Goal: Task Accomplishment & Management: Manage account settings

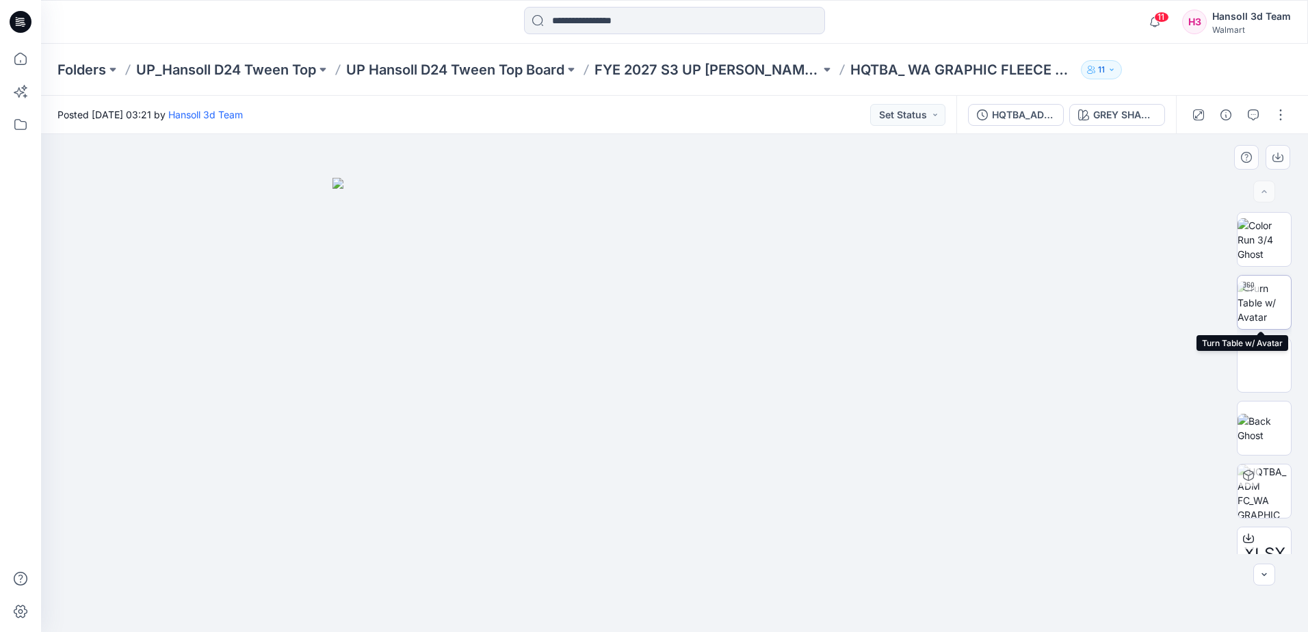
click at [1263, 296] on img at bounding box center [1264, 302] width 53 height 43
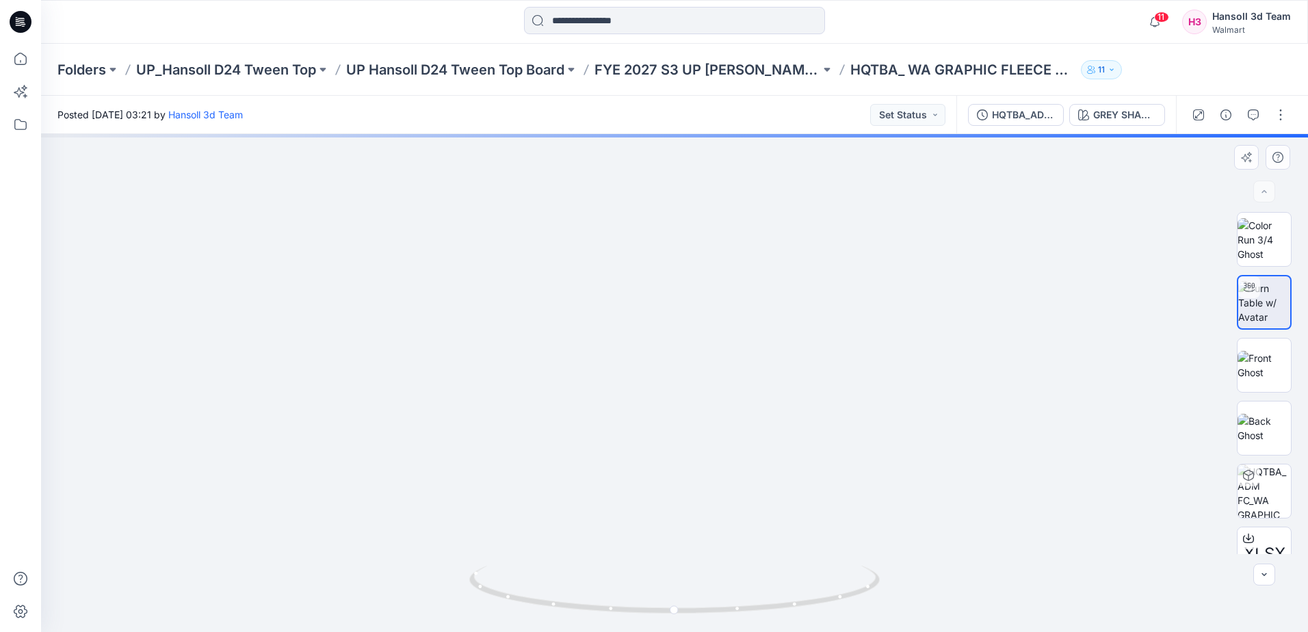
drag, startPoint x: 839, startPoint y: 357, endPoint x: 749, endPoint y: 492, distance: 162.8
drag, startPoint x: 814, startPoint y: 601, endPoint x: 793, endPoint y: 604, distance: 21.4
click at [793, 604] on icon at bounding box center [676, 591] width 414 height 51
click at [996, 502] on img at bounding box center [537, 154] width 1815 height 955
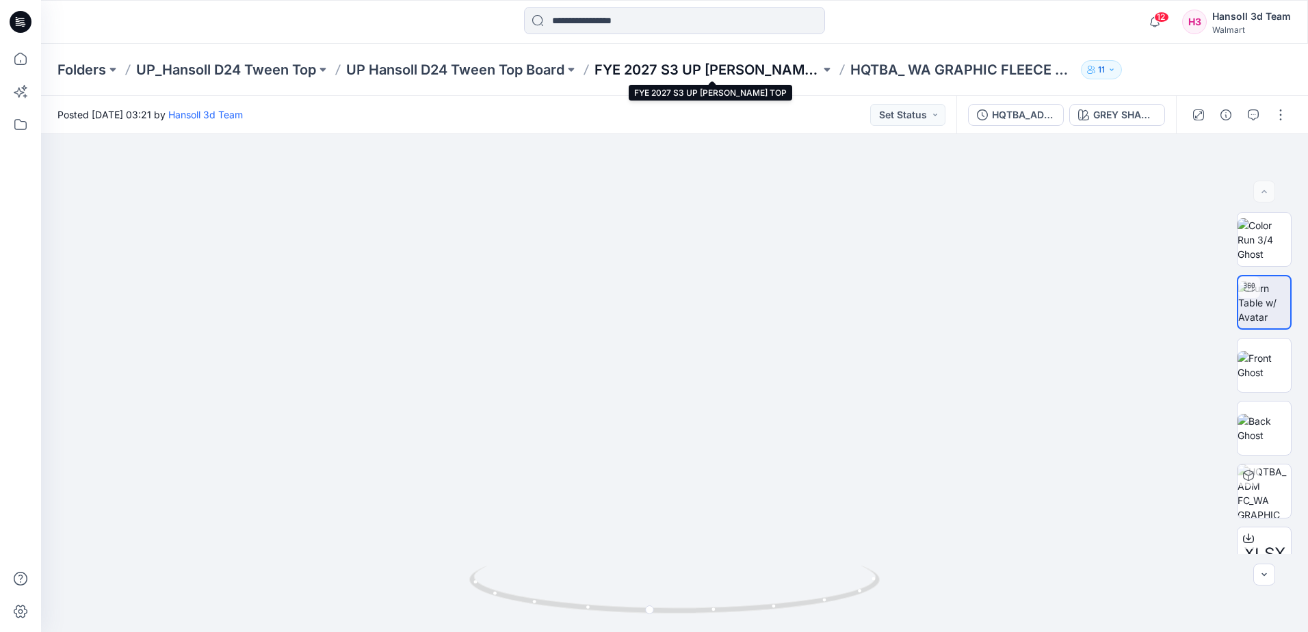
click at [642, 70] on p "FYE 2027 S3 UP [PERSON_NAME] TOP" at bounding box center [708, 69] width 226 height 19
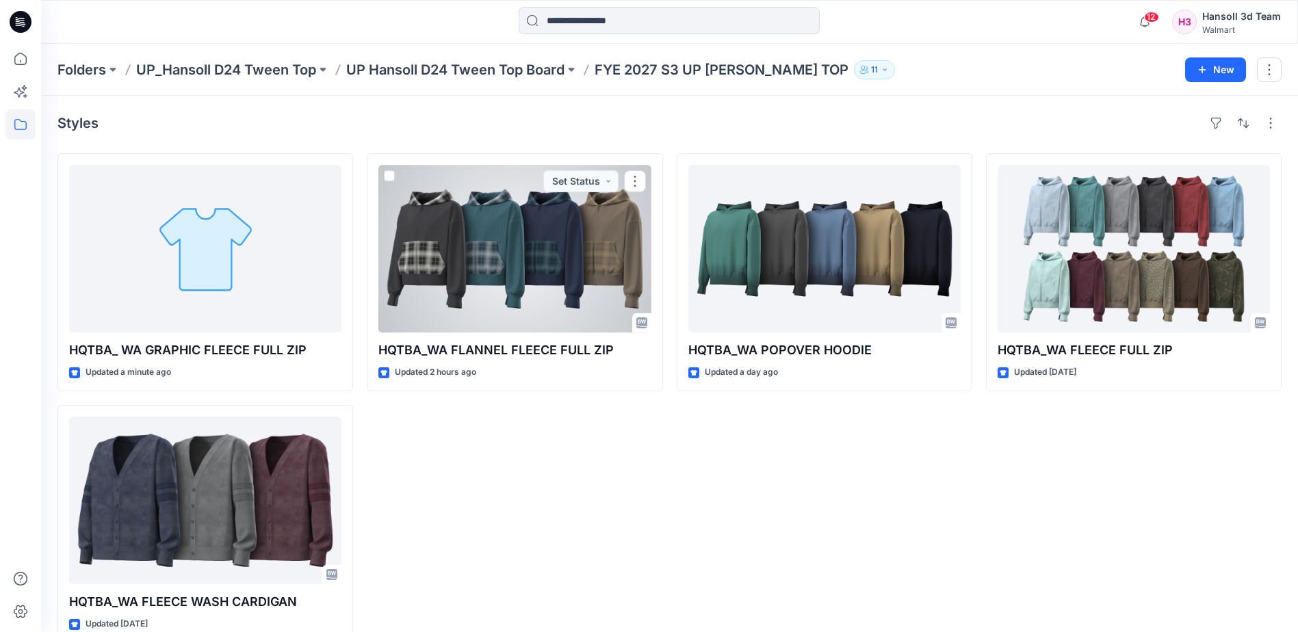
drag, startPoint x: 482, startPoint y: 248, endPoint x: 222, endPoint y: 263, distance: 260.5
click at [482, 249] on div at bounding box center [514, 249] width 272 height 168
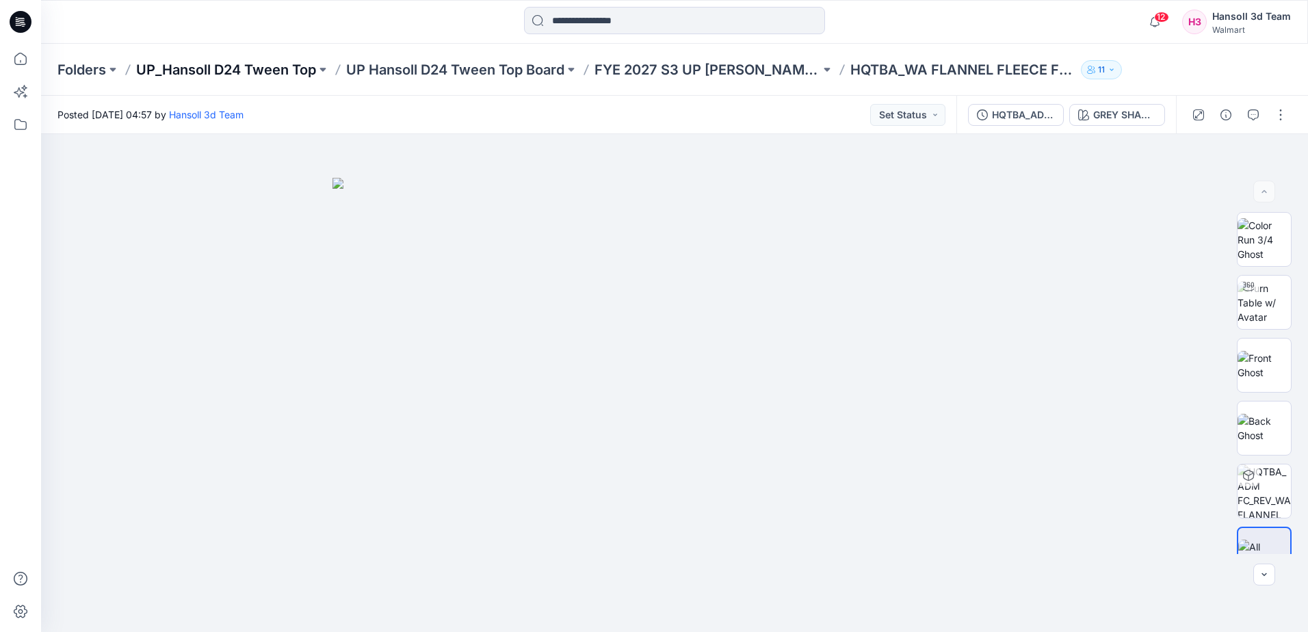
click at [276, 69] on p "UP_Hansoll D24 Tween Top" at bounding box center [226, 69] width 180 height 19
click at [729, 68] on p "FYE 2027 S3 UP [PERSON_NAME] TOP" at bounding box center [708, 69] width 226 height 19
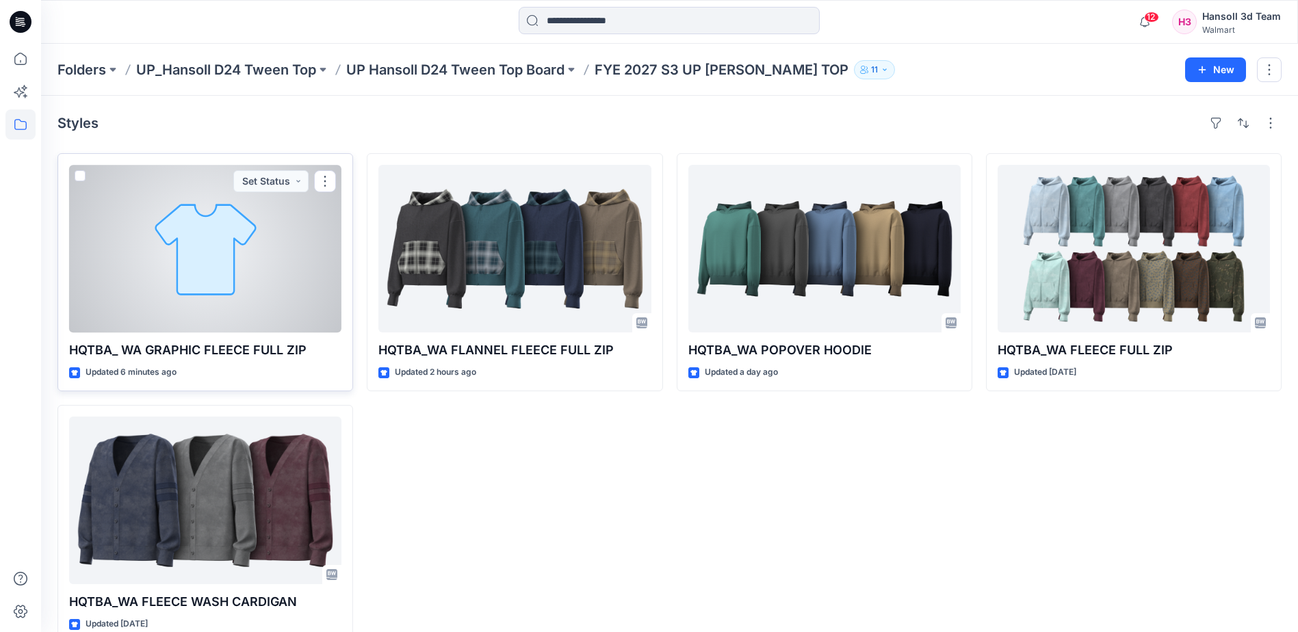
click at [205, 280] on div at bounding box center [205, 249] width 272 height 168
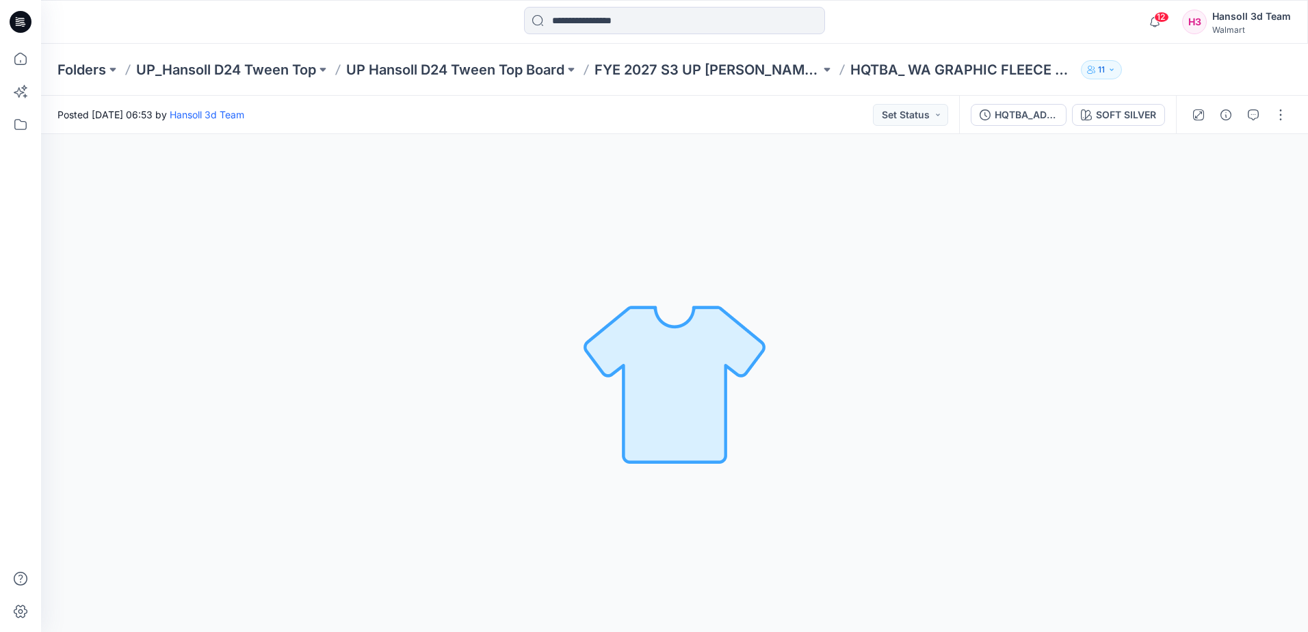
click at [683, 437] on img at bounding box center [675, 383] width 192 height 192
click at [1284, 116] on button "button" at bounding box center [1281, 115] width 22 height 22
click at [694, 66] on p "FYE 2027 S3 UP [PERSON_NAME] TOP" at bounding box center [708, 69] width 226 height 19
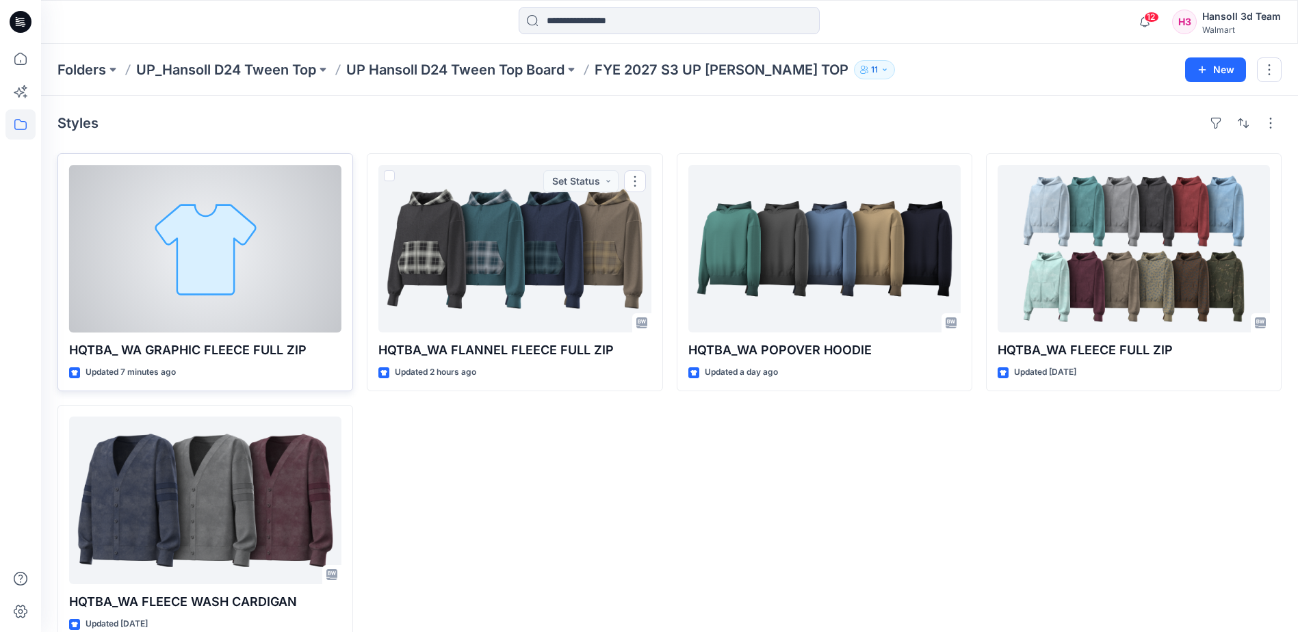
click at [309, 272] on div at bounding box center [205, 249] width 272 height 168
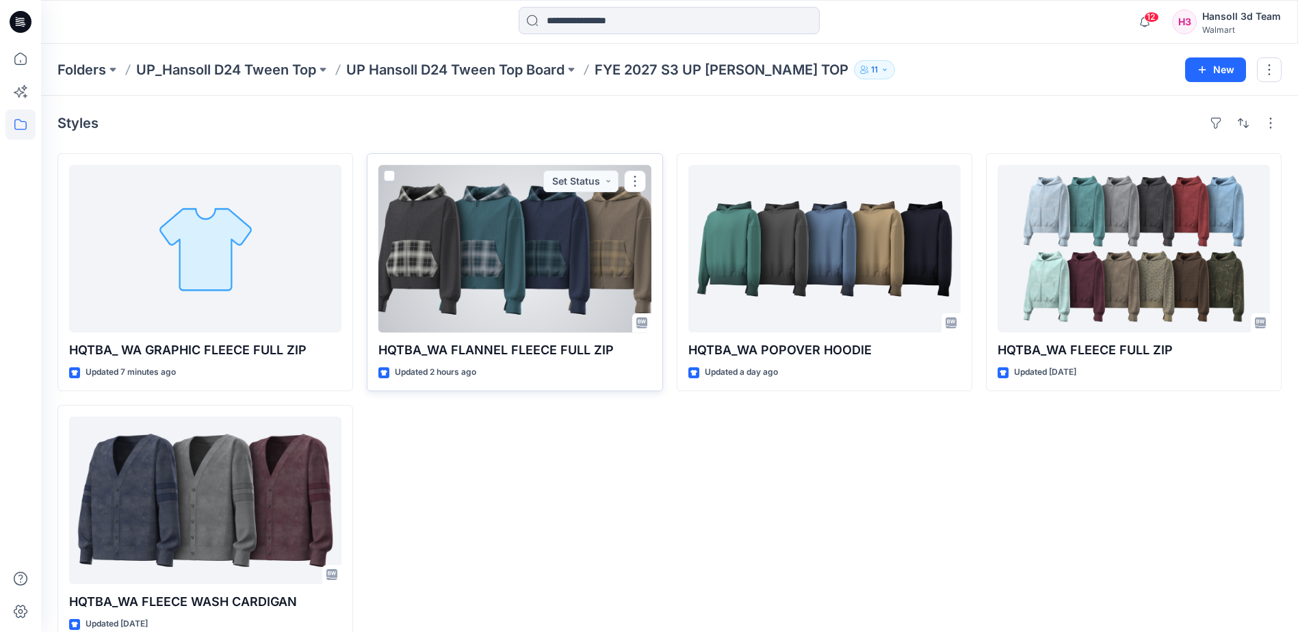
click at [508, 268] on div at bounding box center [514, 249] width 272 height 168
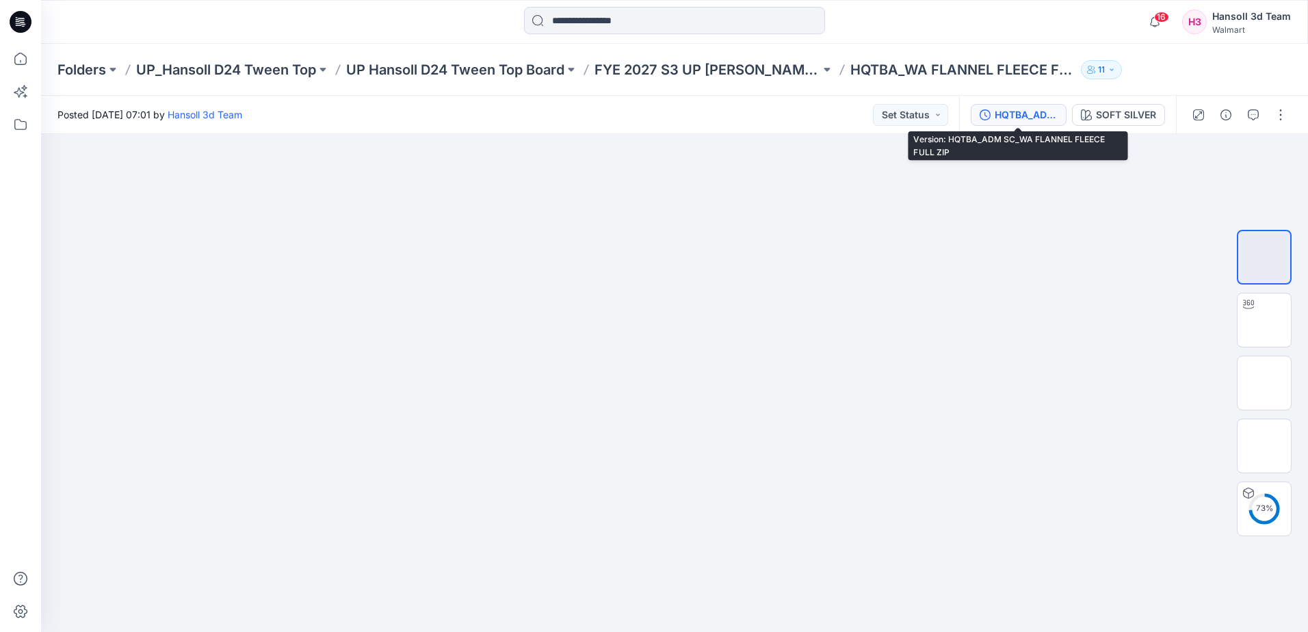
click at [1018, 125] on button "HQTBA_ADM SC_WA FLANNEL FLEECE FULL ZIP" at bounding box center [1019, 115] width 96 height 22
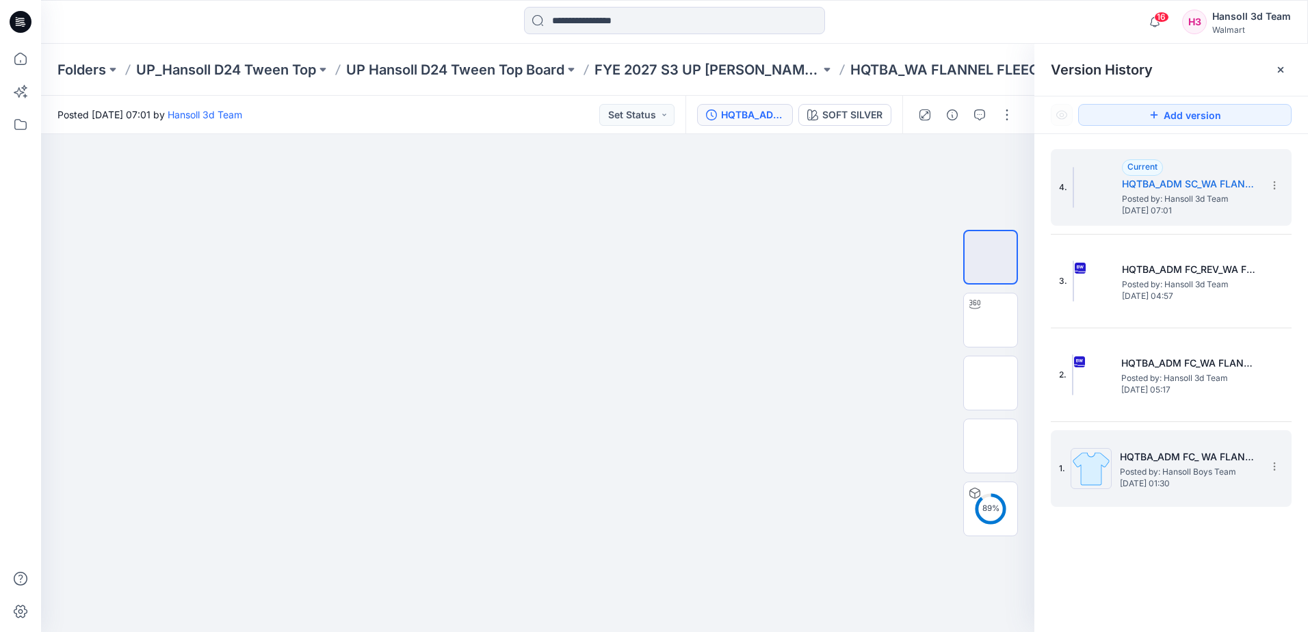
click at [1280, 453] on div "1. HQTBA_ADM FC_ WA FLANNEL FLEECE FULL ZIP Posted by: Hansoll Boys Team [DATE]…" at bounding box center [1171, 468] width 241 height 77
click at [1276, 466] on icon at bounding box center [1274, 466] width 11 height 11
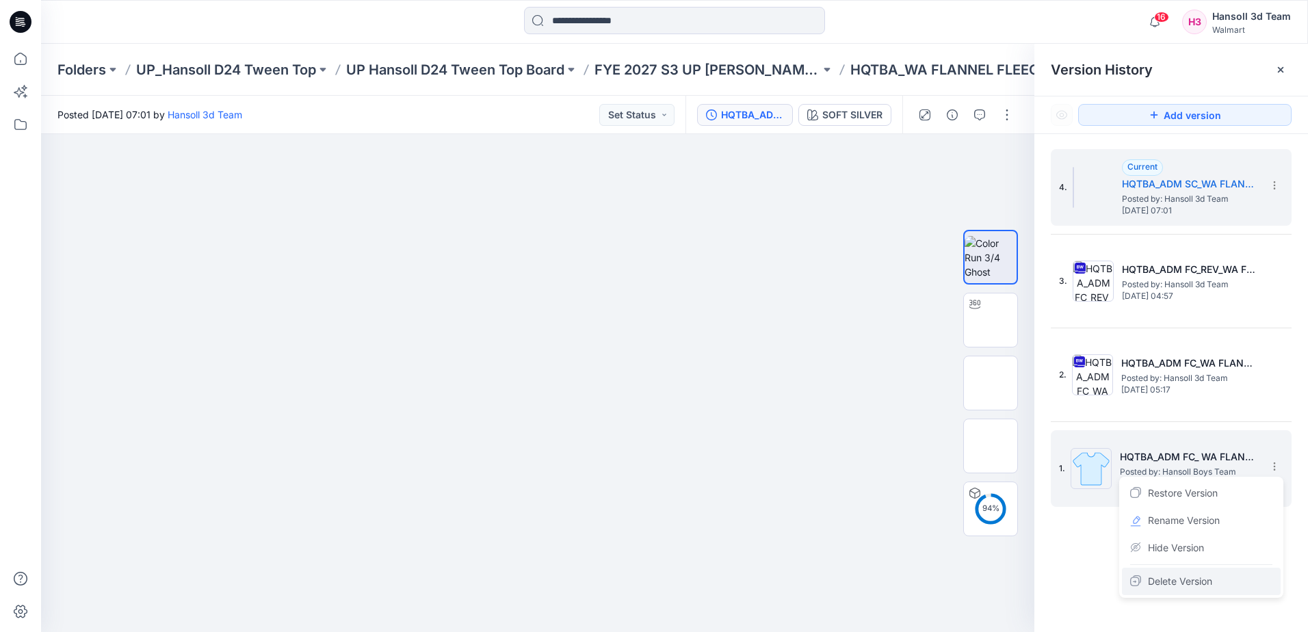
click at [1180, 584] on span "Delete Version" at bounding box center [1180, 581] width 64 height 16
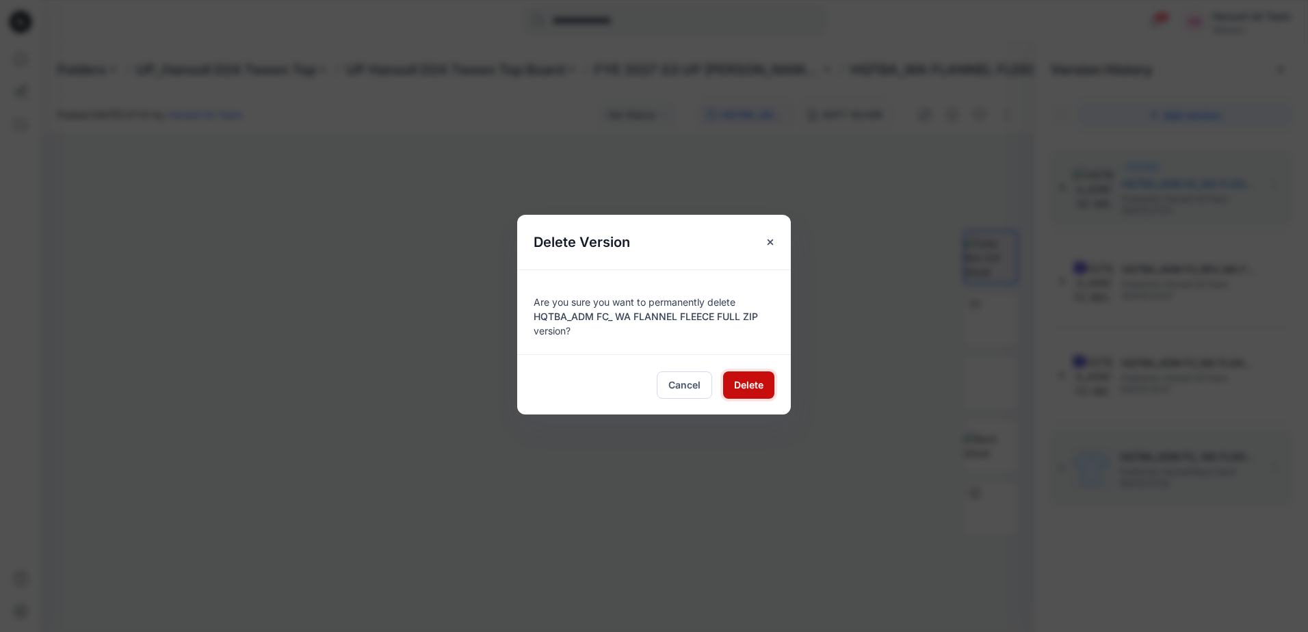
drag, startPoint x: 753, startPoint y: 378, endPoint x: 790, endPoint y: 393, distance: 39.6
click at [753, 378] on span "Delete" at bounding box center [748, 385] width 29 height 14
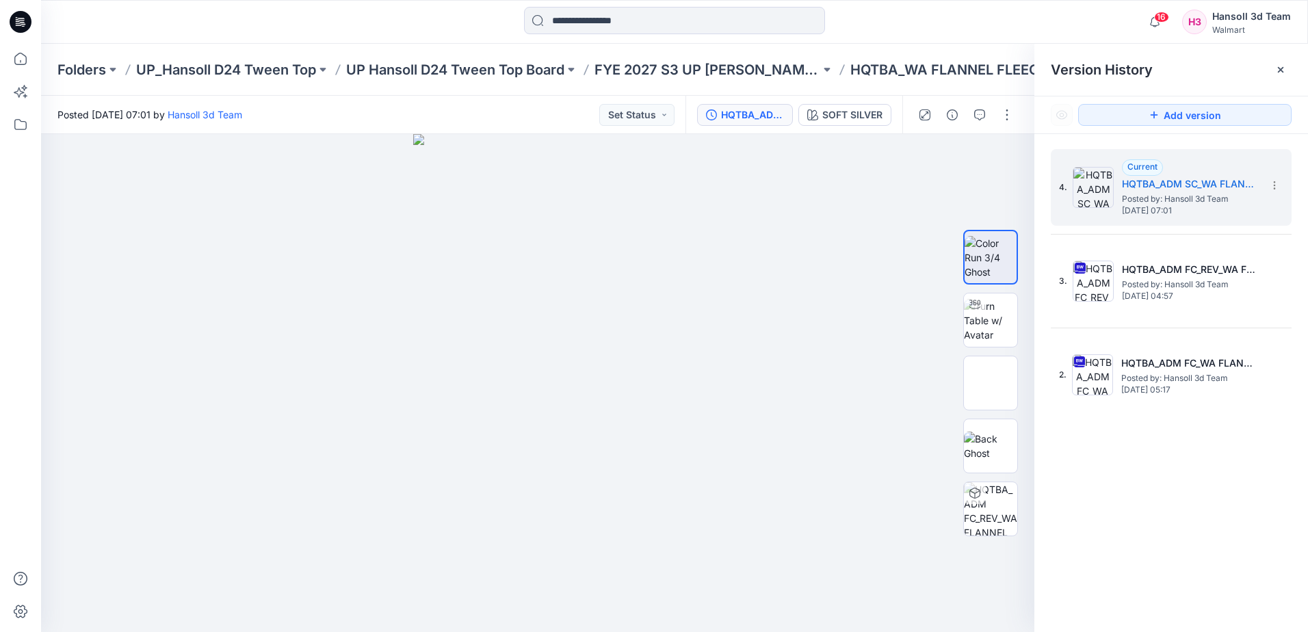
drag, startPoint x: 1209, startPoint y: 549, endPoint x: 1203, endPoint y: 537, distance: 13.2
click at [1203, 537] on div "4. Current HQTBA_ADM SC_WA FLANNEL FLEECE FULL ZIP Posted by: Hansoll 3d Team F…" at bounding box center [1172, 393] width 274 height 518
click at [1141, 436] on div "4. Current HQTBA_ADM SC_WA FLANNEL FLEECE FULL ZIP Posted by: Hansoll 3d Team F…" at bounding box center [1172, 393] width 274 height 518
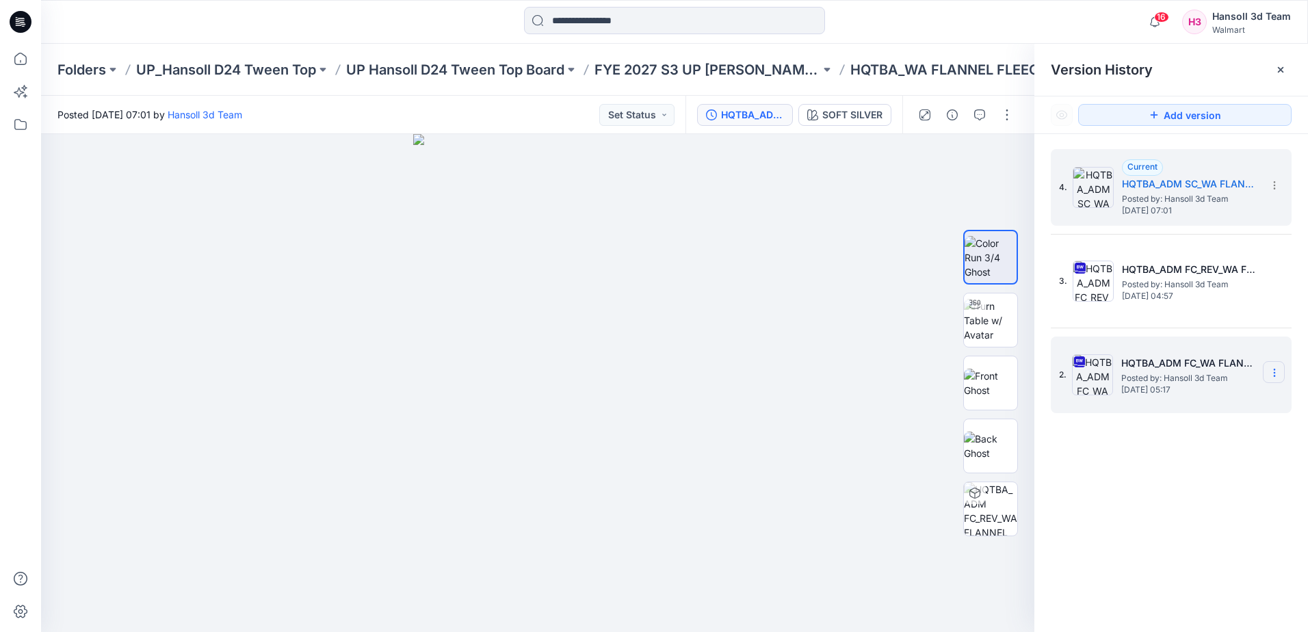
click at [1278, 365] on section at bounding box center [1274, 372] width 22 height 22
click at [1172, 484] on span "Hide Version" at bounding box center [1176, 482] width 56 height 16
click at [1106, 493] on div "4. Current HQTBA_ADM SC_WA FLANNEL FLEECE FULL ZIP Posted by: Hansoll 3d Team F…" at bounding box center [1172, 393] width 274 height 518
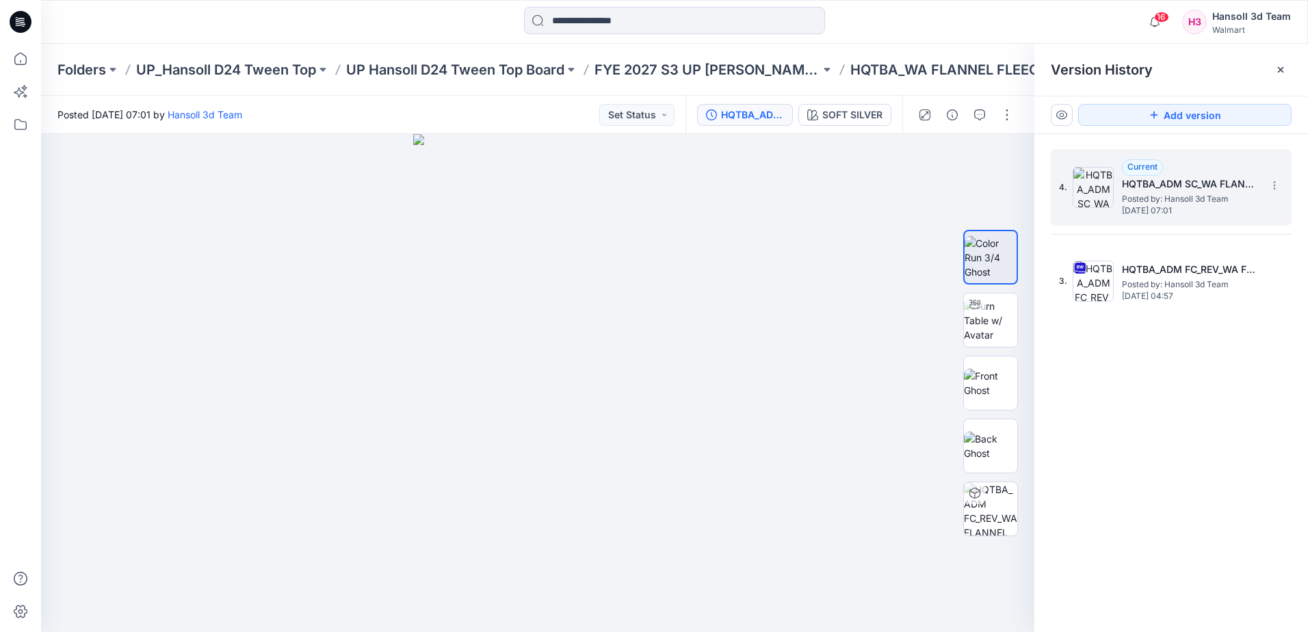
click at [1198, 203] on span "Posted by: Hansoll 3d Team" at bounding box center [1190, 199] width 137 height 14
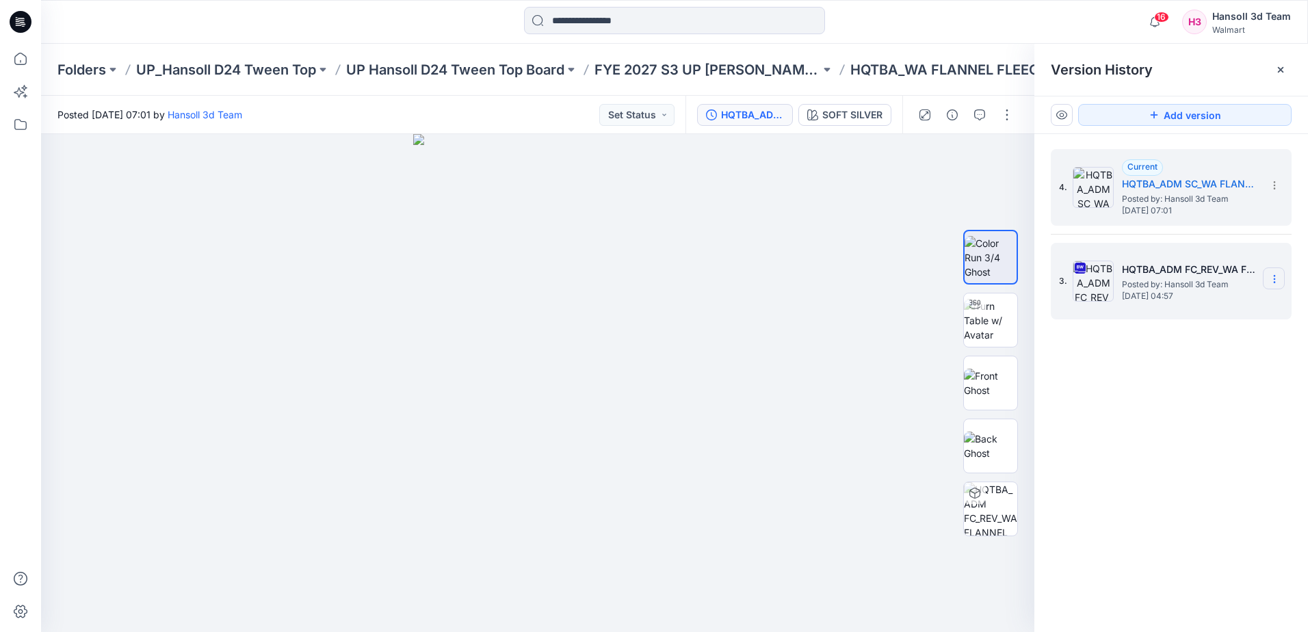
click at [1273, 277] on icon at bounding box center [1274, 279] width 11 height 11
click at [1190, 358] on span "Rename Version" at bounding box center [1184, 360] width 72 height 16
click at [1169, 277] on input "**********" at bounding box center [1207, 277] width 151 height 22
type input "**********"
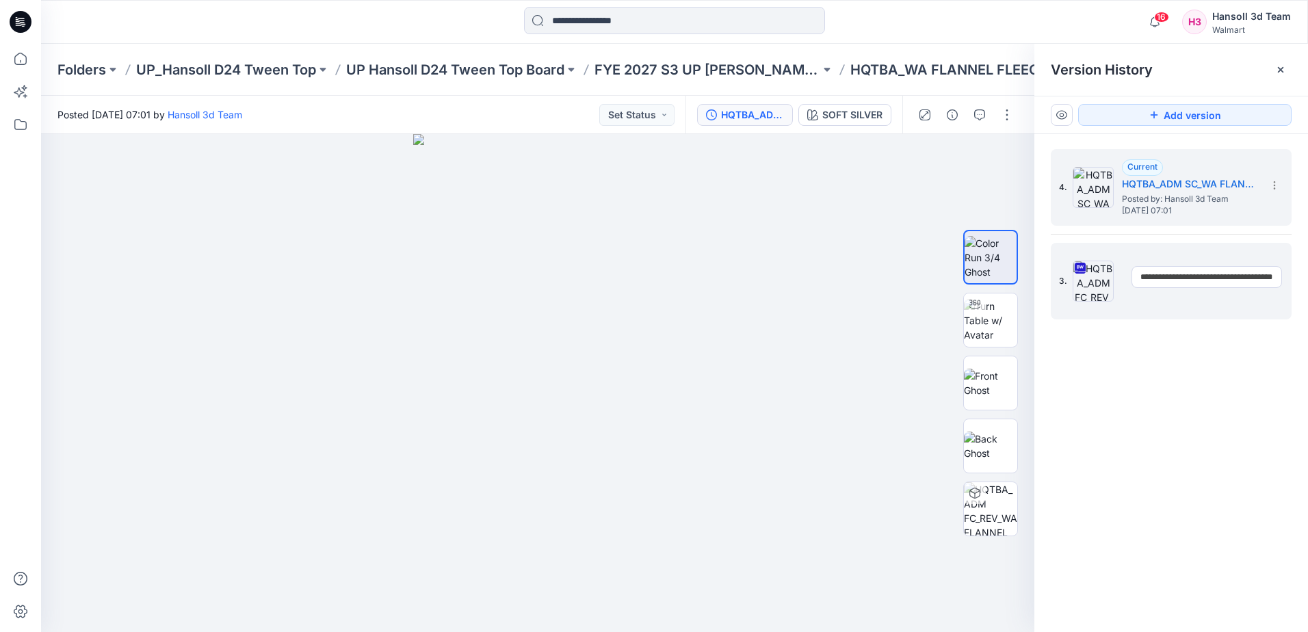
scroll to position [0, 58]
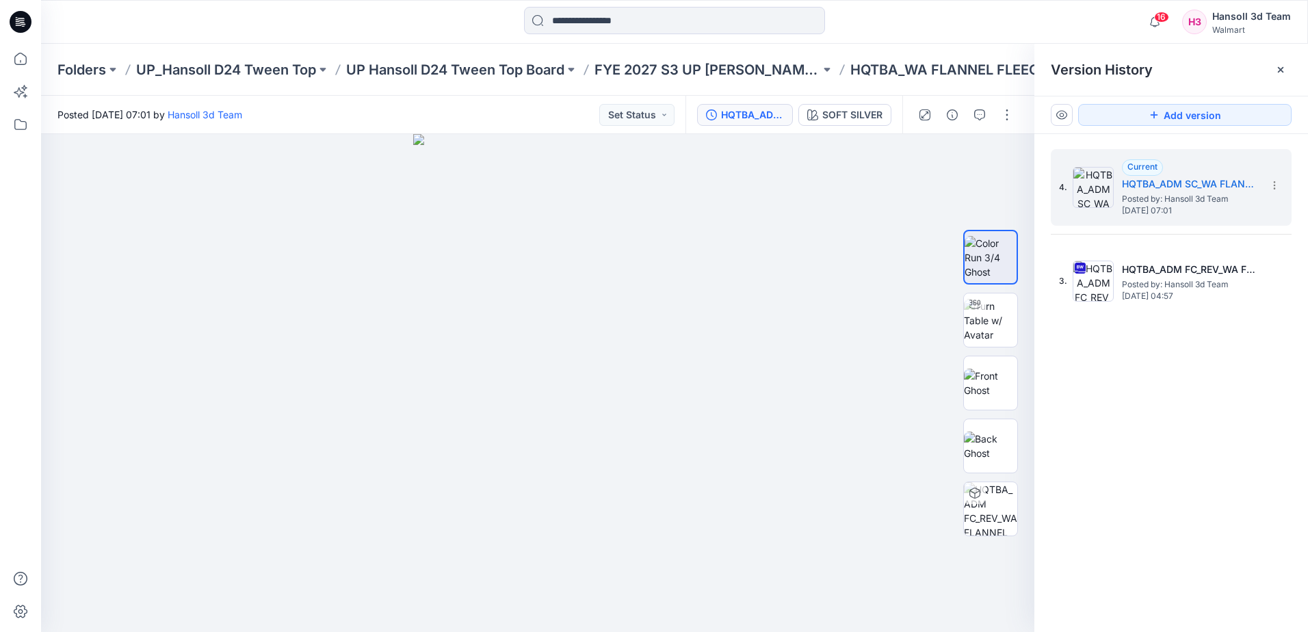
drag, startPoint x: 1167, startPoint y: 362, endPoint x: 1167, endPoint y: 352, distance: 9.6
click at [1167, 362] on div "4. Current HQTBA_ADM SC_WA FLANNEL FLEECE FULL ZIP Posted by: Hansoll 3d Team F…" at bounding box center [1172, 393] width 274 height 518
click at [1271, 184] on icon at bounding box center [1274, 185] width 11 height 11
click at [1204, 374] on div "4. Current HQTBA_ADM SC_WA FLANNEL FLEECE FULL ZIP Posted by: Hansoll 3d Team F…" at bounding box center [1172, 393] width 274 height 518
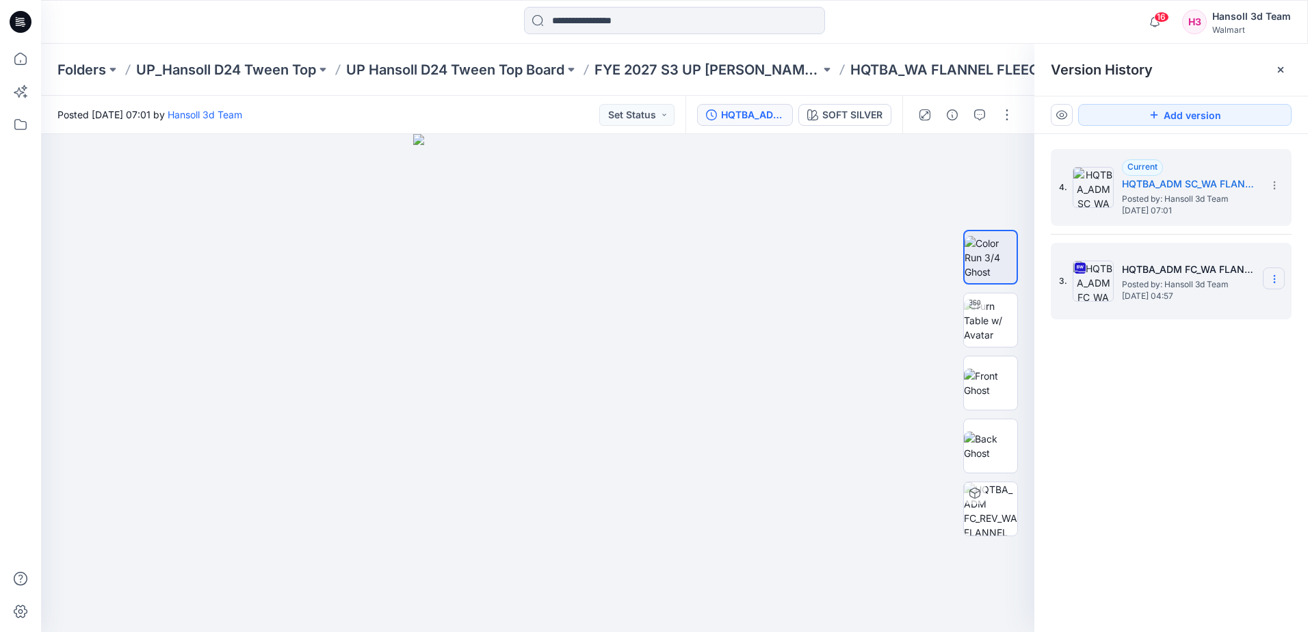
click at [1273, 281] on icon at bounding box center [1274, 279] width 11 height 11
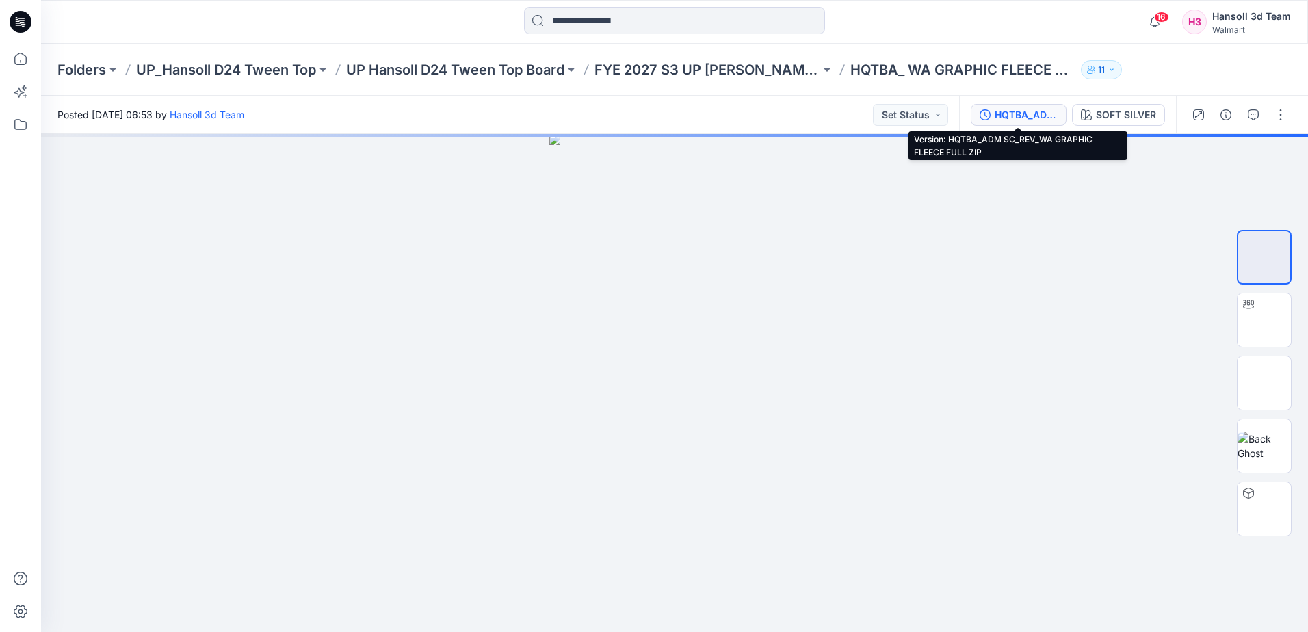
click at [1037, 119] on div "HQTBA_ADM SC_REV_WA GRAPHIC FLEECE FULL ZIP" at bounding box center [1026, 114] width 63 height 15
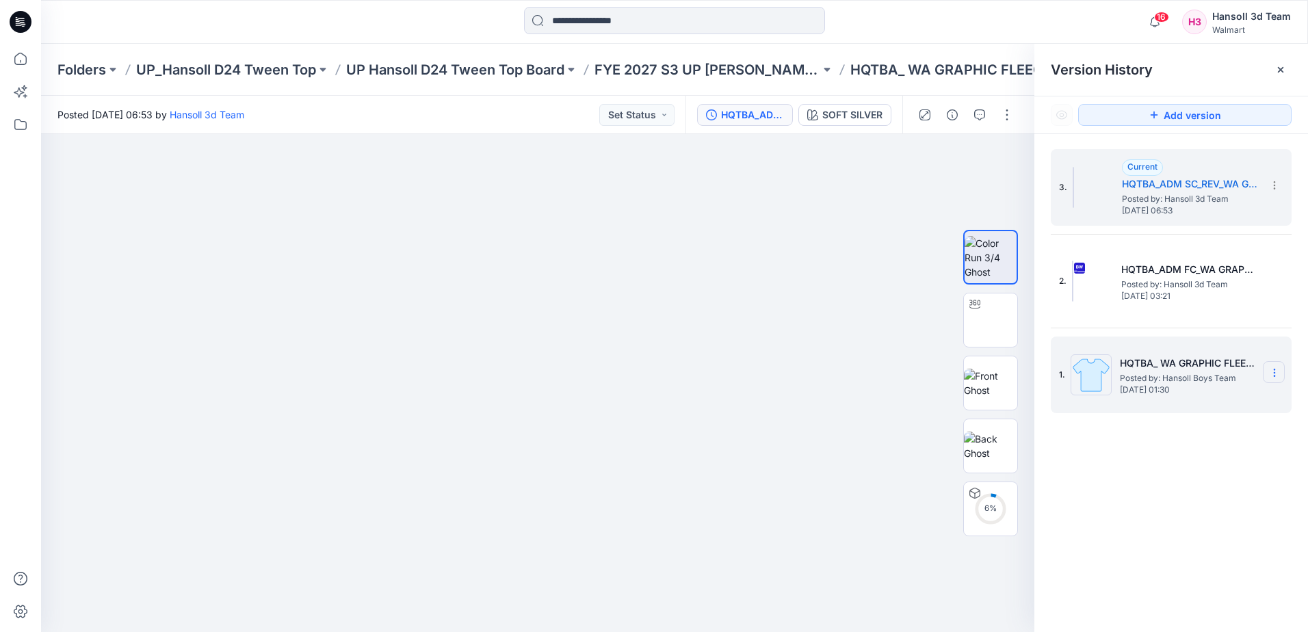
click at [1273, 372] on icon at bounding box center [1274, 372] width 11 height 11
click at [1165, 489] on span "Delete Version" at bounding box center [1180, 488] width 64 height 16
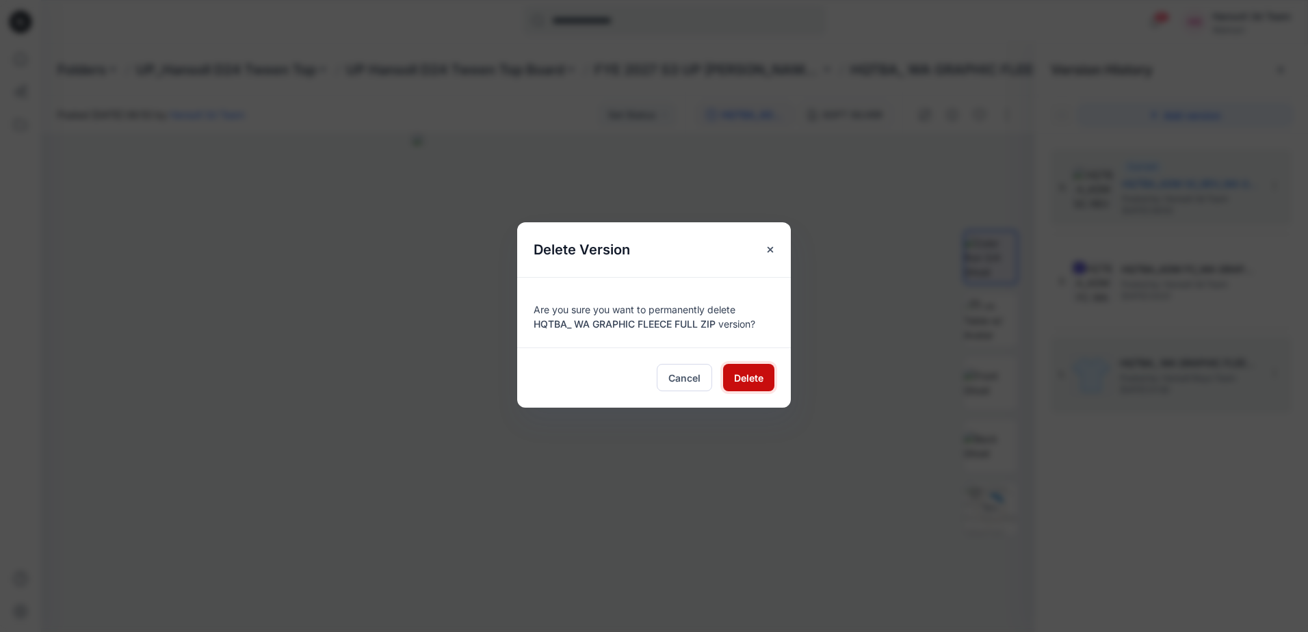
click at [762, 381] on span "Delete" at bounding box center [748, 378] width 29 height 14
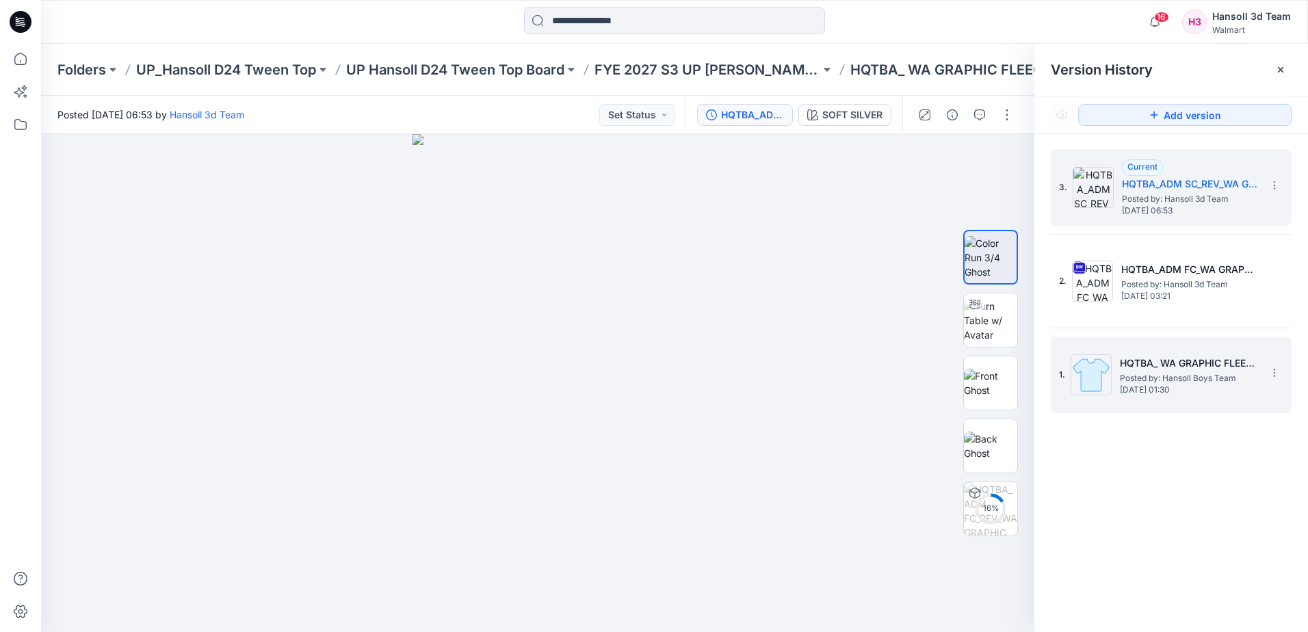
click at [1243, 518] on div "3. Current HQTBA_ADM SC_REV_WA GRAPHIC FLEECE FULL ZIP Posted by: Hansoll 3d Te…" at bounding box center [1172, 393] width 274 height 518
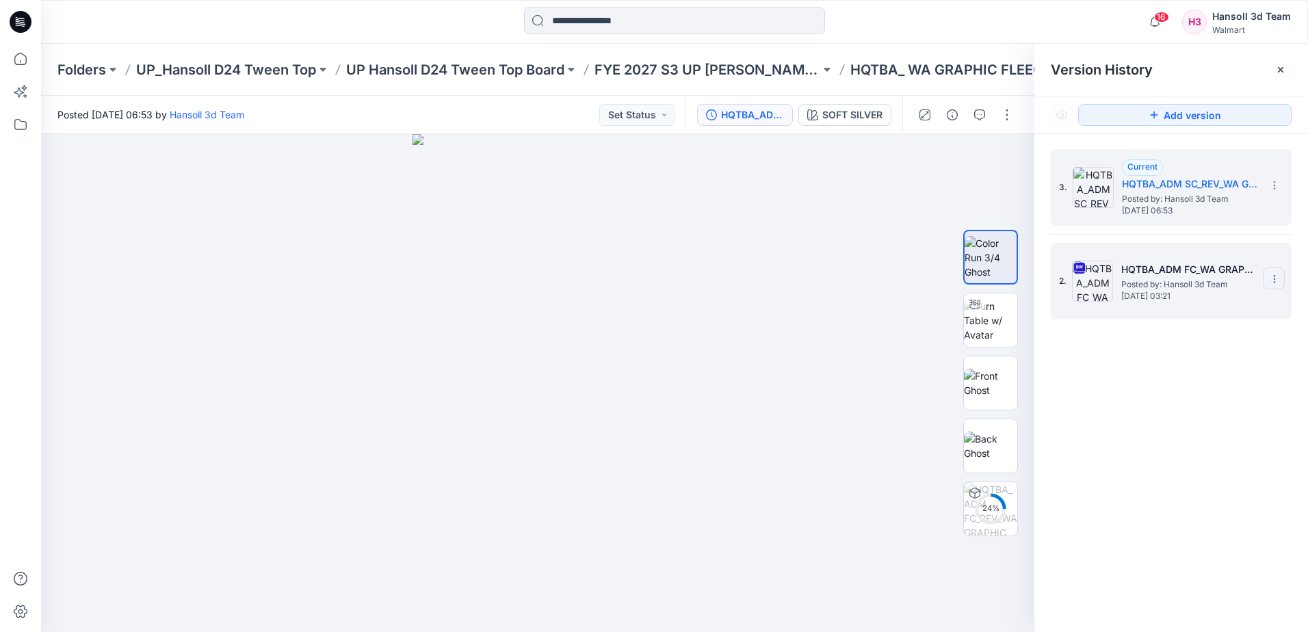
click at [1279, 282] on icon at bounding box center [1274, 279] width 11 height 11
click at [1181, 389] on span "Hide Version" at bounding box center [1176, 388] width 56 height 16
drag, startPoint x: 1169, startPoint y: 400, endPoint x: 1169, endPoint y: 370, distance: 30.1
click at [1169, 387] on div "3. Current HQTBA_ADM SC_REV_WA GRAPHIC FLEECE FULL ZIP Posted by: Hansoll 3d Te…" at bounding box center [1172, 393] width 274 height 518
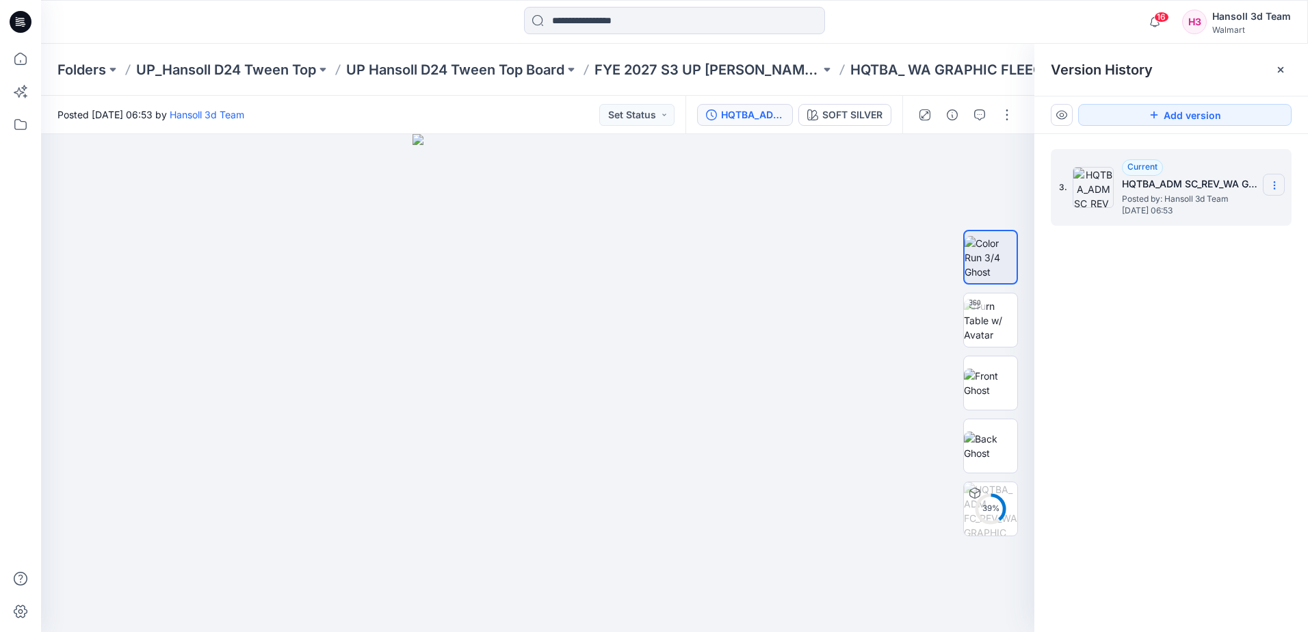
click at [1276, 187] on icon at bounding box center [1274, 185] width 11 height 11
click at [1182, 241] on span "Rename Version" at bounding box center [1184, 239] width 72 height 16
click at [1156, 181] on input "**********" at bounding box center [1207, 183] width 151 height 22
click at [1150, 185] on input "**********" at bounding box center [1207, 183] width 151 height 22
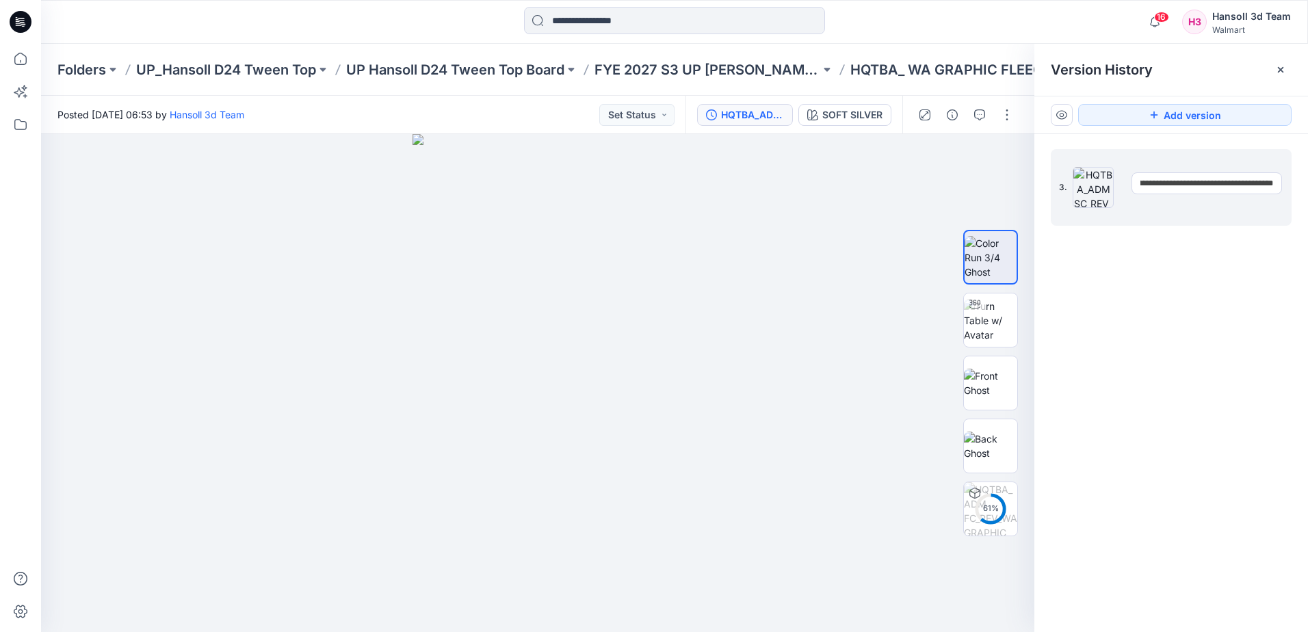
scroll to position [0, 0]
click at [1189, 182] on input "**********" at bounding box center [1207, 183] width 151 height 22
drag, startPoint x: 1218, startPoint y: 184, endPoint x: 1208, endPoint y: 197, distance: 16.6
click at [1204, 185] on input "**********" at bounding box center [1207, 183] width 151 height 22
type input "**********"
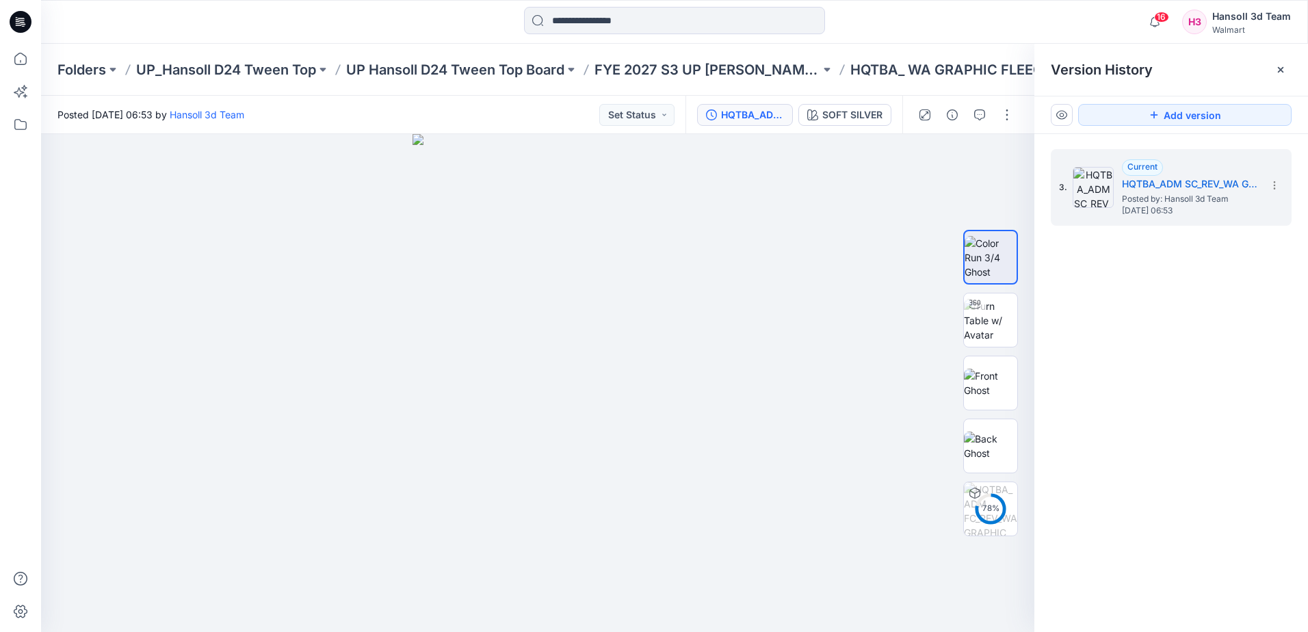
click at [1200, 280] on div "3. Current HQTBA_ADM SC_REV_WA GRAPHIC FLEECE FULL ZIP Posted by: Hansoll 3d Te…" at bounding box center [1172, 393] width 274 height 518
click at [1278, 180] on icon at bounding box center [1274, 185] width 11 height 11
drag, startPoint x: 1136, startPoint y: 352, endPoint x: 1146, endPoint y: 320, distance: 34.4
click at [1136, 350] on div "3. Current HQTBA_ADM SC_WA GRAPHIC FLEECE FULL ZIP Posted by: Hansoll 3d Team F…" at bounding box center [1172, 393] width 274 height 518
click at [1195, 263] on div "3. Current HQTBA_ADM SC_WA GRAPHIC FLEECE FULL ZIP Posted by: Hansoll 3d Team F…" at bounding box center [1172, 393] width 274 height 518
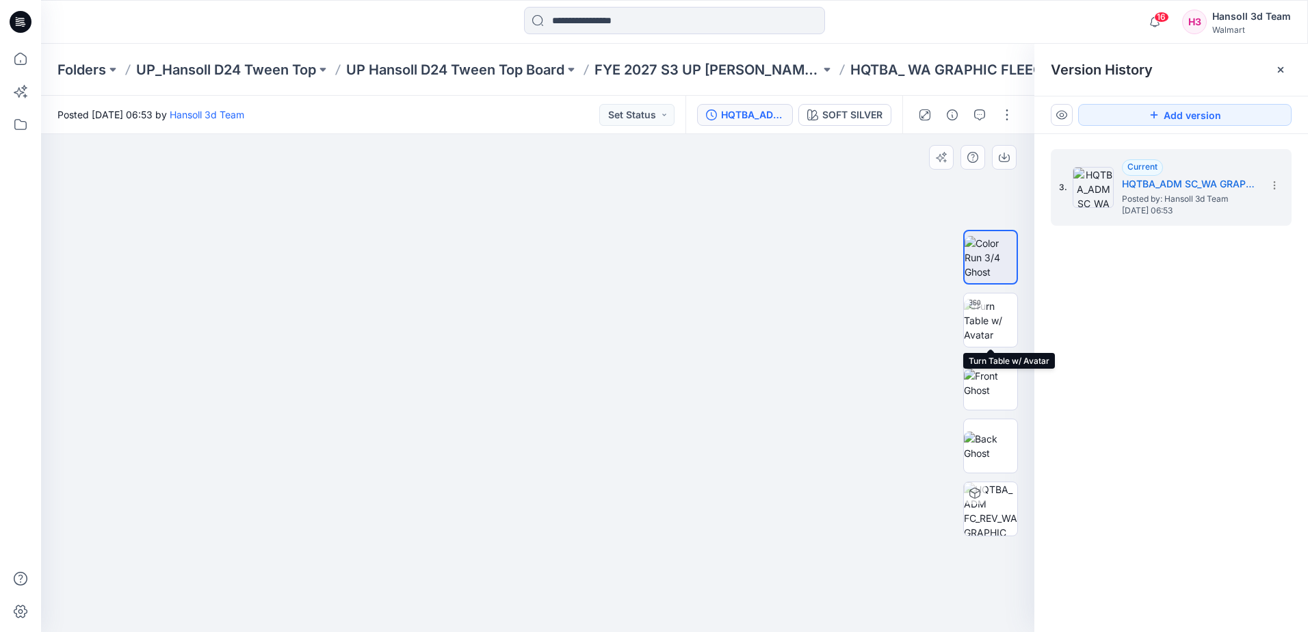
drag, startPoint x: 1002, startPoint y: 332, endPoint x: 889, endPoint y: 372, distance: 119.9
click at [1002, 332] on img at bounding box center [990, 320] width 53 height 43
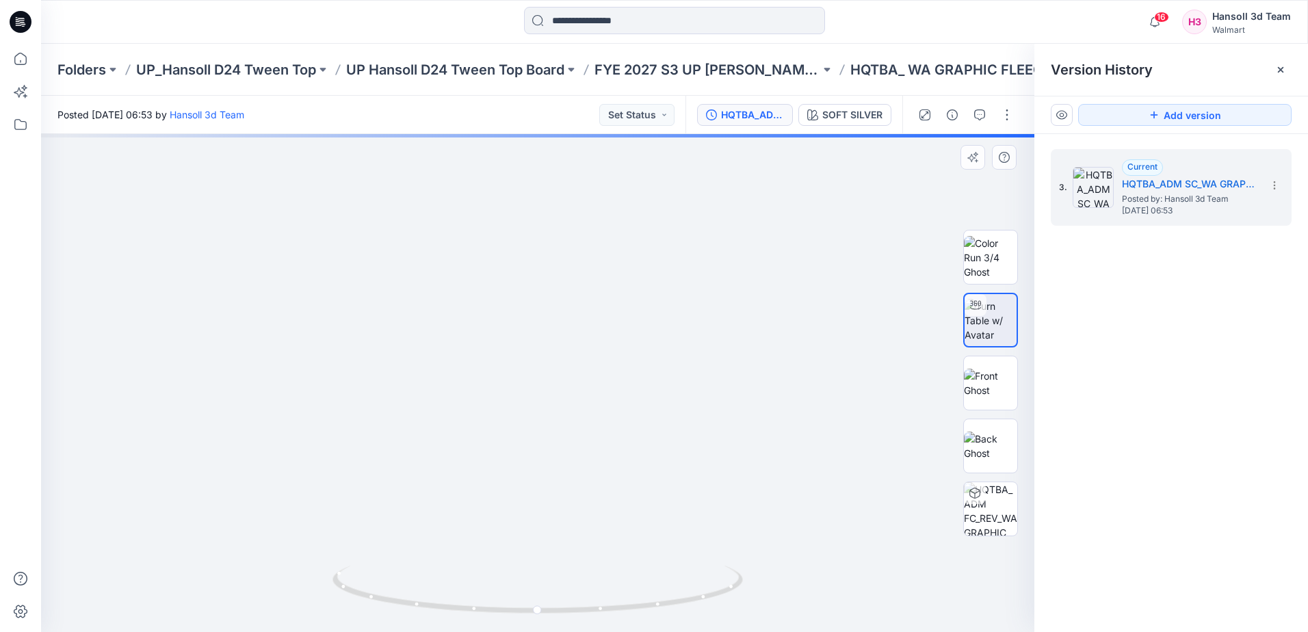
drag, startPoint x: 649, startPoint y: 467, endPoint x: 647, endPoint y: 486, distance: 19.4
drag, startPoint x: 653, startPoint y: 354, endPoint x: 635, endPoint y: 436, distance: 83.3
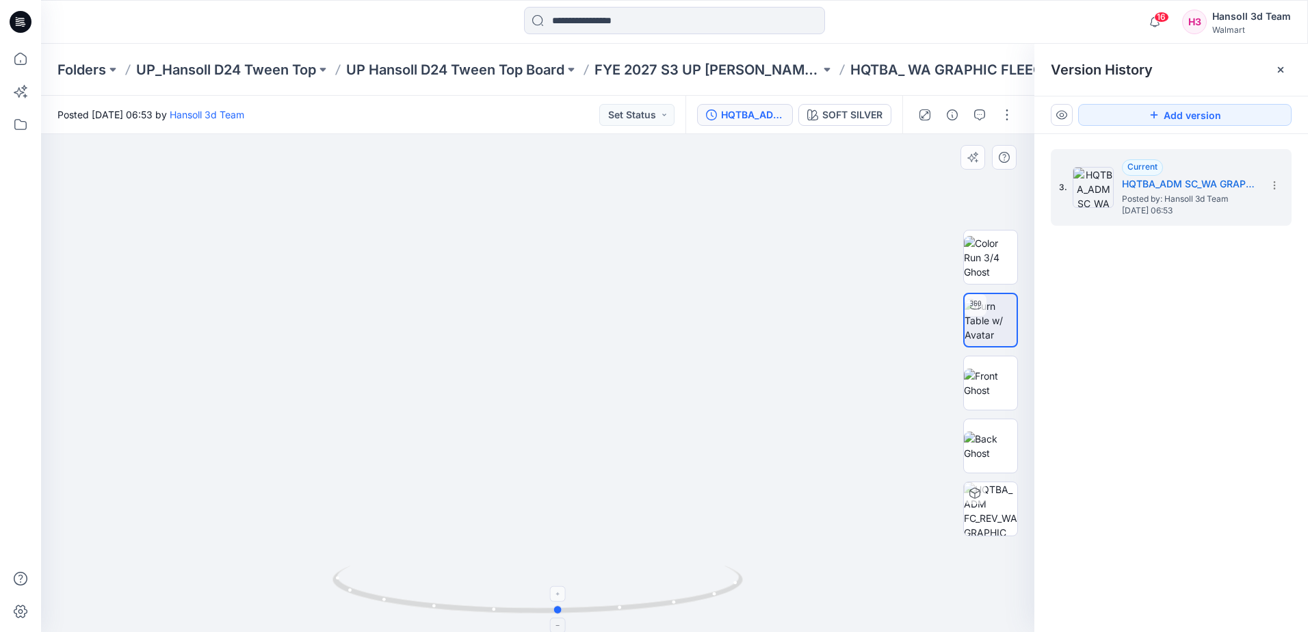
drag, startPoint x: 641, startPoint y: 600, endPoint x: 662, endPoint y: 577, distance: 31.5
click at [662, 577] on icon at bounding box center [540, 591] width 414 height 51
drag, startPoint x: 562, startPoint y: 399, endPoint x: 530, endPoint y: 496, distance: 102.4
click at [530, 496] on img at bounding box center [513, 226] width 1297 height 811
drag, startPoint x: 515, startPoint y: 265, endPoint x: 577, endPoint y: 308, distance: 75.7
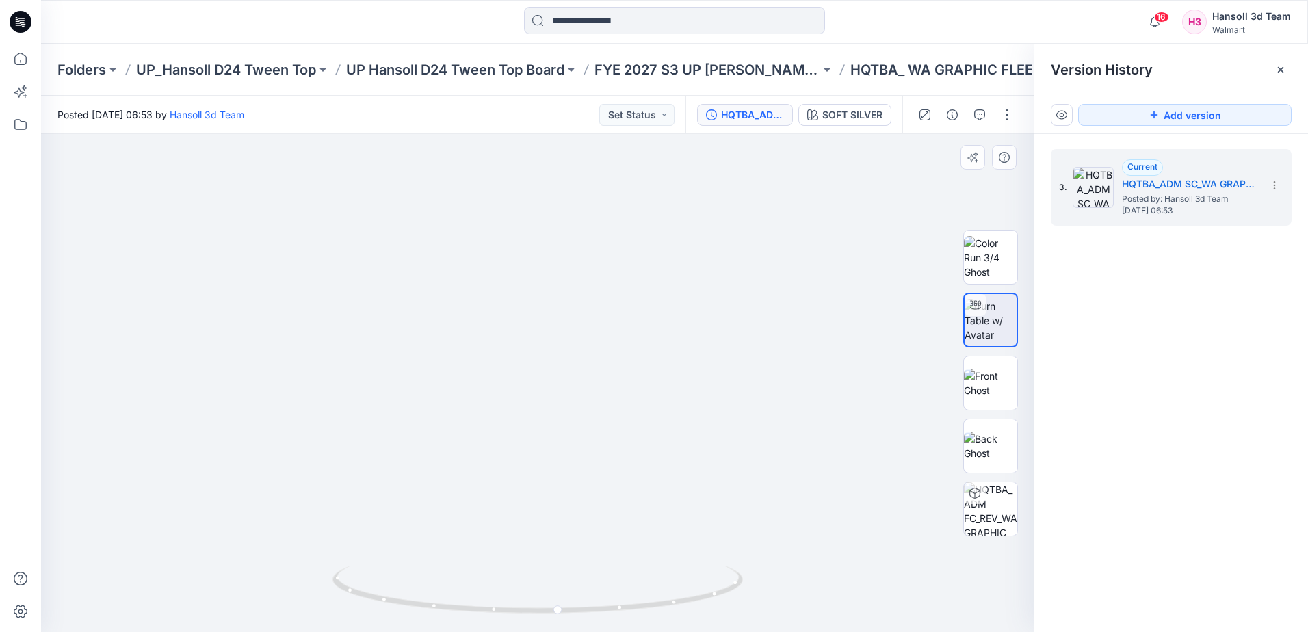
click at [577, 308] on img at bounding box center [357, 31] width 2803 height 1202
drag, startPoint x: 538, startPoint y: 533, endPoint x: 529, endPoint y: 458, distance: 75.8
click at [529, 458] on img at bounding box center [538, 309] width 734 height 645
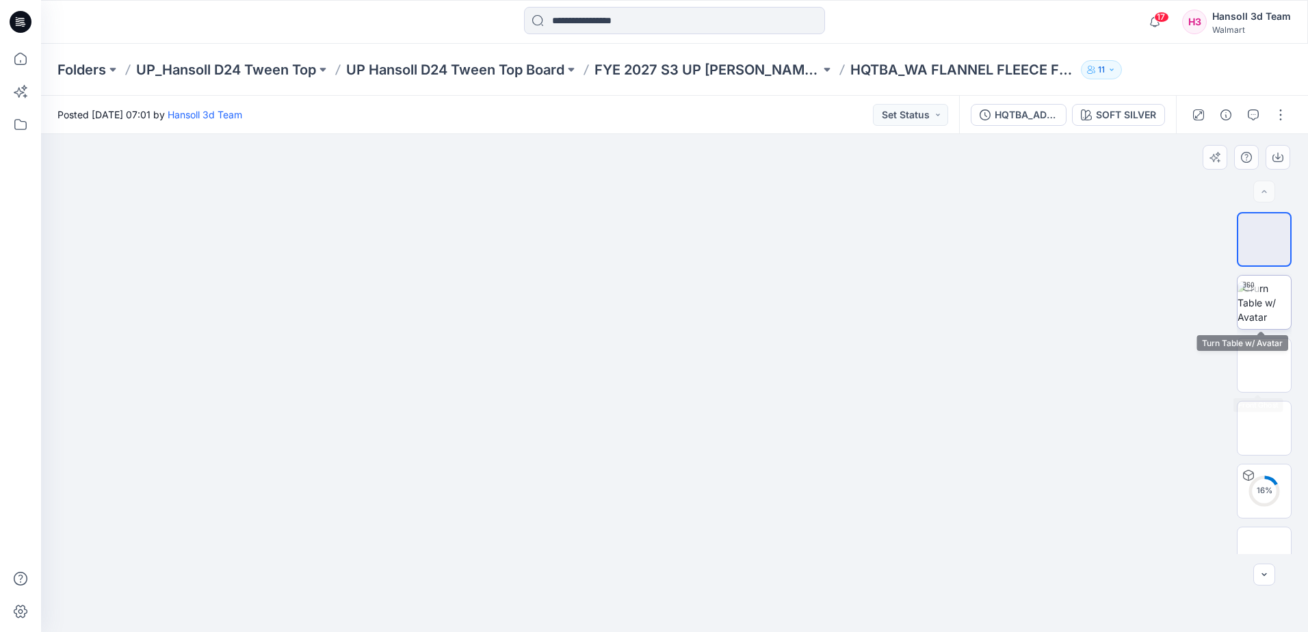
click at [1265, 304] on img at bounding box center [1264, 302] width 53 height 43
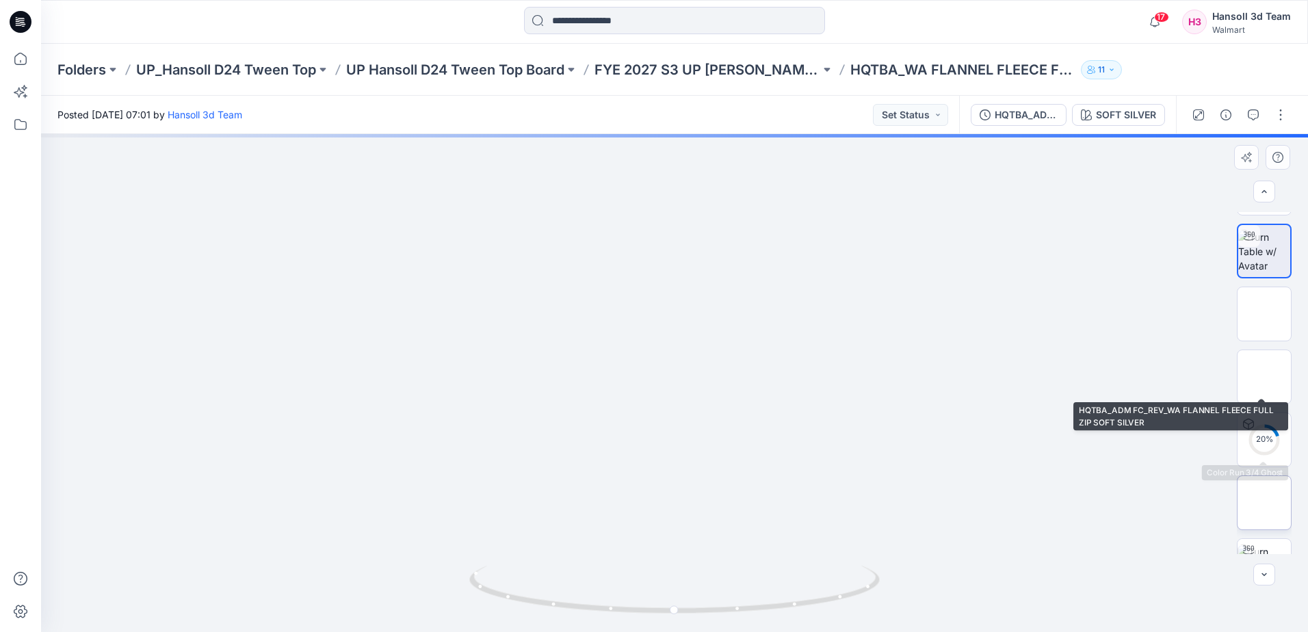
scroll to position [205, 0]
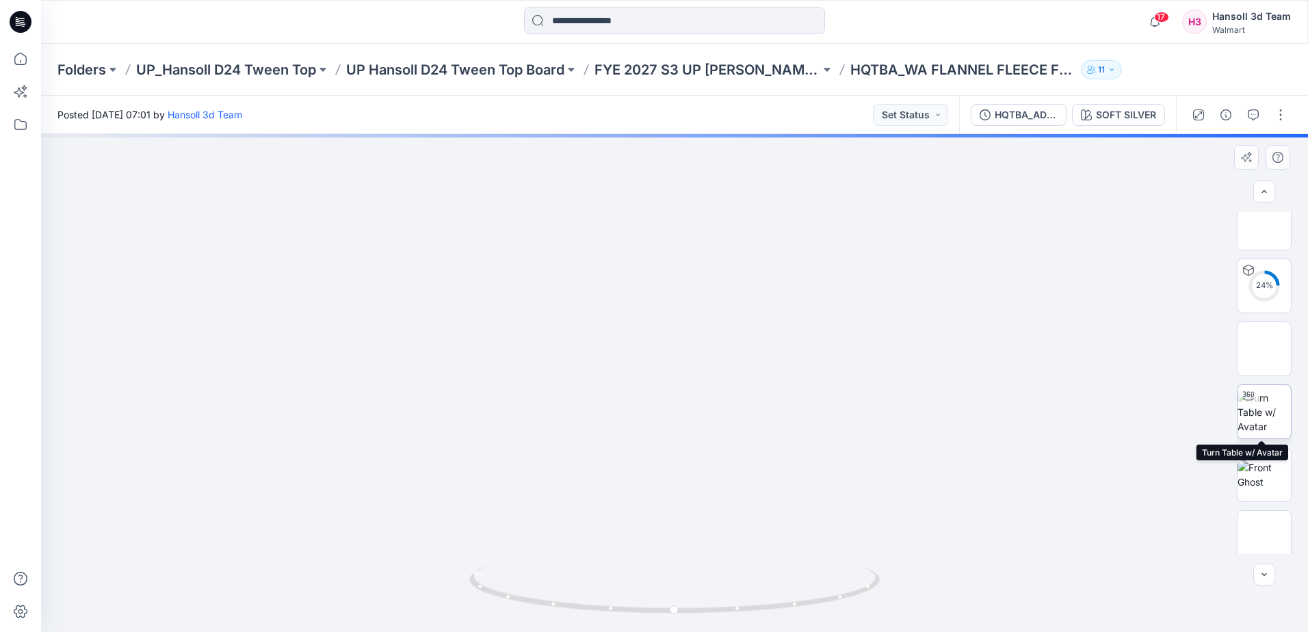
click at [1263, 405] on img at bounding box center [1264, 412] width 53 height 43
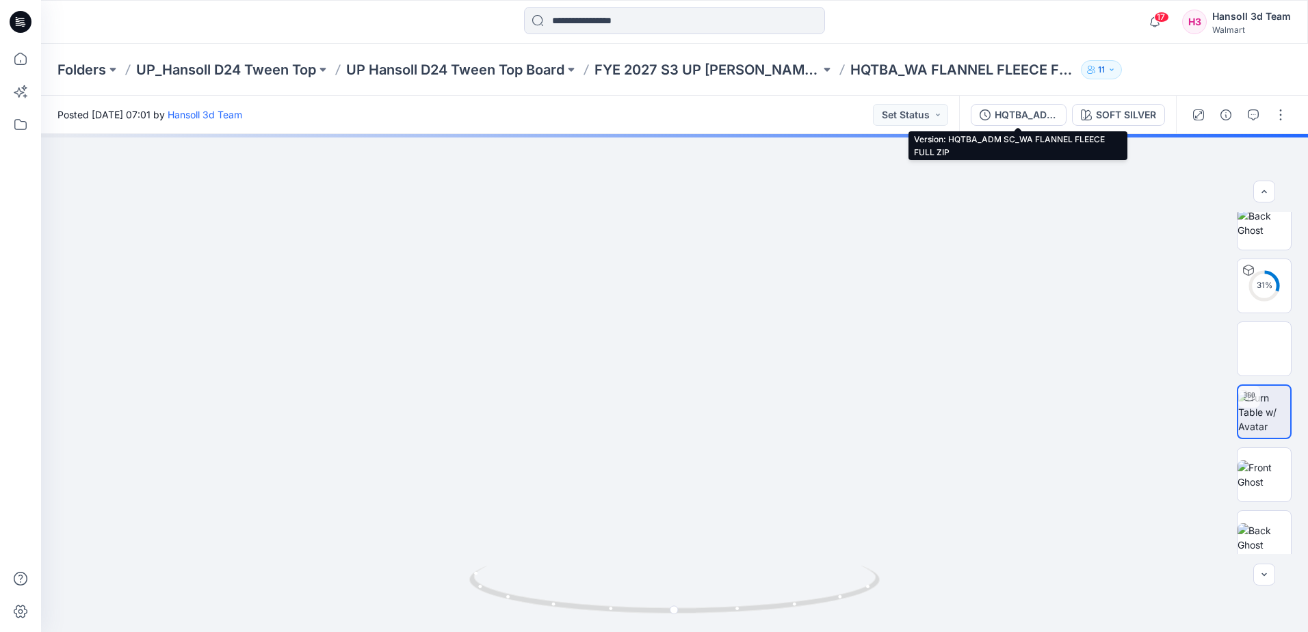
drag, startPoint x: 1034, startPoint y: 112, endPoint x: 1063, endPoint y: 131, distance: 35.5
click at [1034, 112] on div "HQTBA_ADM SC_WA FLANNEL FLEECE FULL ZIP" at bounding box center [1026, 114] width 63 height 15
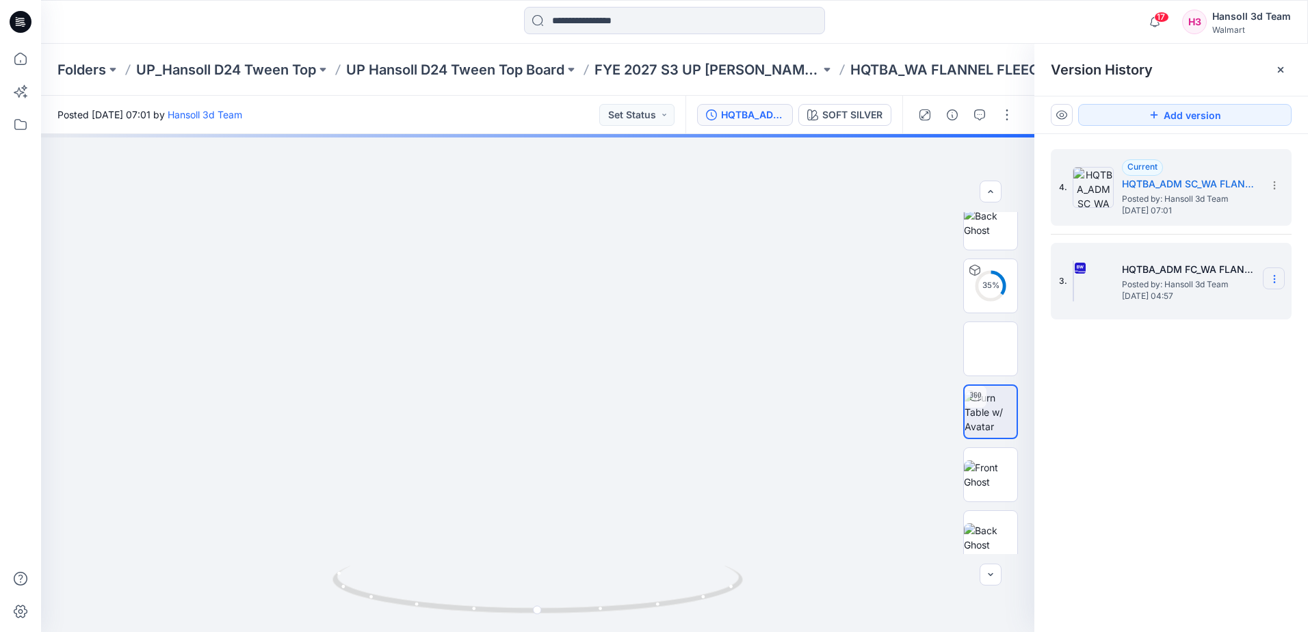
click at [1279, 275] on icon at bounding box center [1274, 279] width 11 height 11
click at [1176, 335] on span "Restore Version" at bounding box center [1183, 333] width 70 height 16
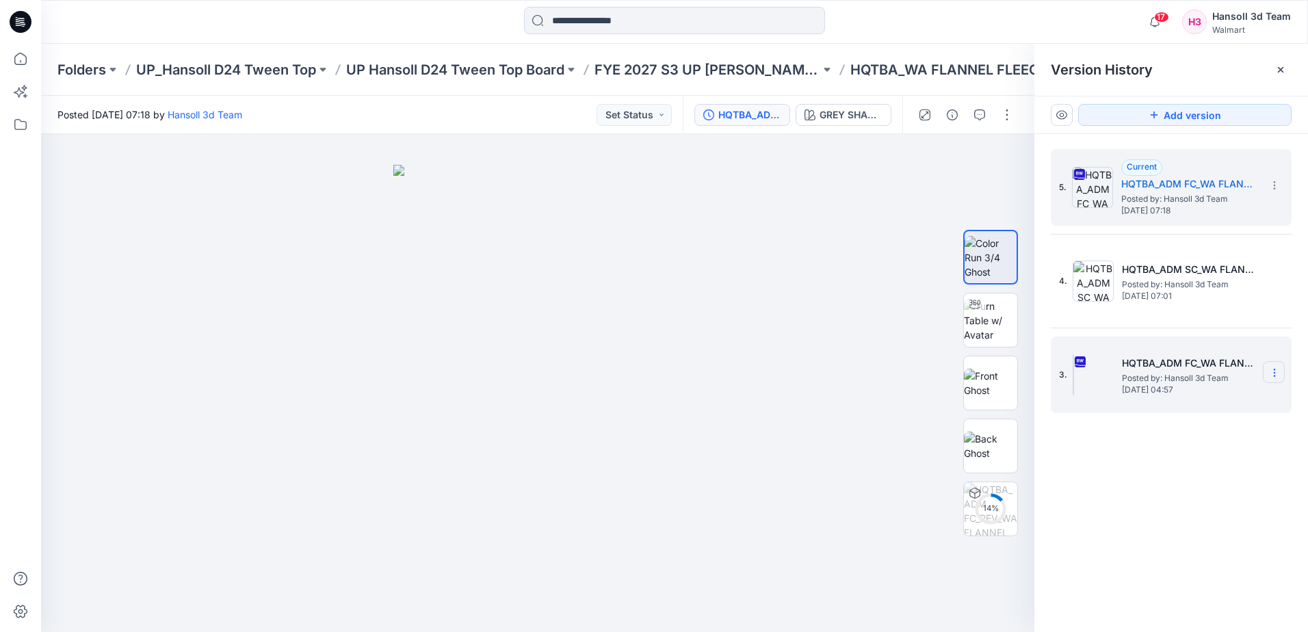
click at [1276, 370] on icon at bounding box center [1274, 372] width 11 height 11
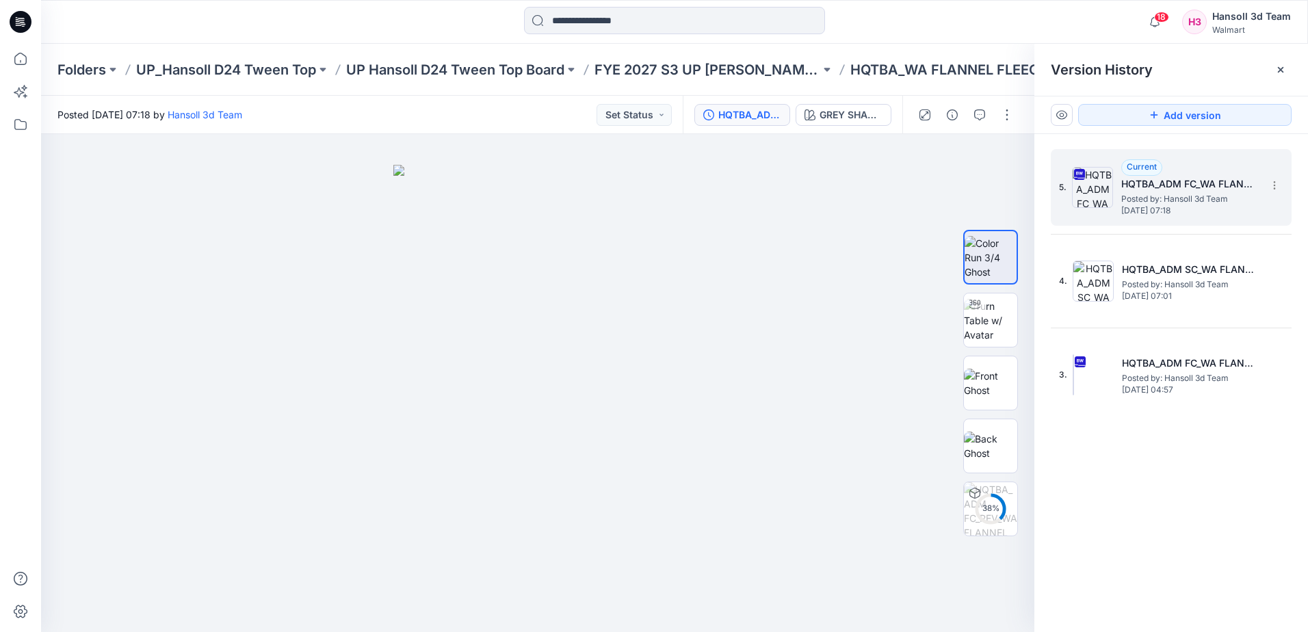
click at [1166, 213] on span "Friday, September 19, 2025 07:18" at bounding box center [1190, 211] width 137 height 10
click at [859, 107] on div "GREY SHADOW" at bounding box center [851, 114] width 63 height 15
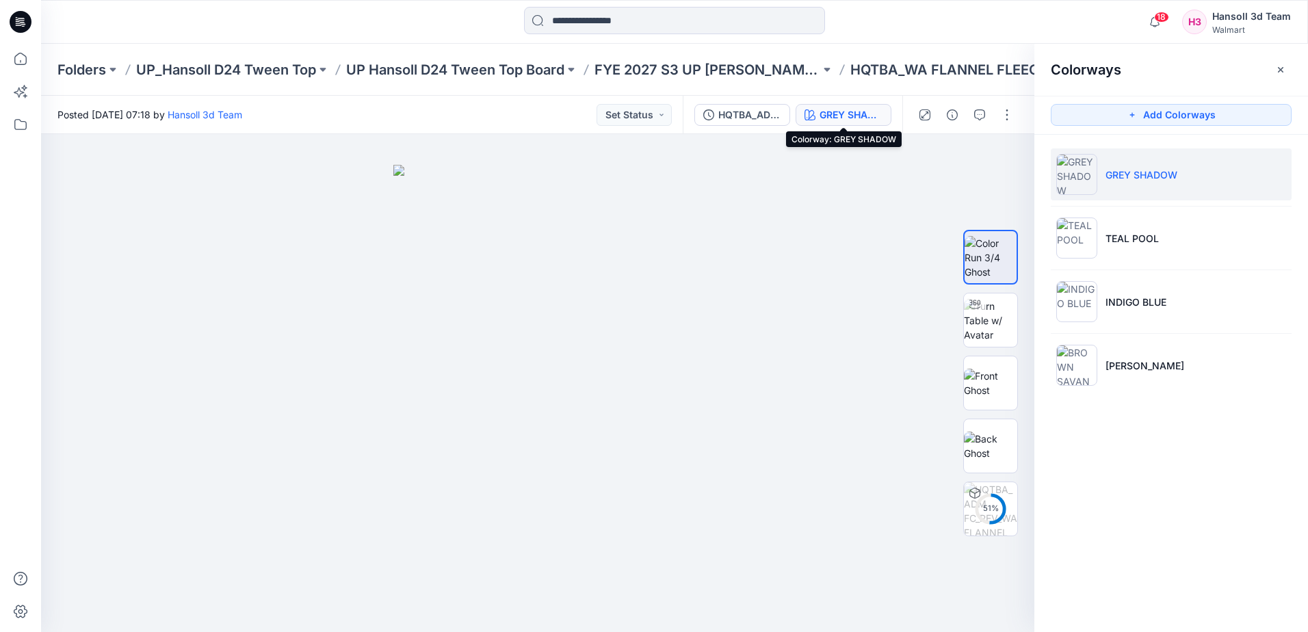
click at [839, 117] on div "GREY SHADOW" at bounding box center [851, 114] width 63 height 15
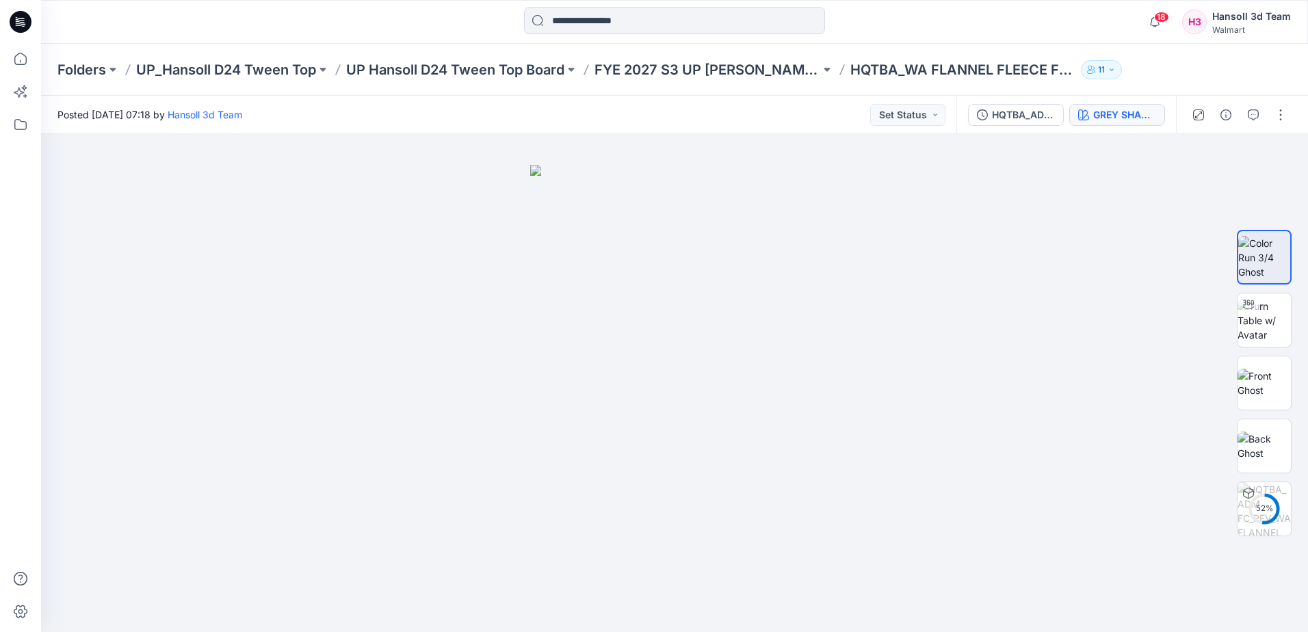
click at [839, 117] on div "Posted Friday, September 19, 2025 07:18 by Hansoll 3d Team Set Status" at bounding box center [499, 115] width 916 height 38
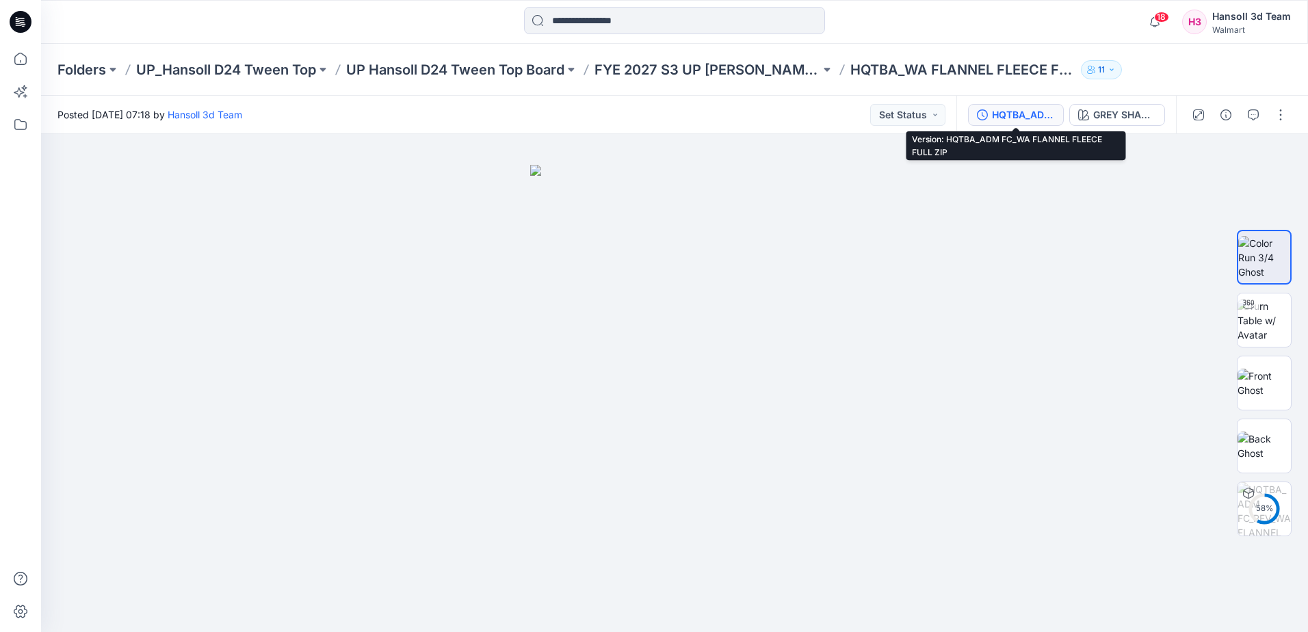
click at [988, 106] on button "HQTBA_ADM FC_WA FLANNEL FLEECE FULL ZIP" at bounding box center [1016, 115] width 96 height 22
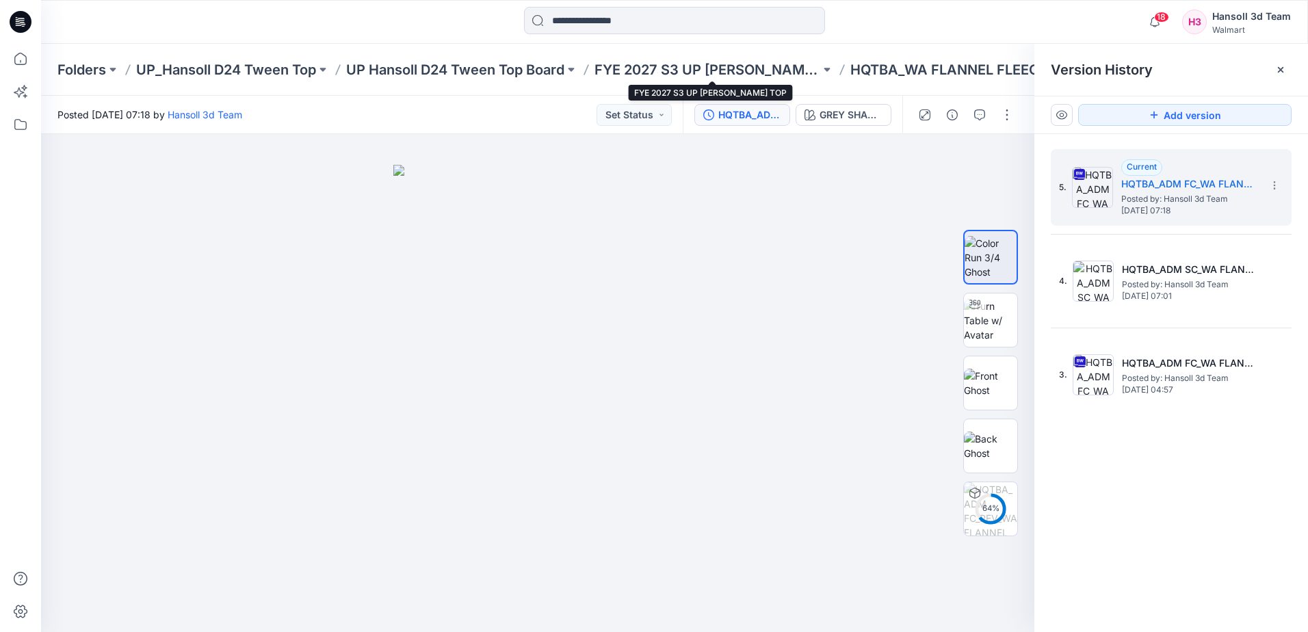
click at [768, 73] on p "FYE 2027 S3 UP [PERSON_NAME] TOP" at bounding box center [708, 69] width 226 height 19
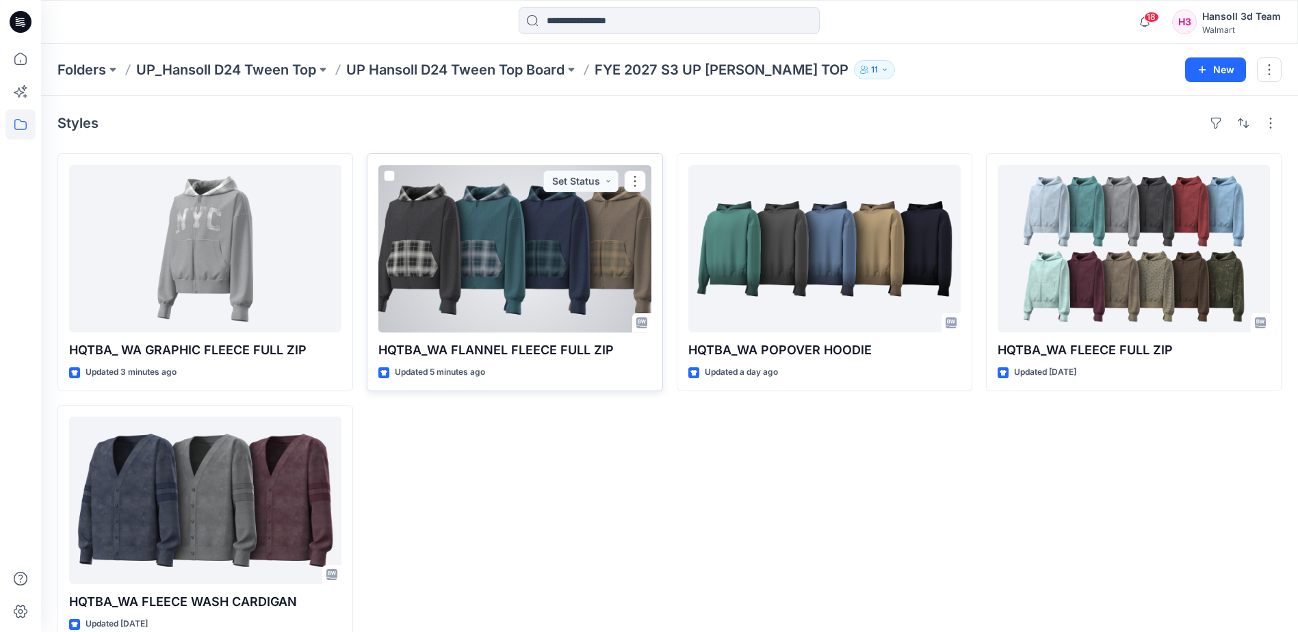
click at [524, 274] on div at bounding box center [514, 249] width 272 height 168
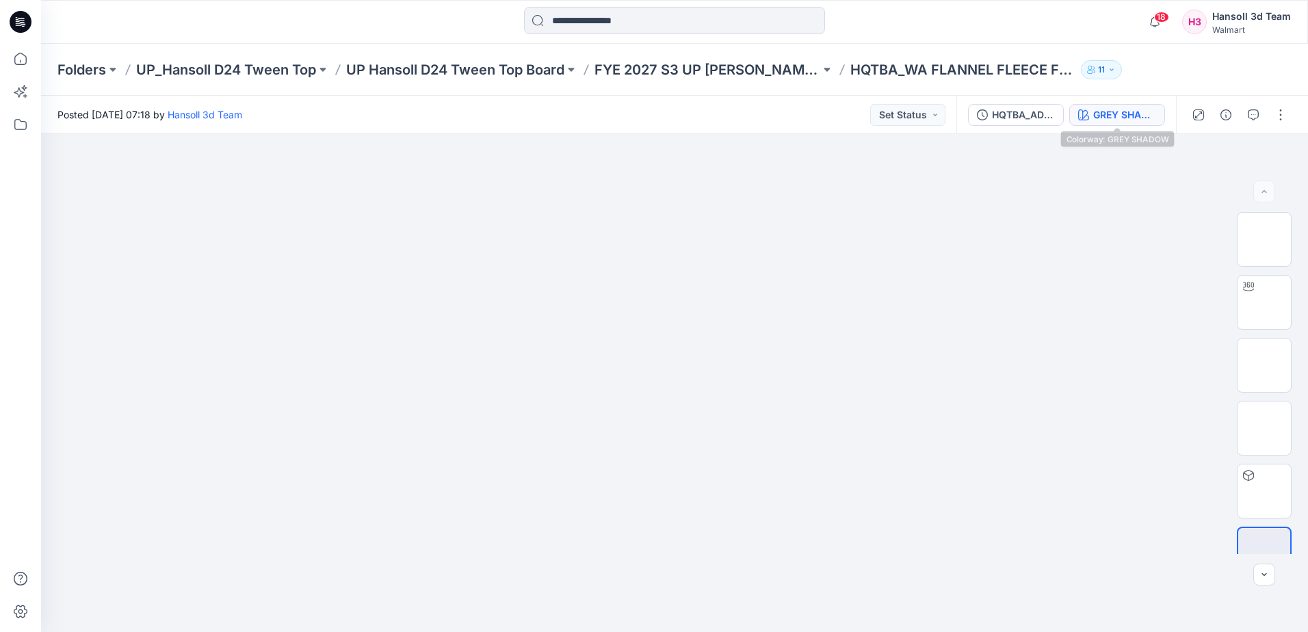
click at [1115, 108] on div "GREY SHADOW" at bounding box center [1124, 114] width 63 height 15
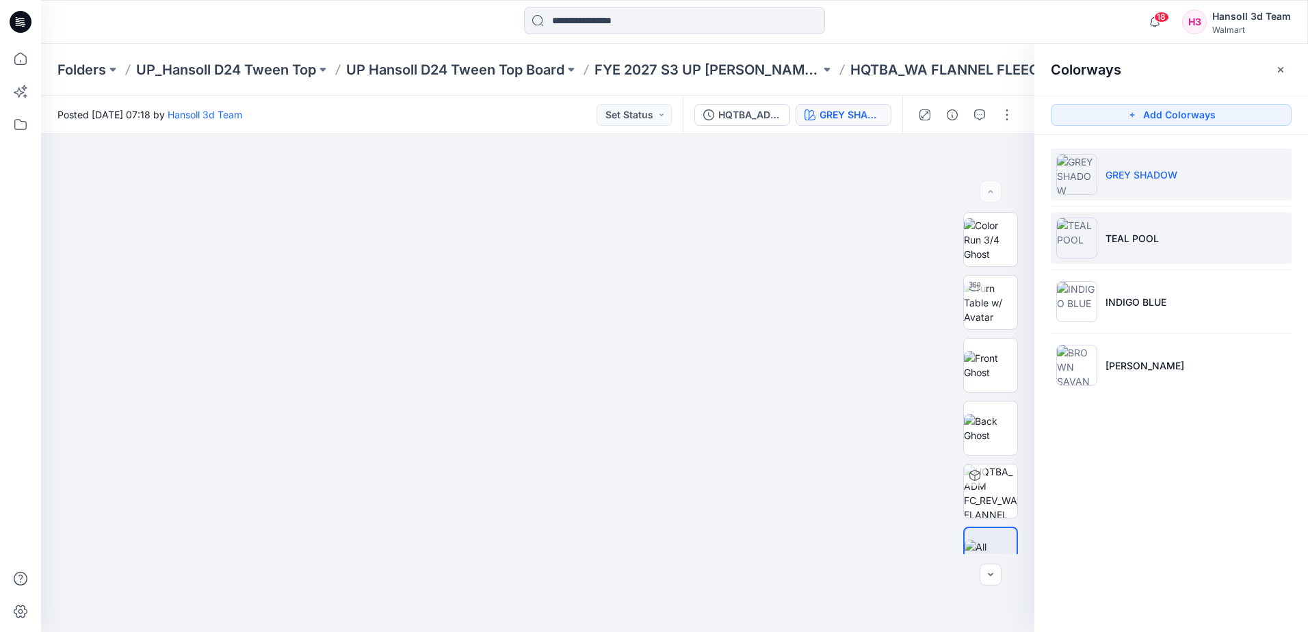
click at [1148, 252] on li "TEAL POOL" at bounding box center [1171, 238] width 241 height 52
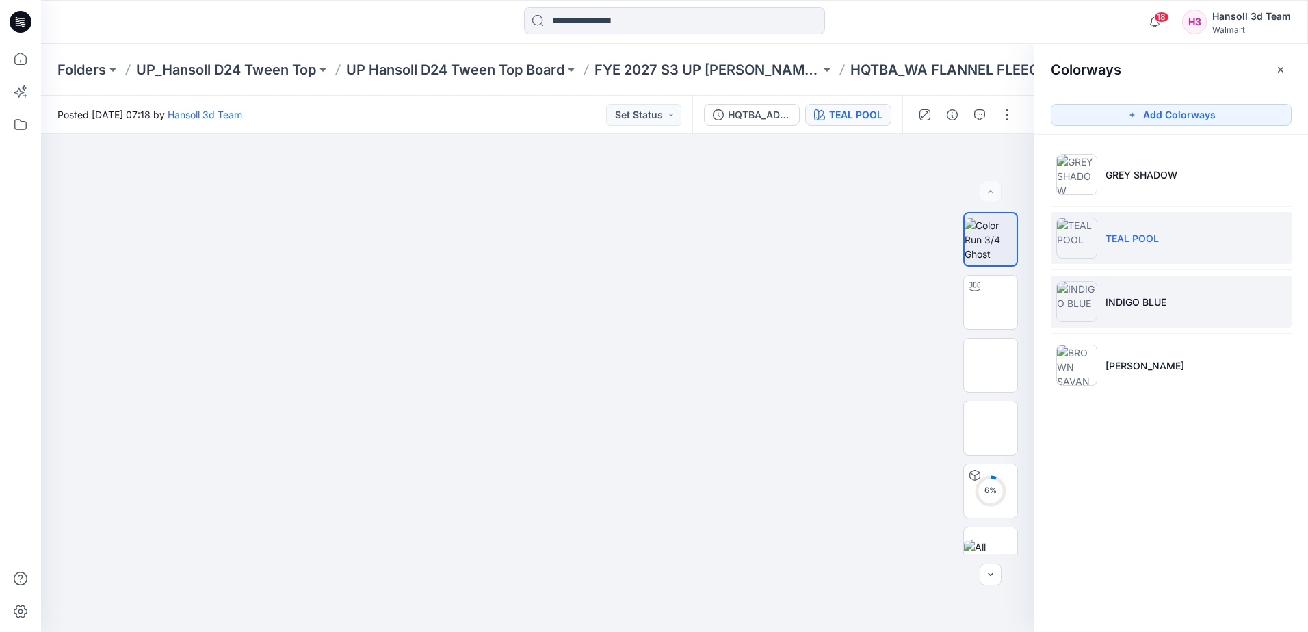
click at [1161, 295] on p "INDIGO BLUE" at bounding box center [1136, 302] width 61 height 14
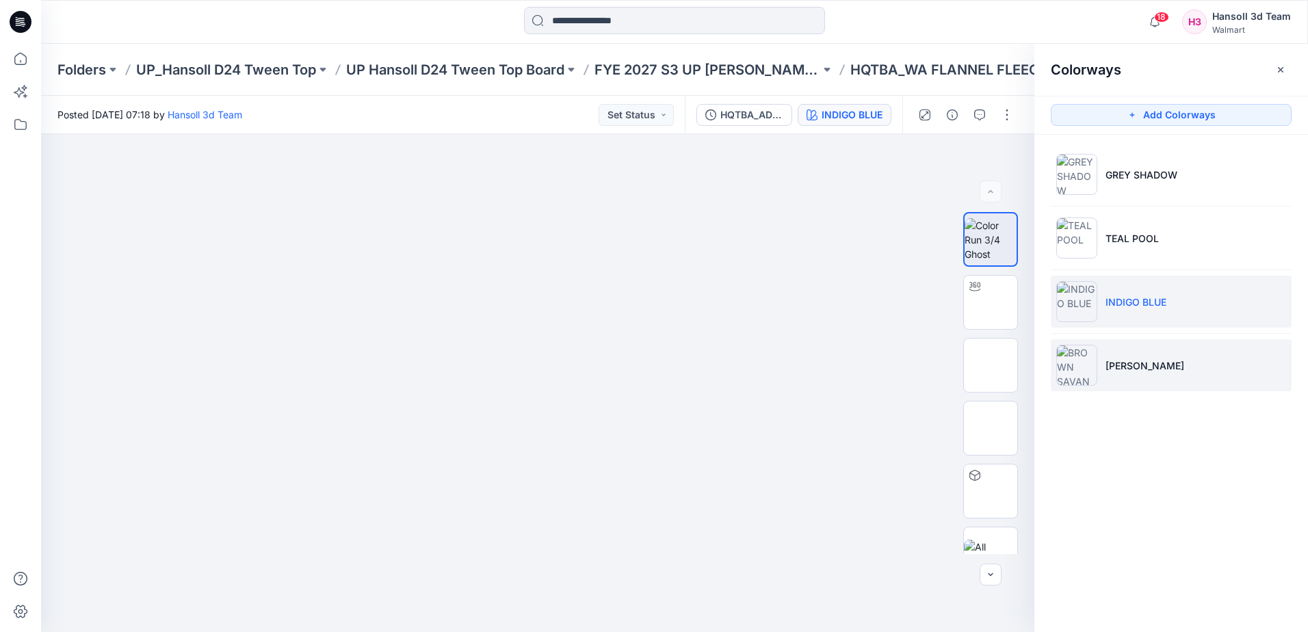
click at [1145, 354] on li "BROWN SAVANNA" at bounding box center [1171, 365] width 241 height 52
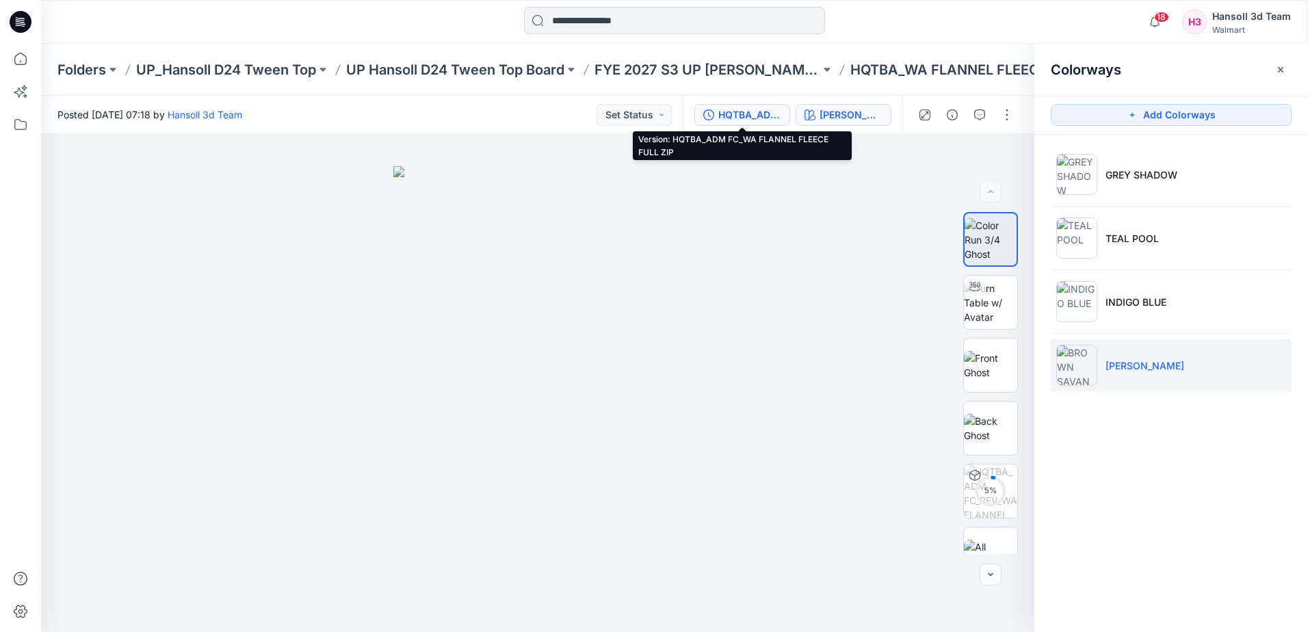
click at [744, 116] on div "HQTBA_ADM FC_WA FLANNEL FLEECE FULL ZIP" at bounding box center [749, 114] width 63 height 15
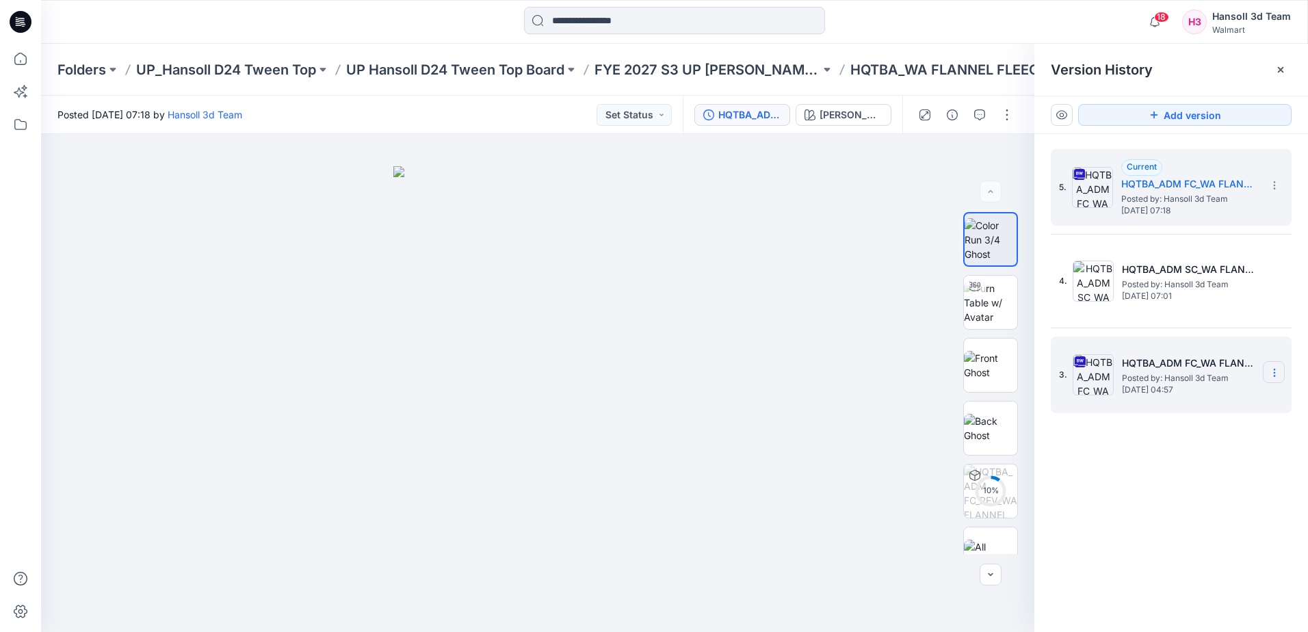
click at [1279, 367] on icon at bounding box center [1274, 372] width 11 height 11
click at [1167, 513] on span "Delete Version" at bounding box center [1180, 515] width 64 height 16
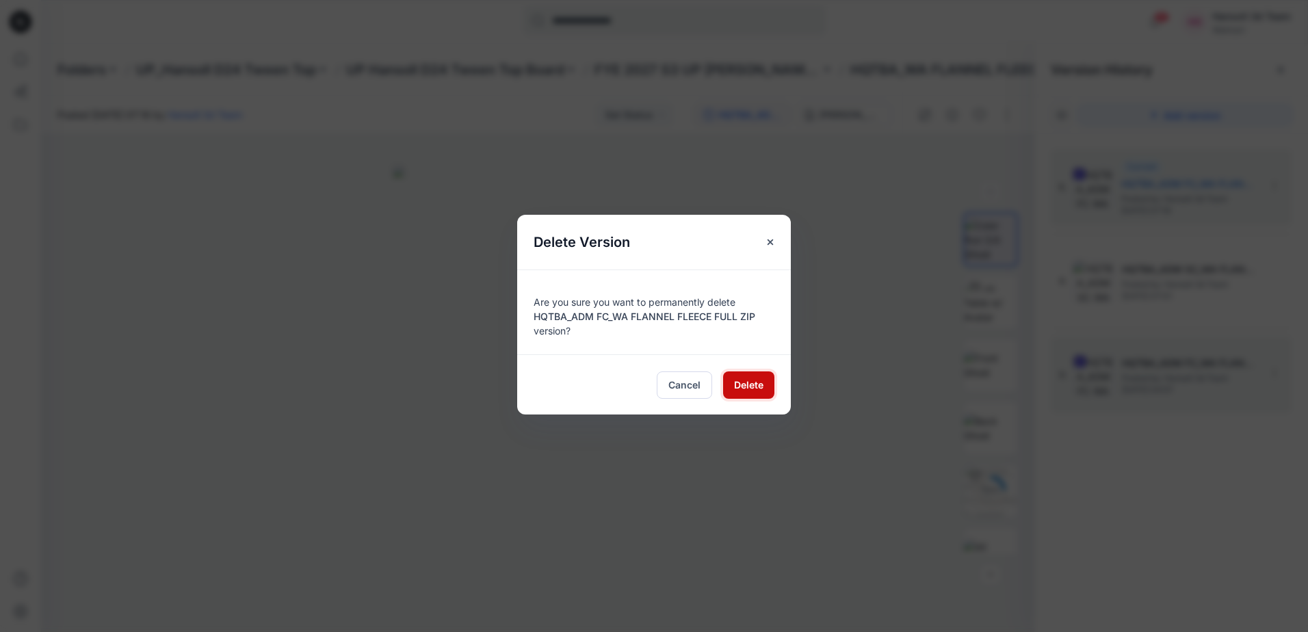
drag, startPoint x: 742, startPoint y: 378, endPoint x: 853, endPoint y: 385, distance: 111.0
click at [743, 378] on span "Delete" at bounding box center [748, 385] width 29 height 14
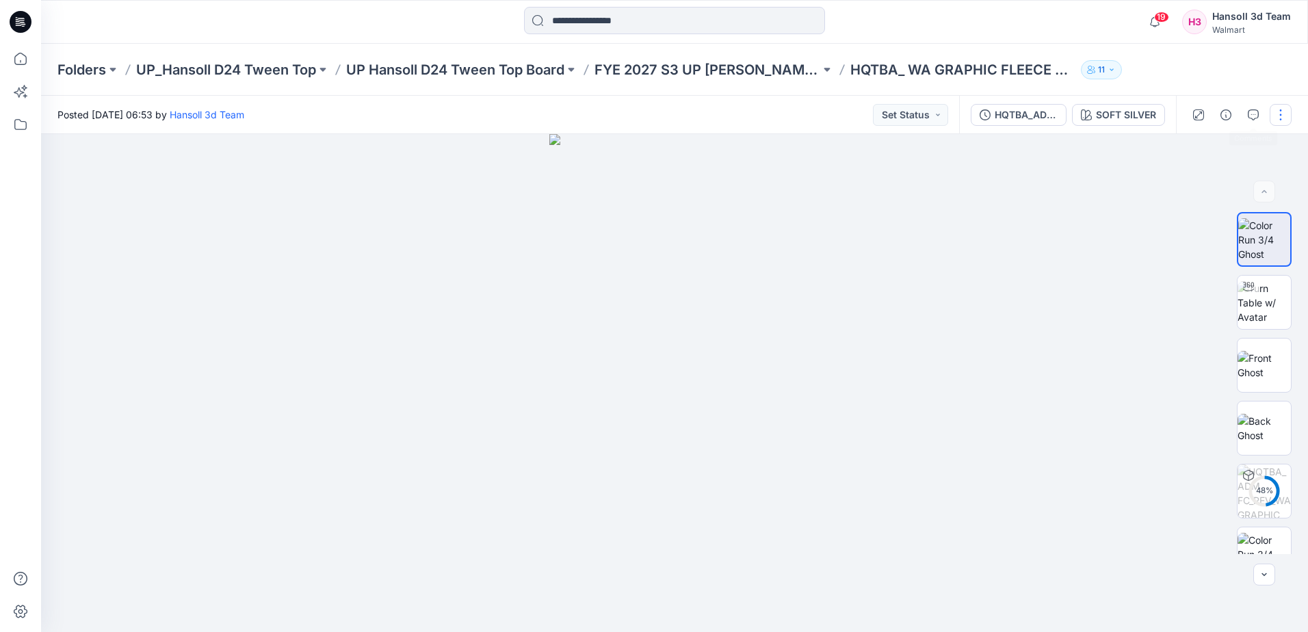
click at [1284, 113] on button "button" at bounding box center [1281, 115] width 22 height 22
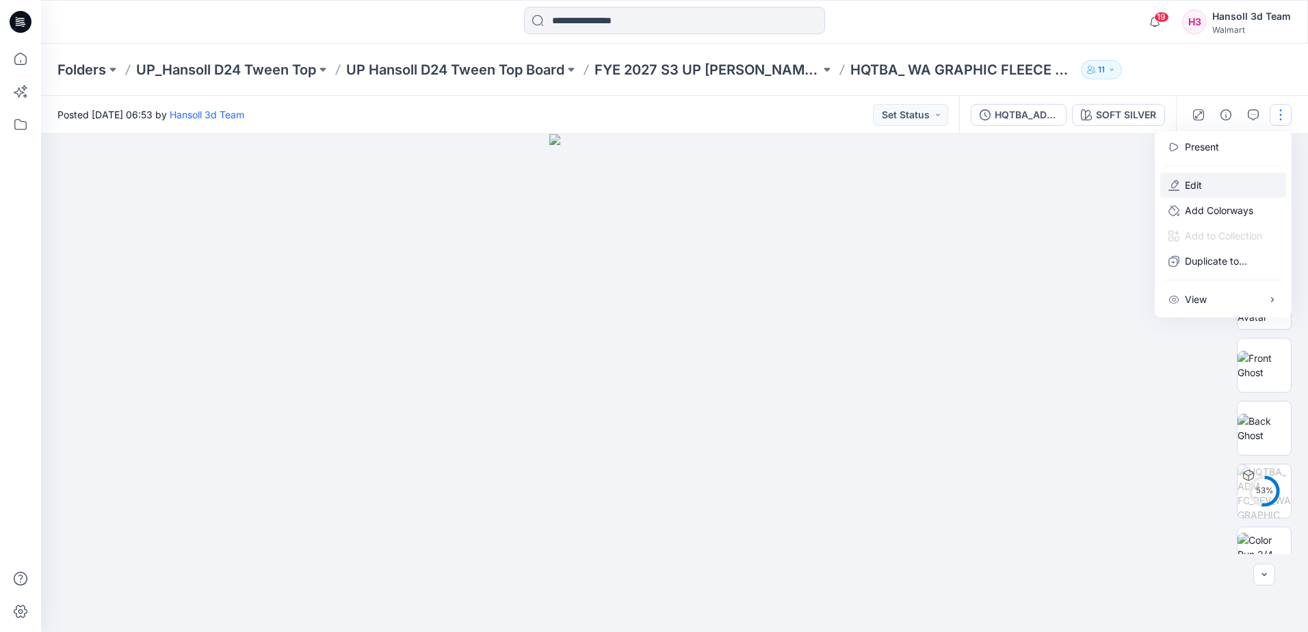
click at [1190, 180] on p "Edit" at bounding box center [1193, 185] width 17 height 14
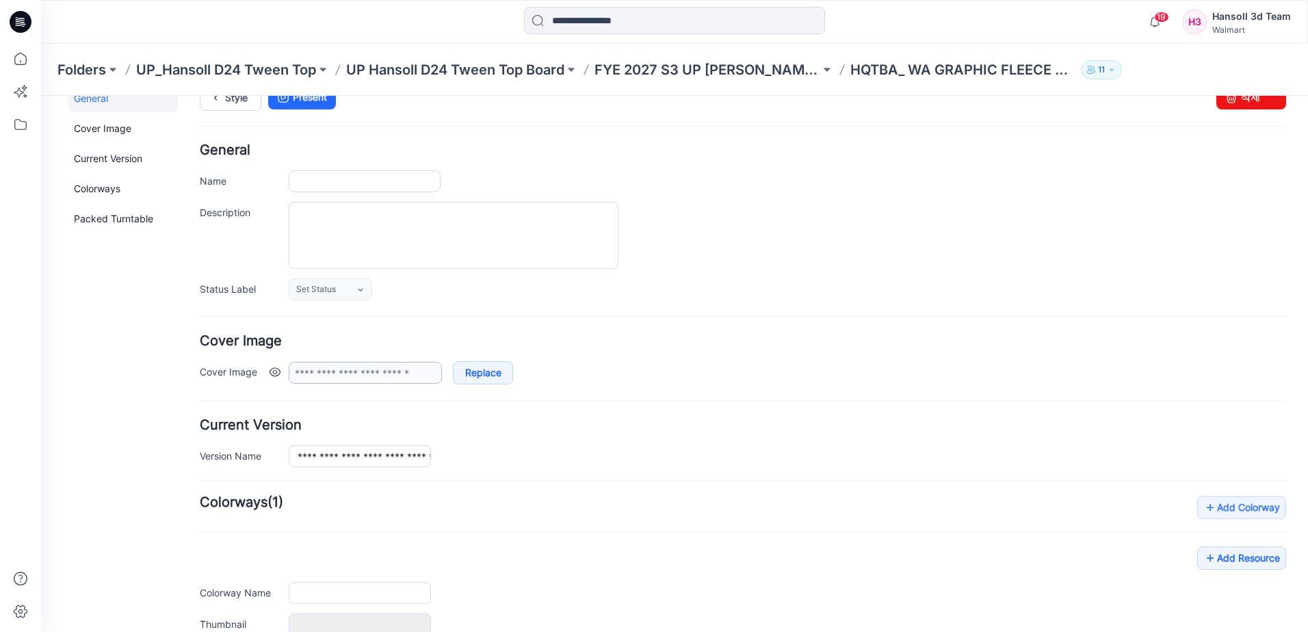
type input "**********"
type textarea "**********"
type input "**********"
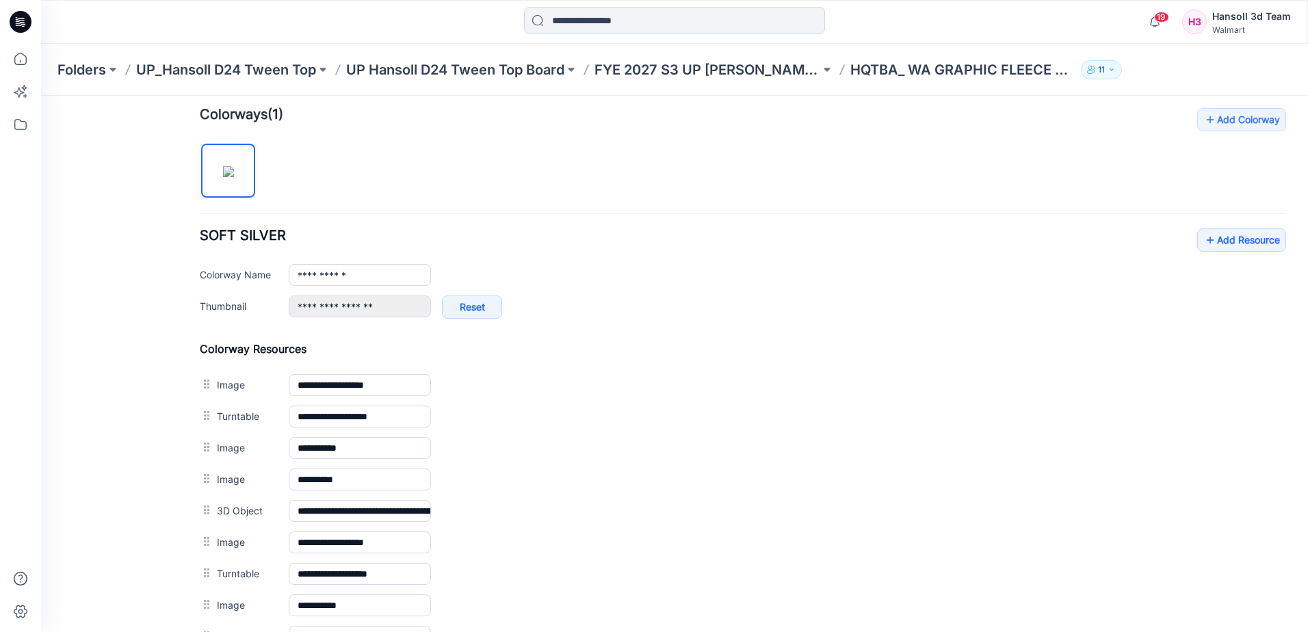
scroll to position [461, 0]
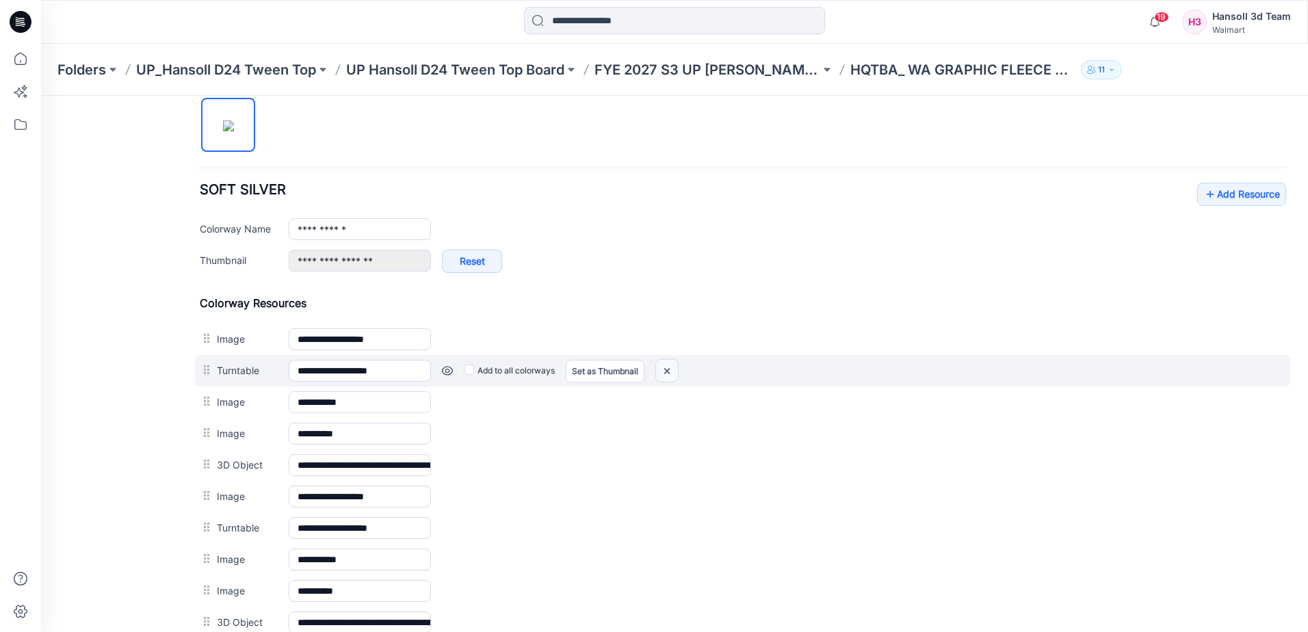
click at [671, 373] on img at bounding box center [667, 371] width 22 height 23
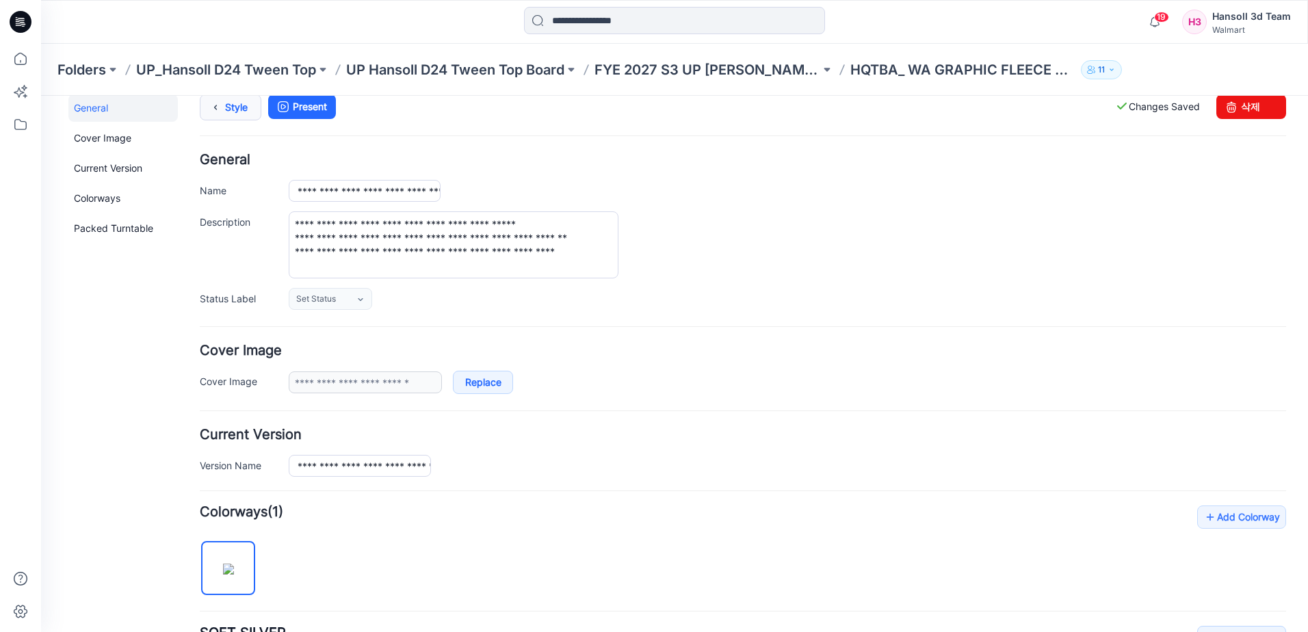
scroll to position [0, 0]
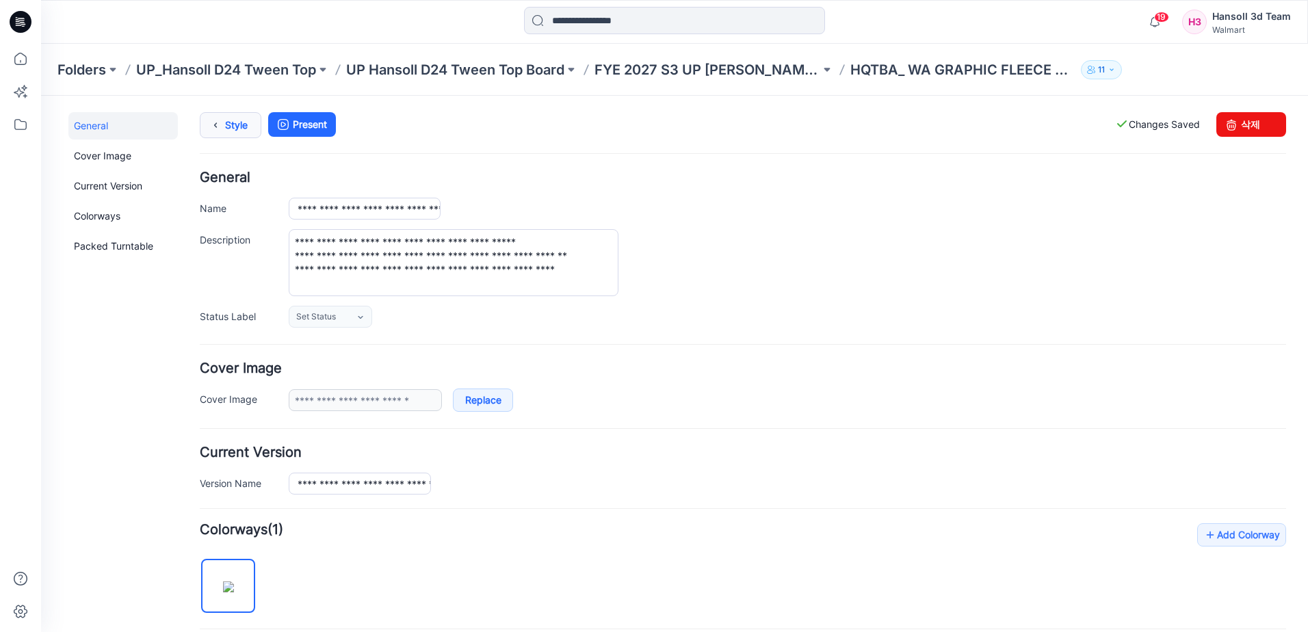
click at [220, 119] on icon at bounding box center [215, 125] width 19 height 25
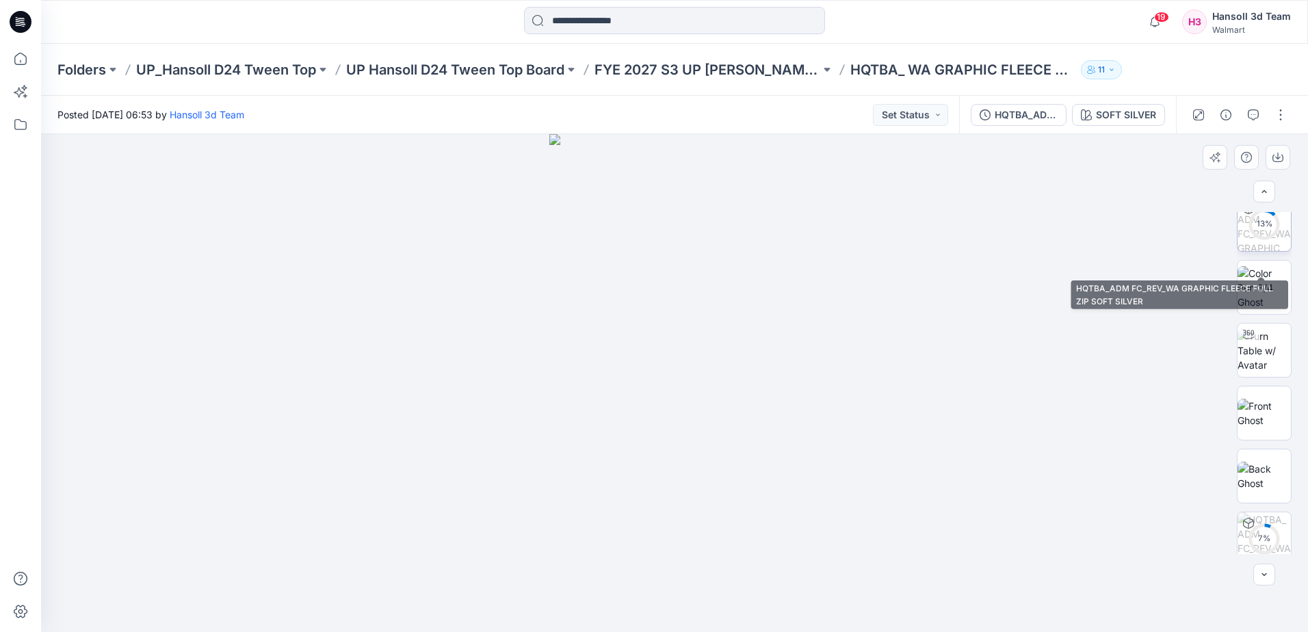
scroll to position [216, 0]
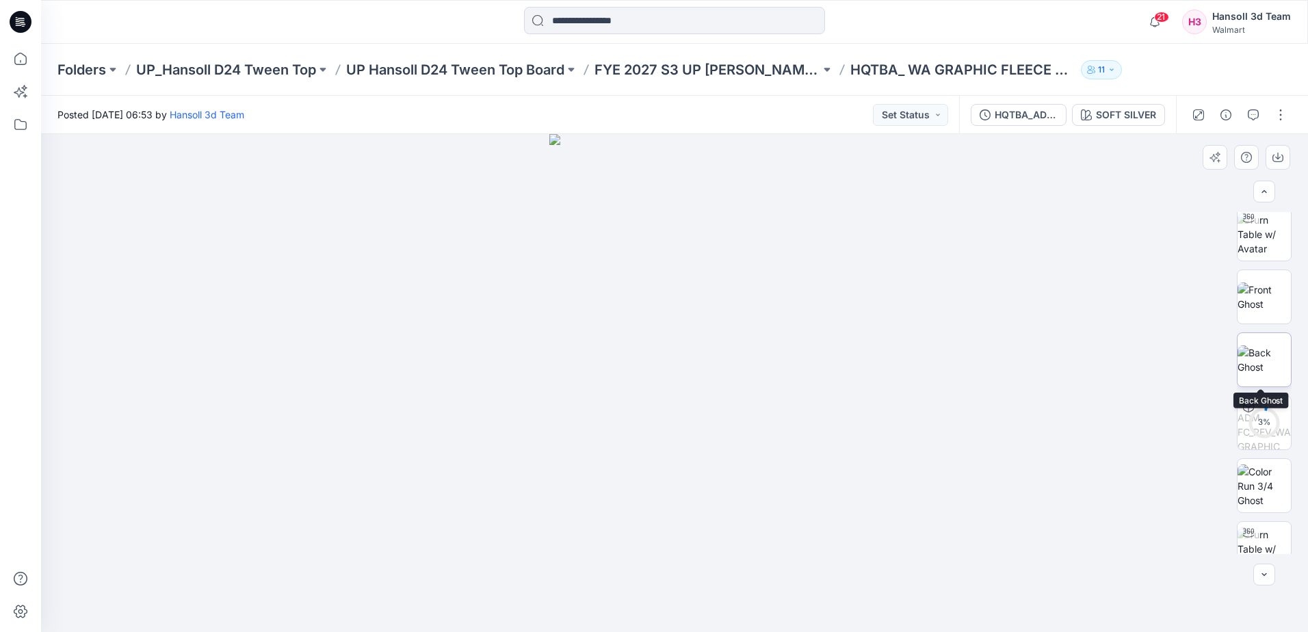
scroll to position [342, 0]
click at [1286, 114] on button "button" at bounding box center [1281, 115] width 22 height 22
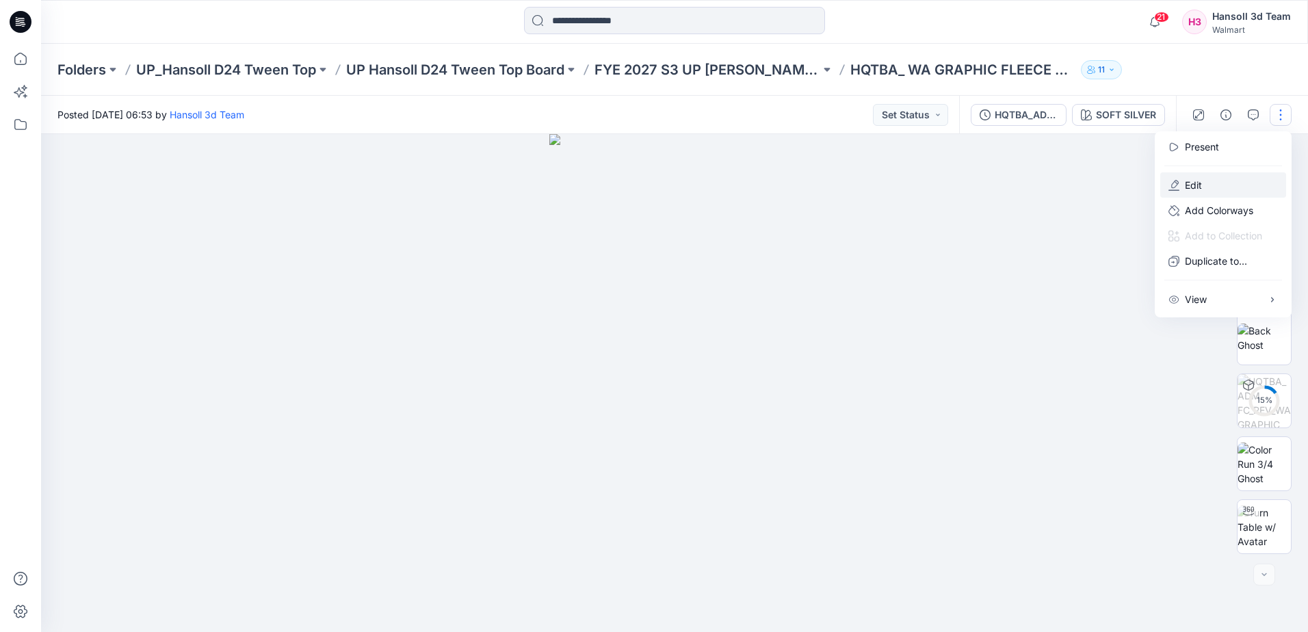
click at [1189, 183] on p "Edit" at bounding box center [1193, 185] width 17 height 14
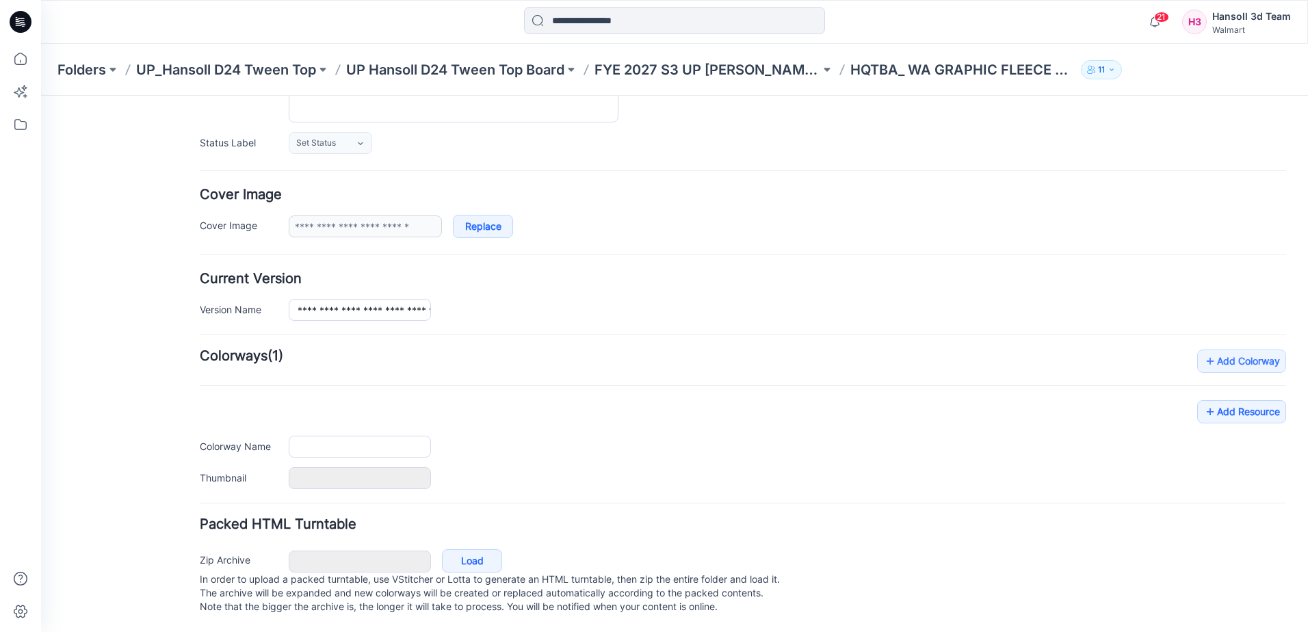
type input "**********"
type textarea "**********"
type input "**********"
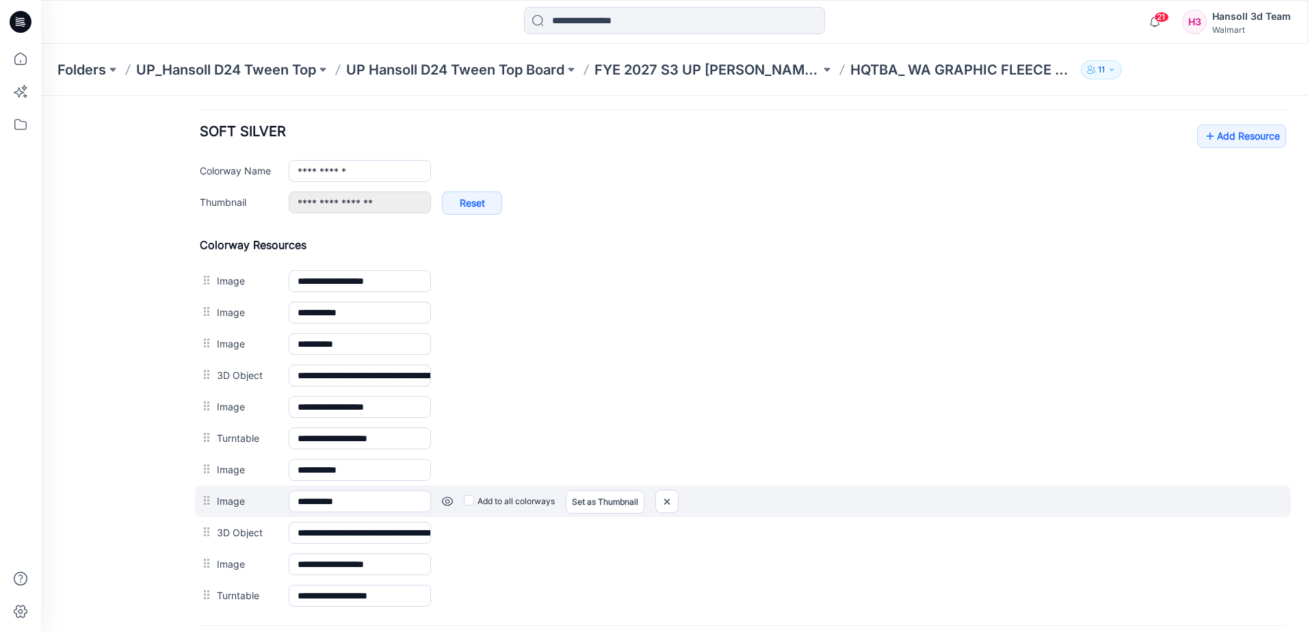
scroll to position [519, 0]
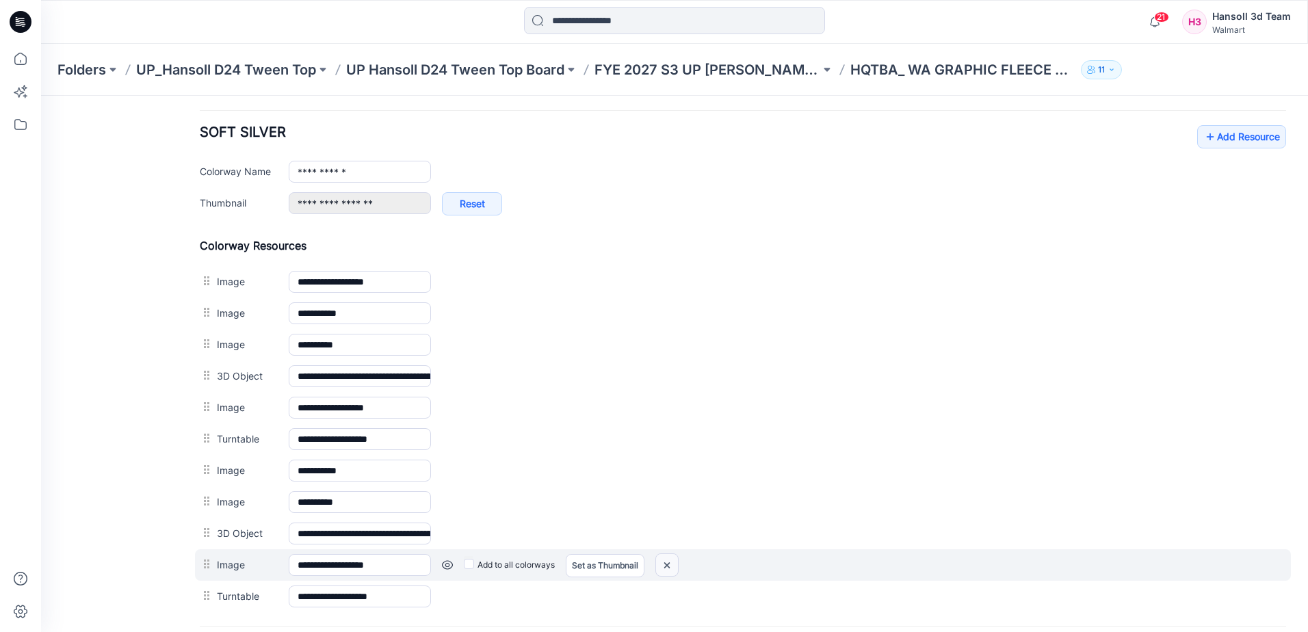
drag, startPoint x: 675, startPoint y: 568, endPoint x: 768, endPoint y: 135, distance: 442.5
click at [675, 568] on img at bounding box center [667, 565] width 22 height 23
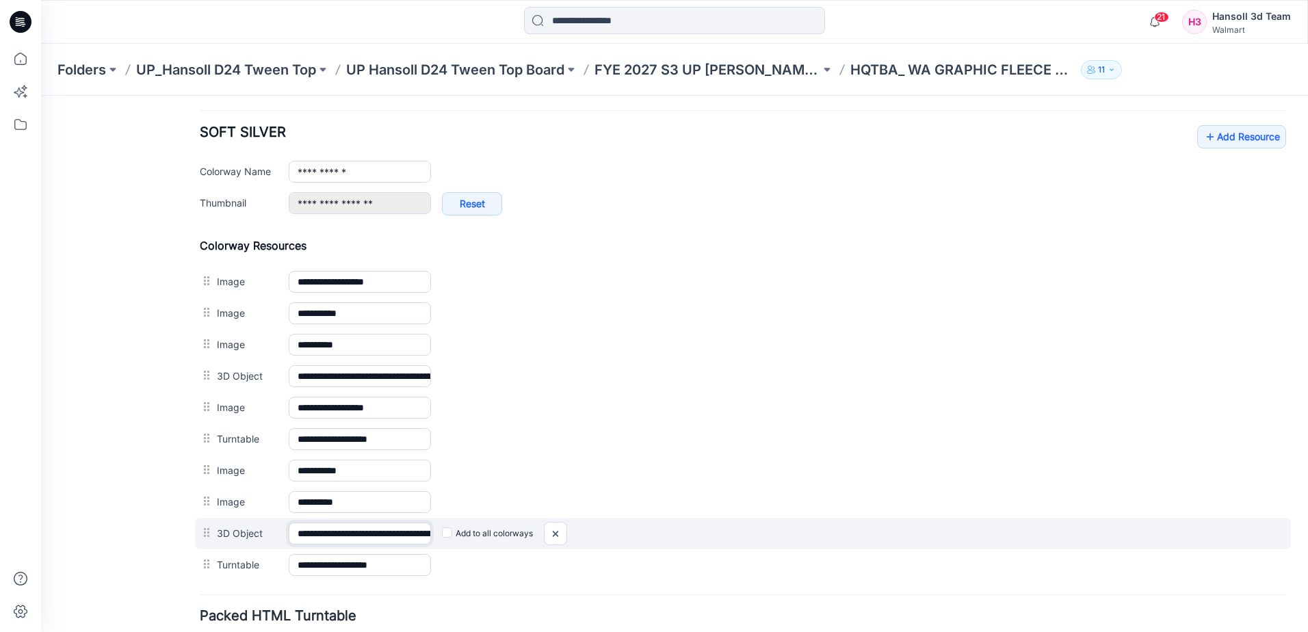
drag, startPoint x: 361, startPoint y: 534, endPoint x: 392, endPoint y: 533, distance: 30.8
click at [392, 533] on input "**********" at bounding box center [360, 534] width 142 height 22
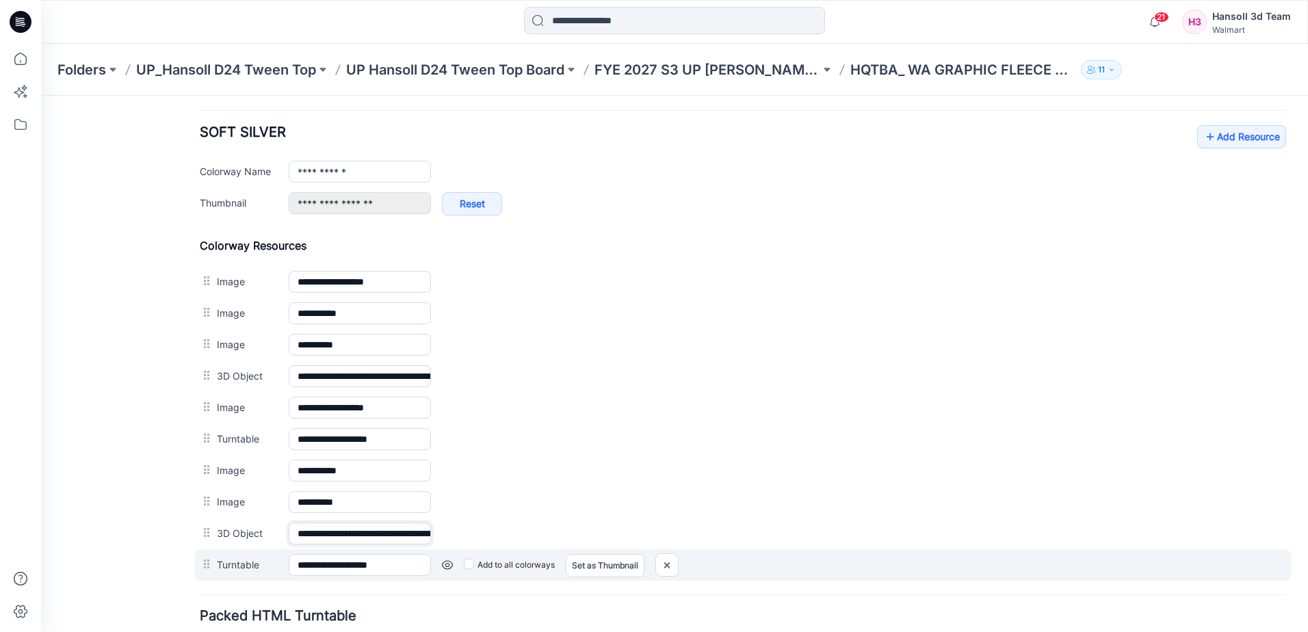
type input "**********"
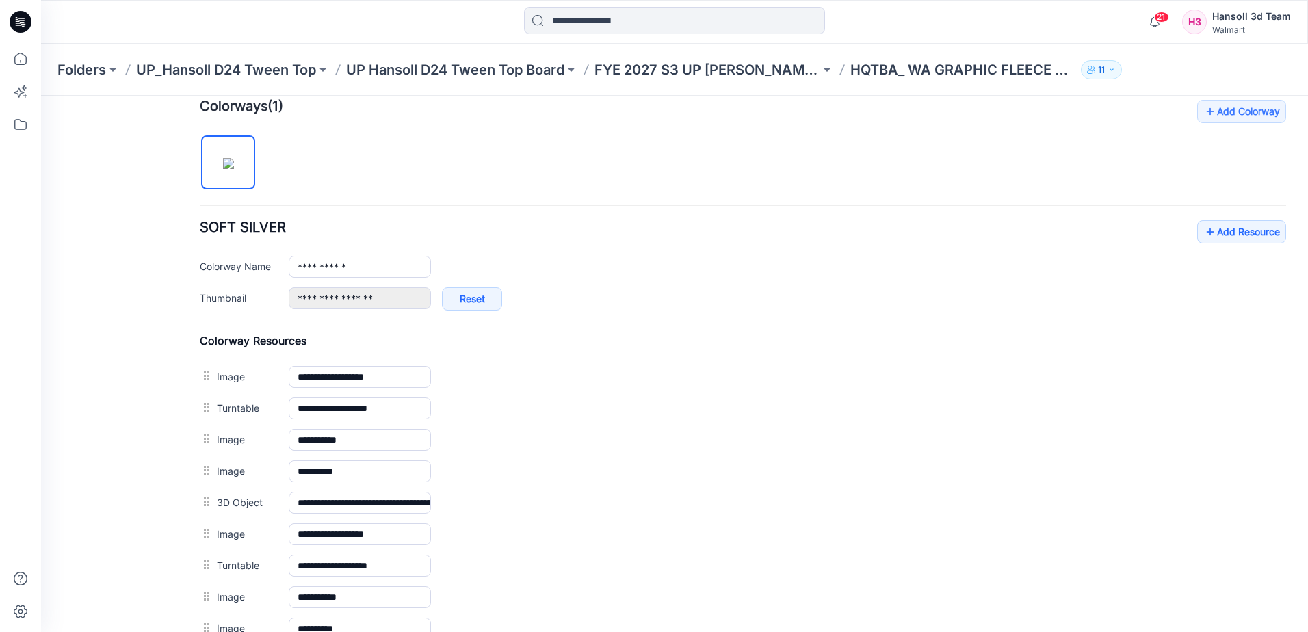
scroll to position [382, 0]
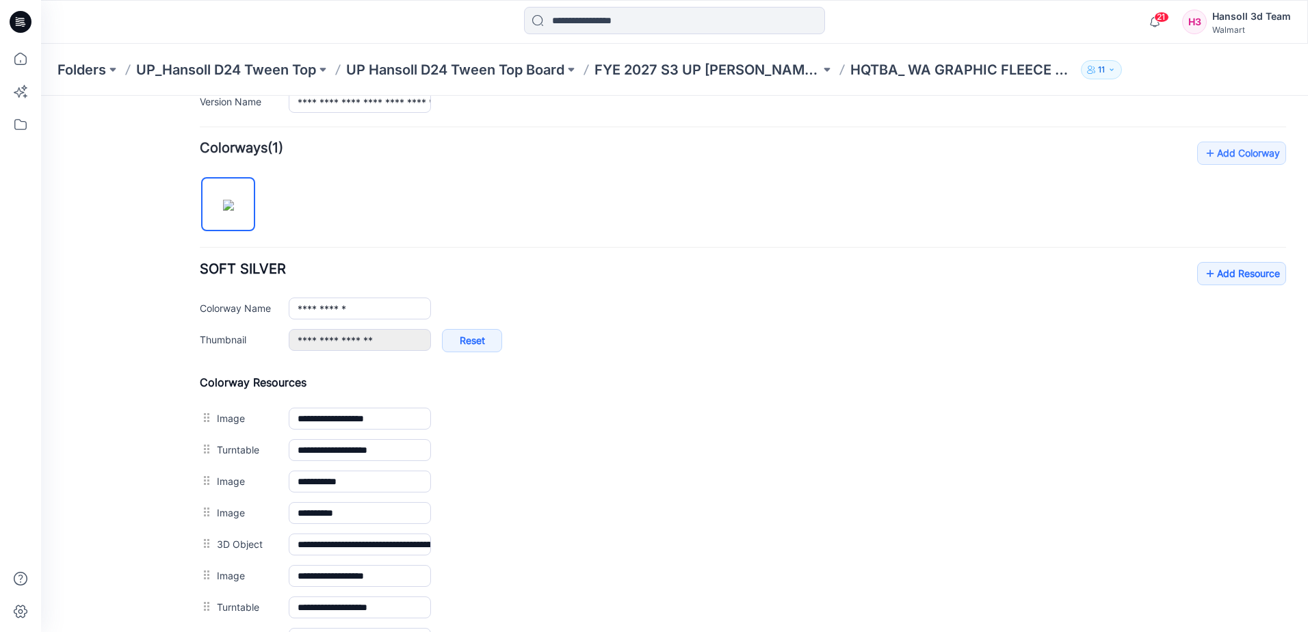
drag, startPoint x: 138, startPoint y: 386, endPoint x: 239, endPoint y: 398, distance: 101.9
click at [146, 389] on div "General Cover Image Current Version Colorways Packed Turntable" at bounding box center [122, 295] width 109 height 1130
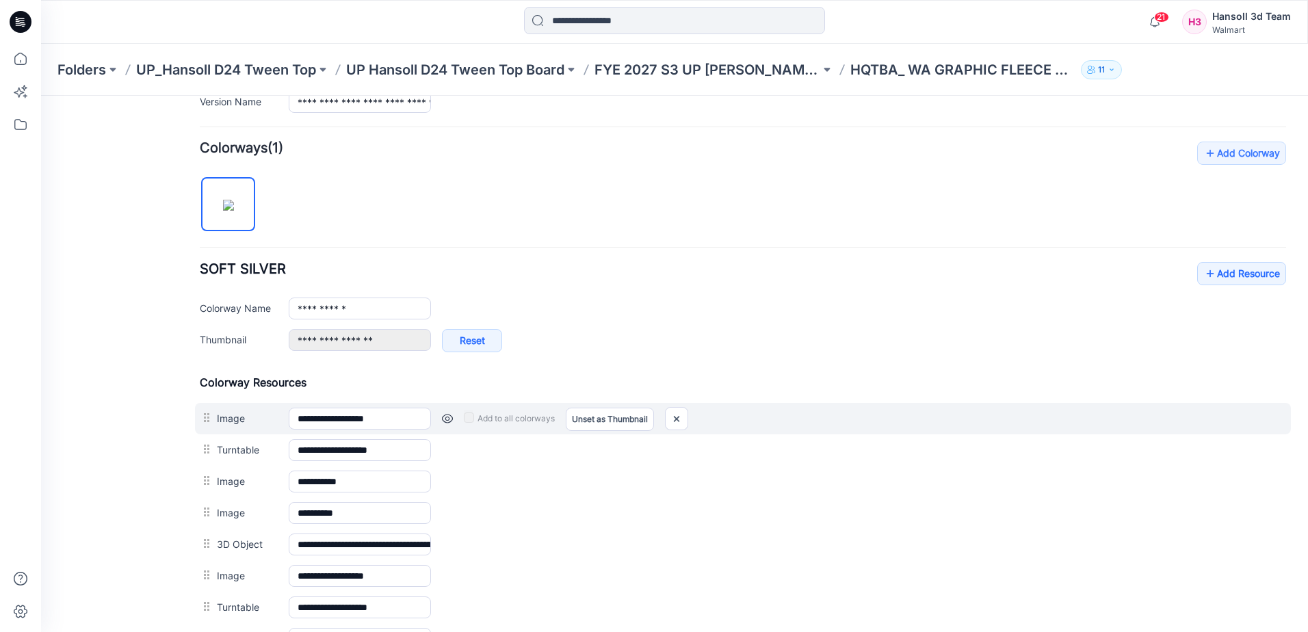
click at [261, 421] on label "Image" at bounding box center [246, 418] width 58 height 15
click at [289, 421] on input "**********" at bounding box center [360, 419] width 142 height 22
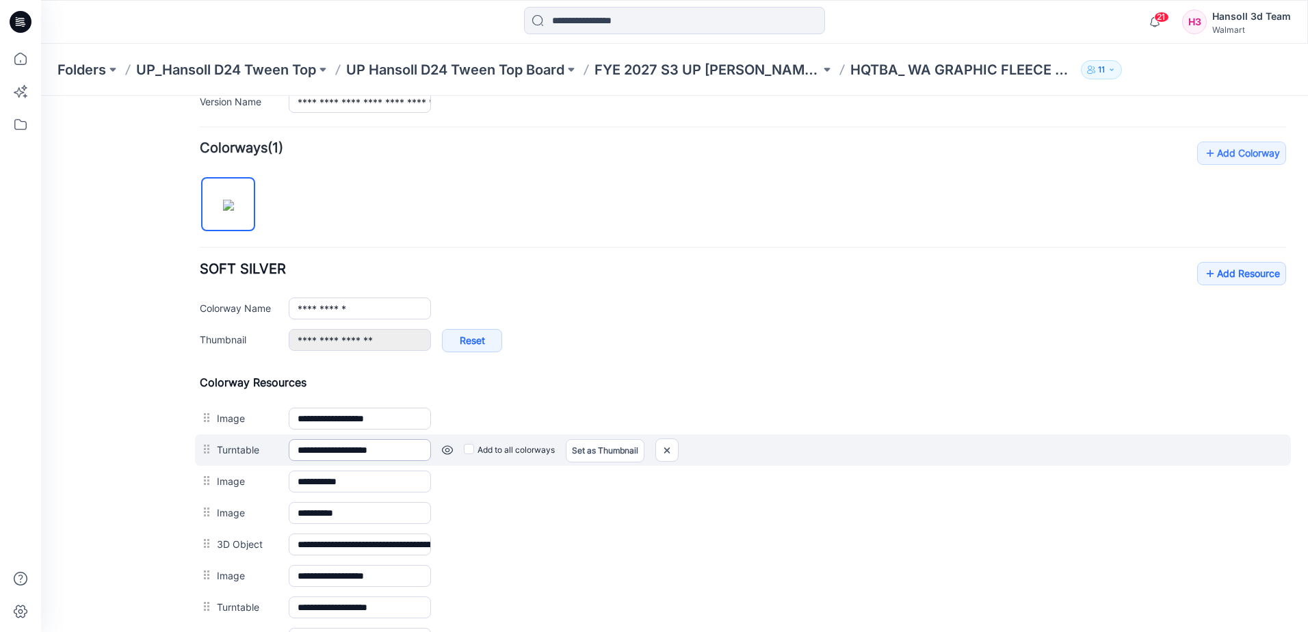
drag, startPoint x: 596, startPoint y: 418, endPoint x: 324, endPoint y: 448, distance: 274.0
click at [41, 96] on link "Unset as Thumbnail" at bounding box center [41, 96] width 0 height 0
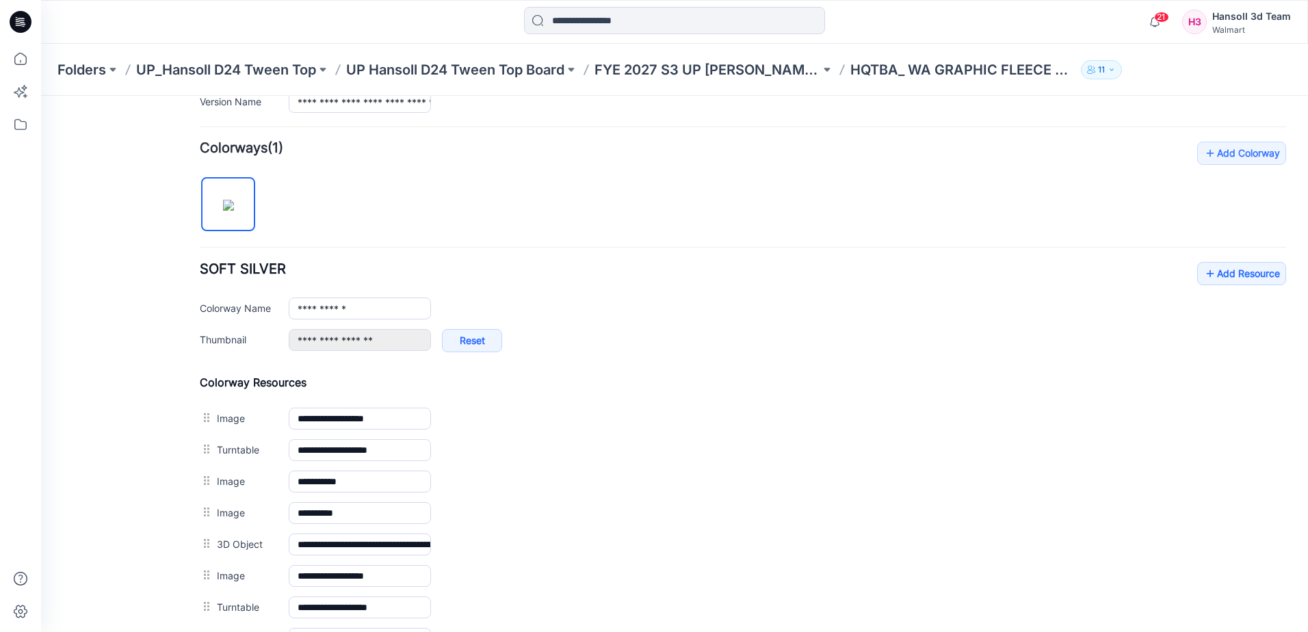
drag, startPoint x: 122, startPoint y: 422, endPoint x: 106, endPoint y: 438, distance: 22.7
click at [123, 422] on div "General Cover Image Current Version Colorways Packed Turntable" at bounding box center [122, 295] width 109 height 1130
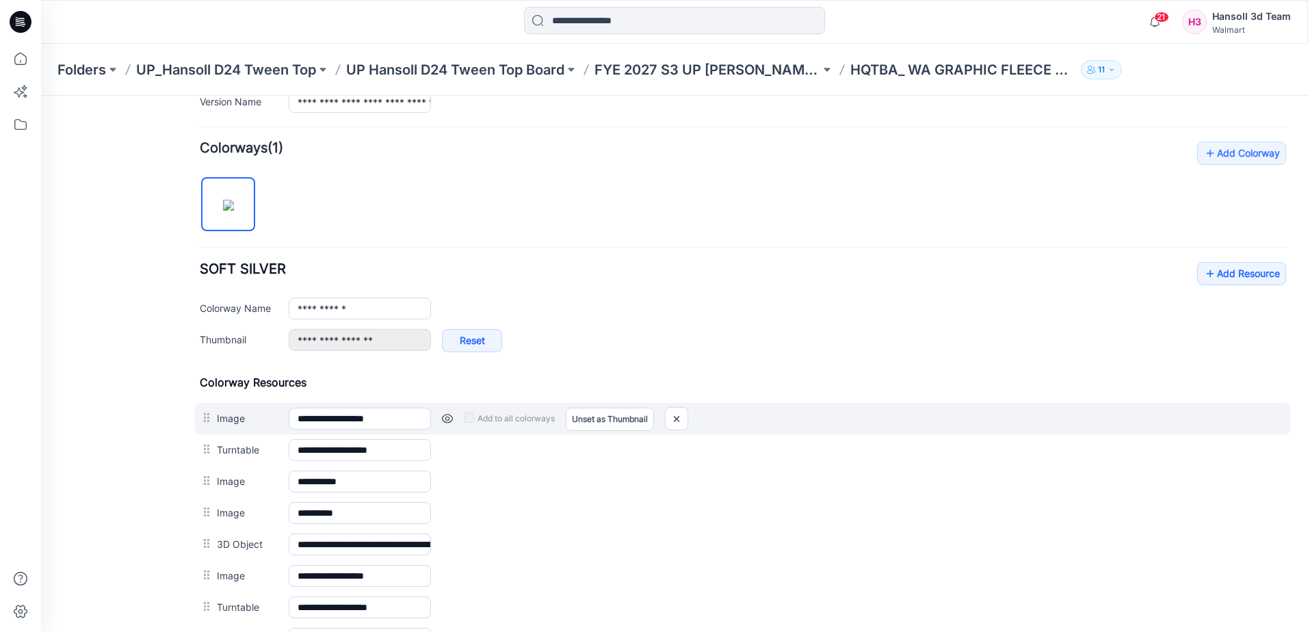
click at [253, 421] on label "Image" at bounding box center [246, 418] width 58 height 15
click at [289, 421] on input "**********" at bounding box center [360, 419] width 142 height 22
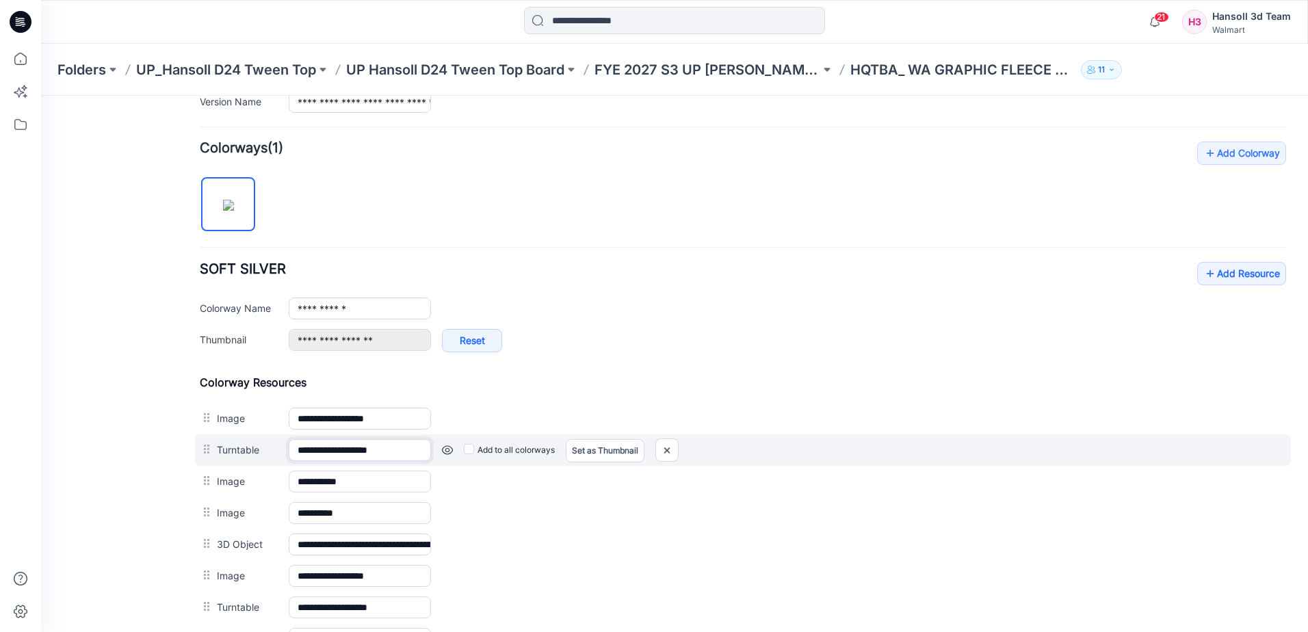
click at [378, 445] on input "**********" at bounding box center [360, 450] width 142 height 22
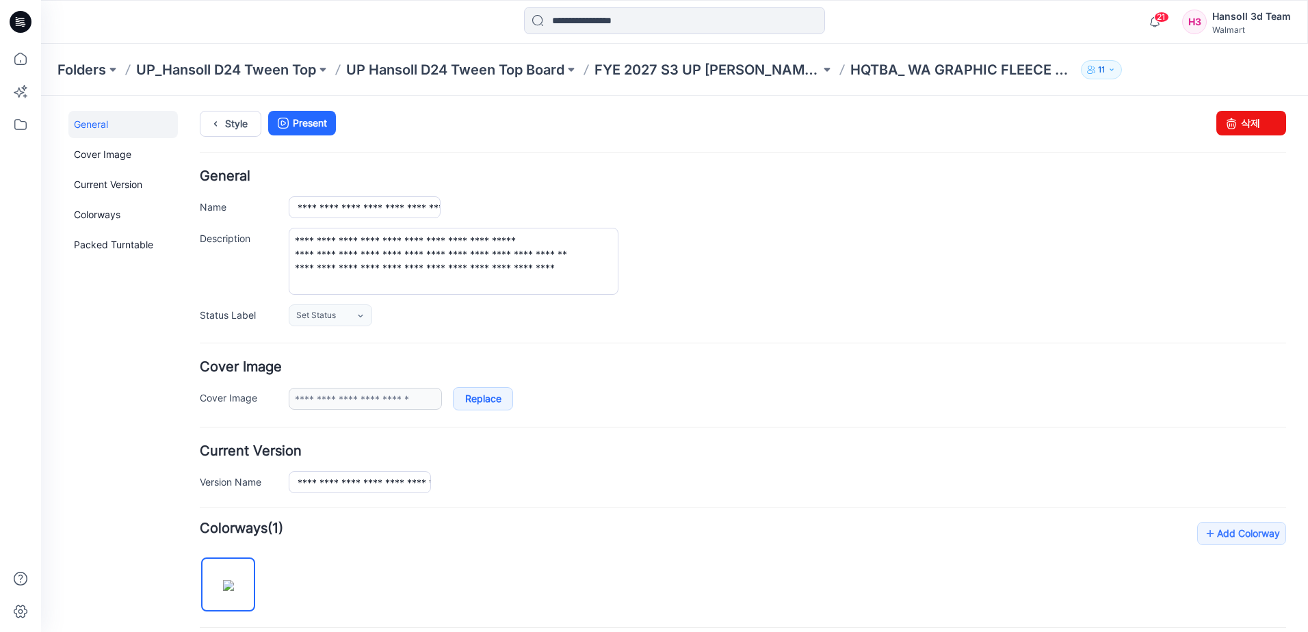
scroll to position [0, 0]
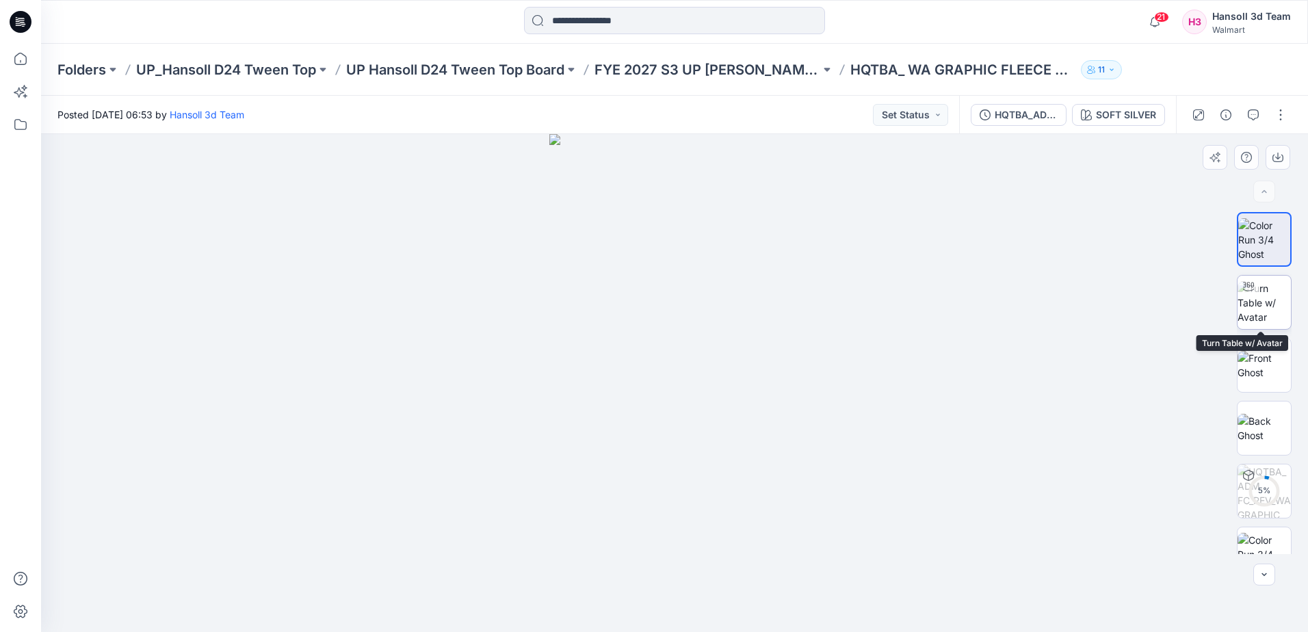
click at [1257, 304] on img at bounding box center [1264, 302] width 53 height 43
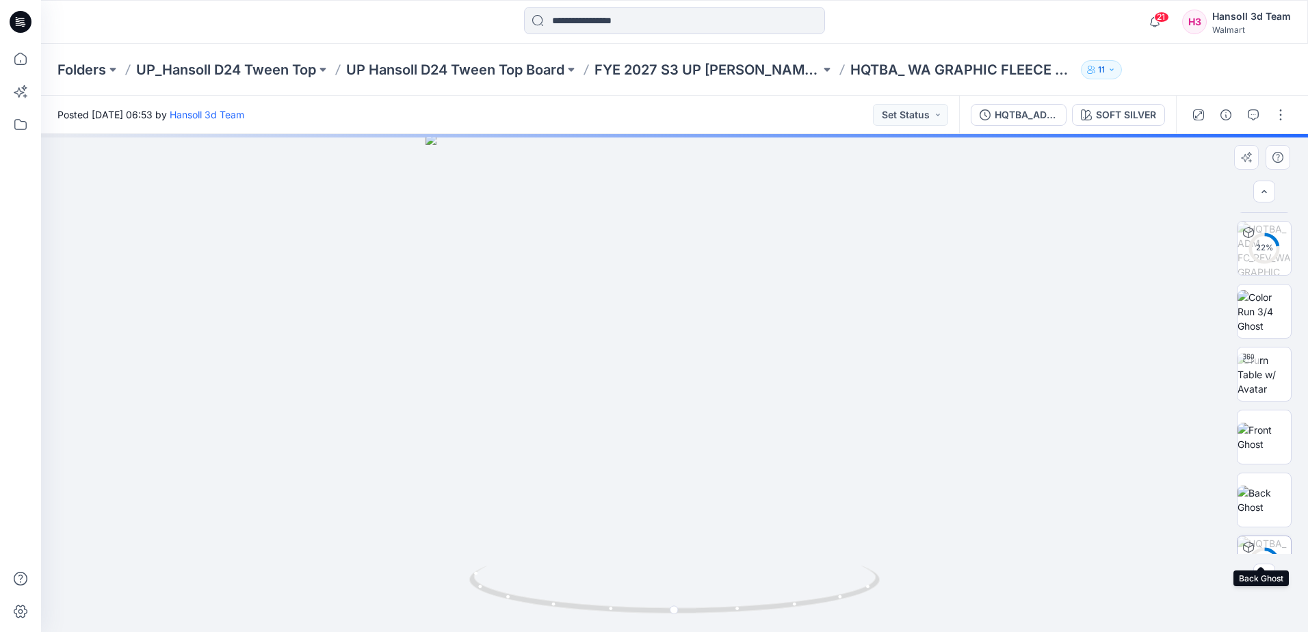
scroll to position [279, 0]
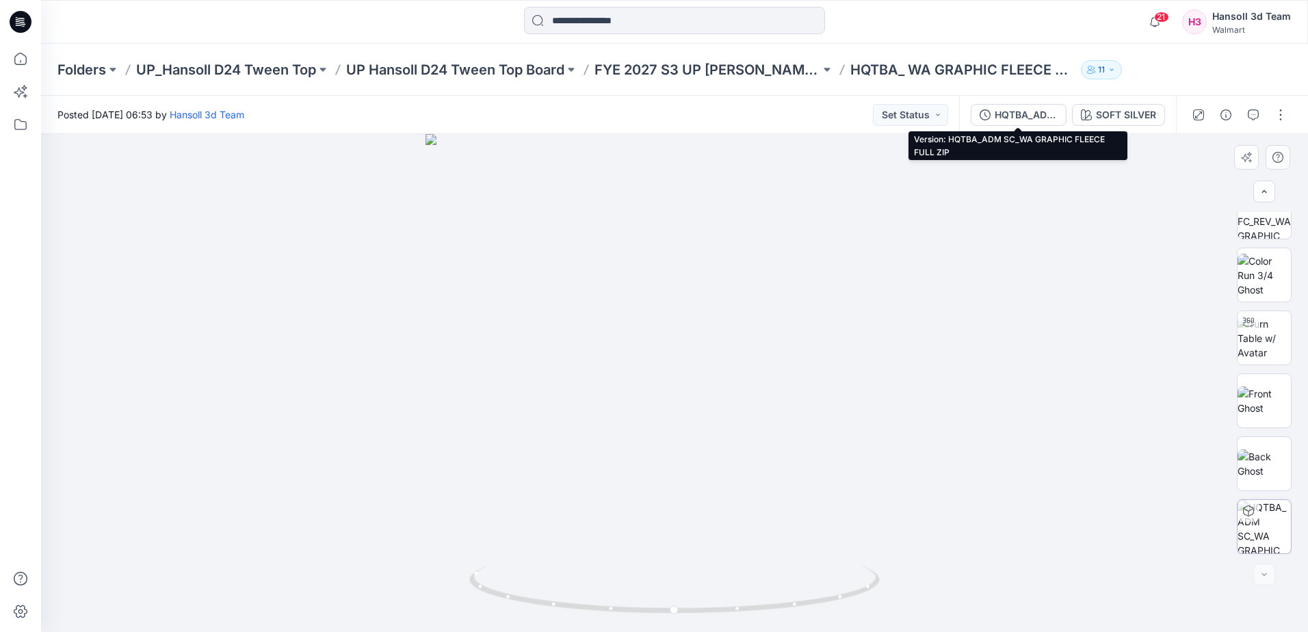
click at [1025, 113] on div "HQTBA_ADM SC_WA GRAPHIC FLEECE FULL ZIP" at bounding box center [1026, 114] width 63 height 15
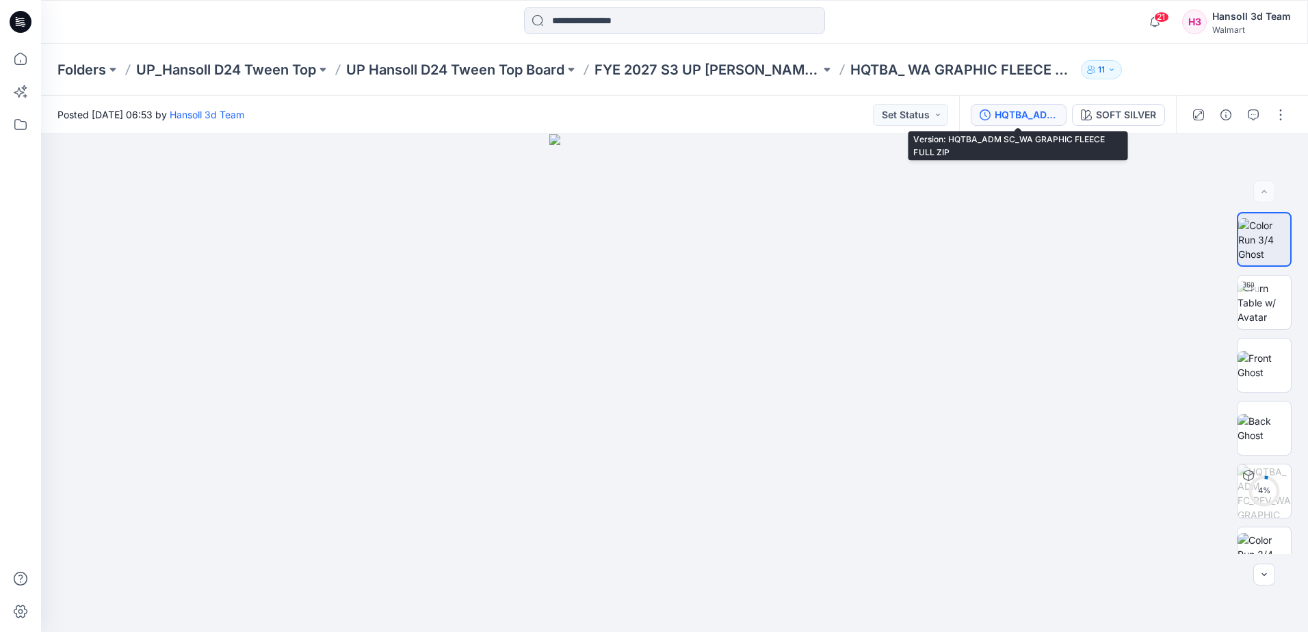
click at [1038, 117] on div "HQTBA_ADM SC_WA GRAPHIC FLEECE FULL ZIP" at bounding box center [1026, 114] width 63 height 15
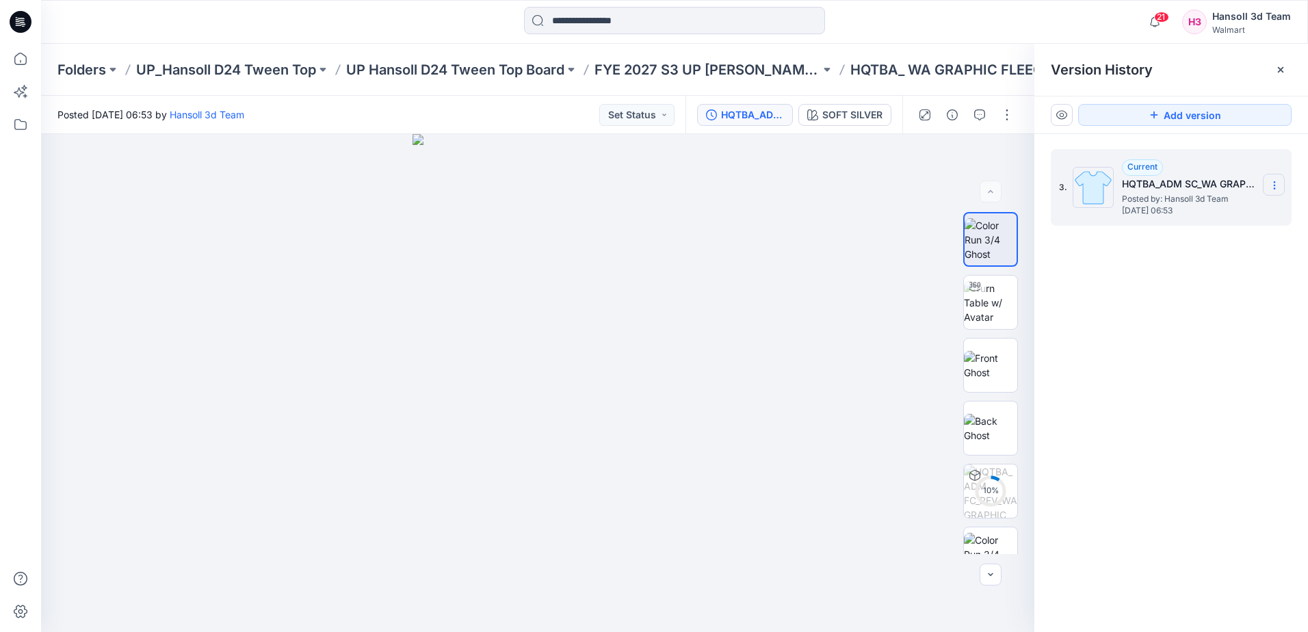
click at [1280, 190] on section at bounding box center [1274, 185] width 22 height 22
drag, startPoint x: 1126, startPoint y: 287, endPoint x: 1119, endPoint y: 278, distance: 11.8
click at [1119, 278] on div "3. Current HQTBA_ADM SC_WA GRAPHIC FLEECE FULL ZIP Posted by: [PERSON_NAME] 3d …" at bounding box center [1172, 393] width 274 height 518
click at [1005, 110] on button "button" at bounding box center [1007, 115] width 22 height 22
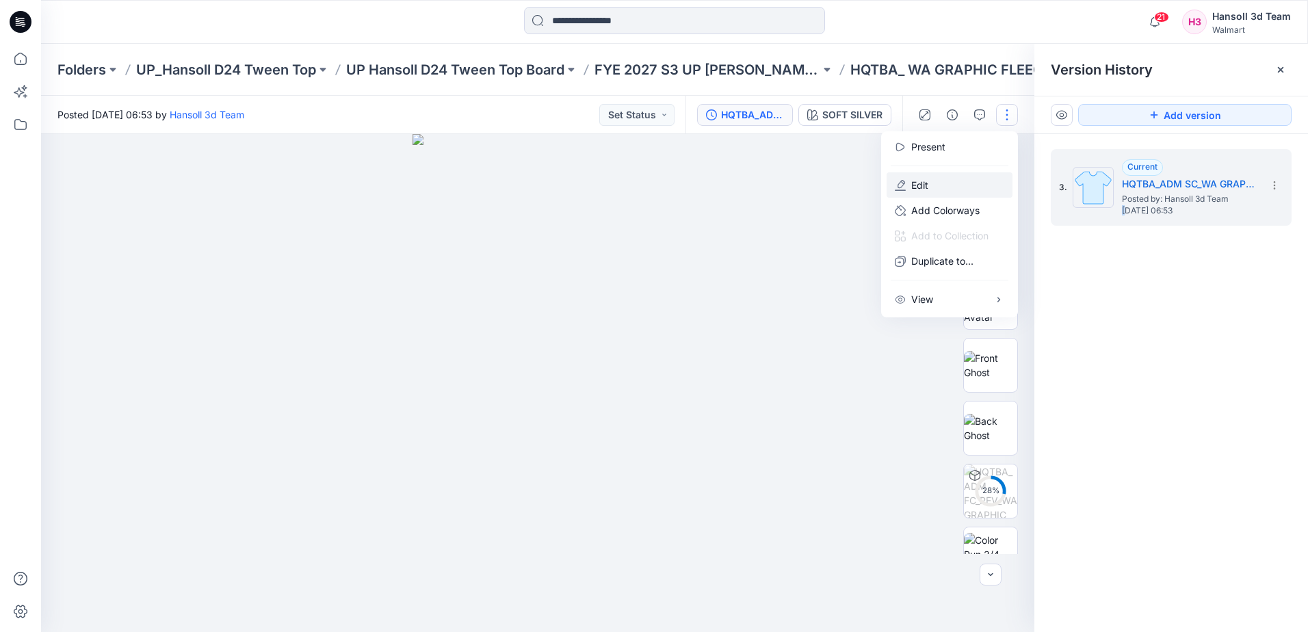
click at [943, 180] on button "Edit" at bounding box center [950, 184] width 126 height 25
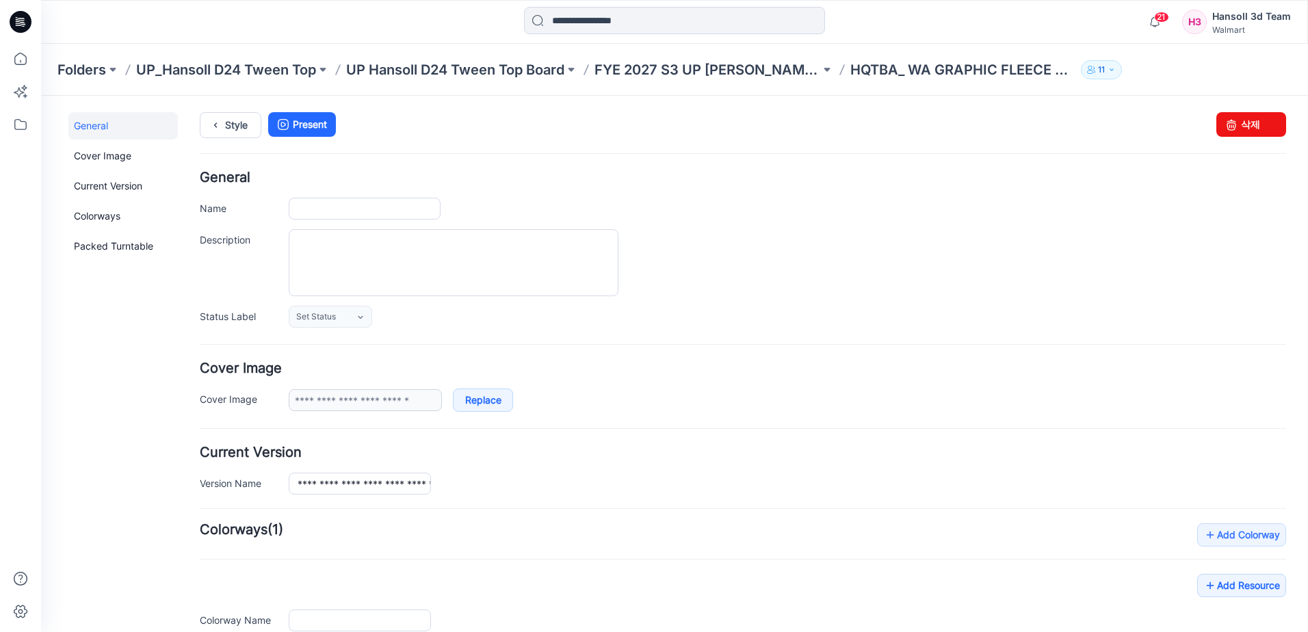
type input "**********"
type textarea "**********"
type input "**********"
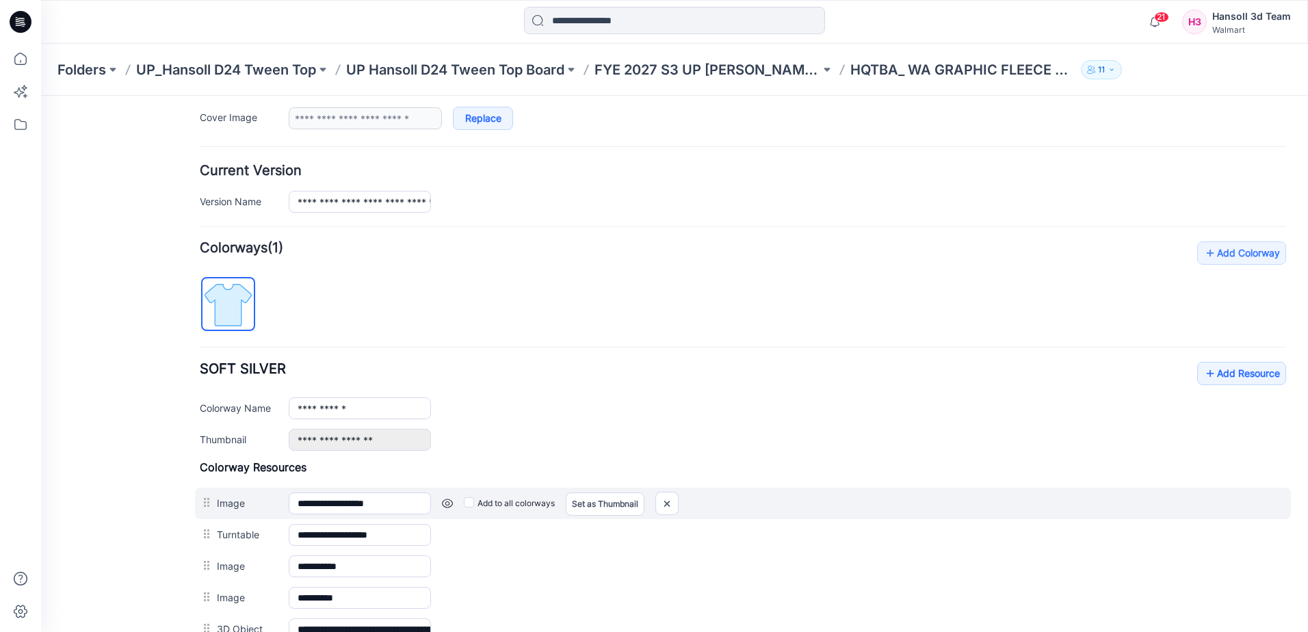
scroll to position [342, 0]
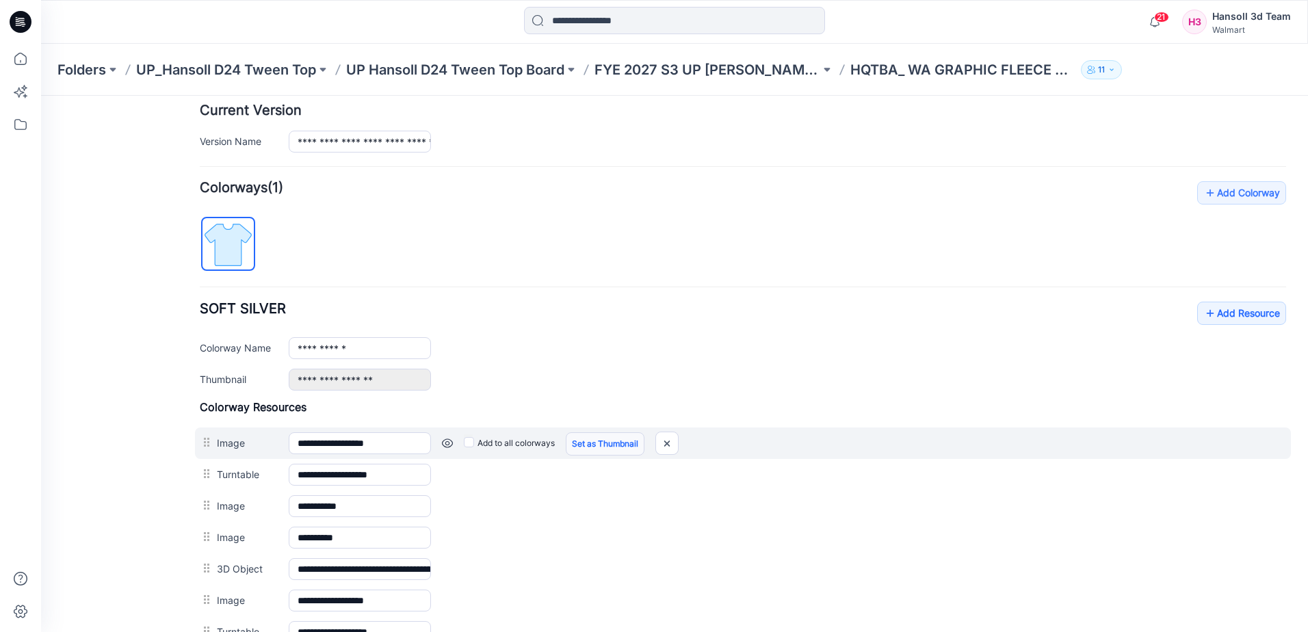
click at [601, 443] on link "Set as Thumbnail" at bounding box center [605, 443] width 79 height 23
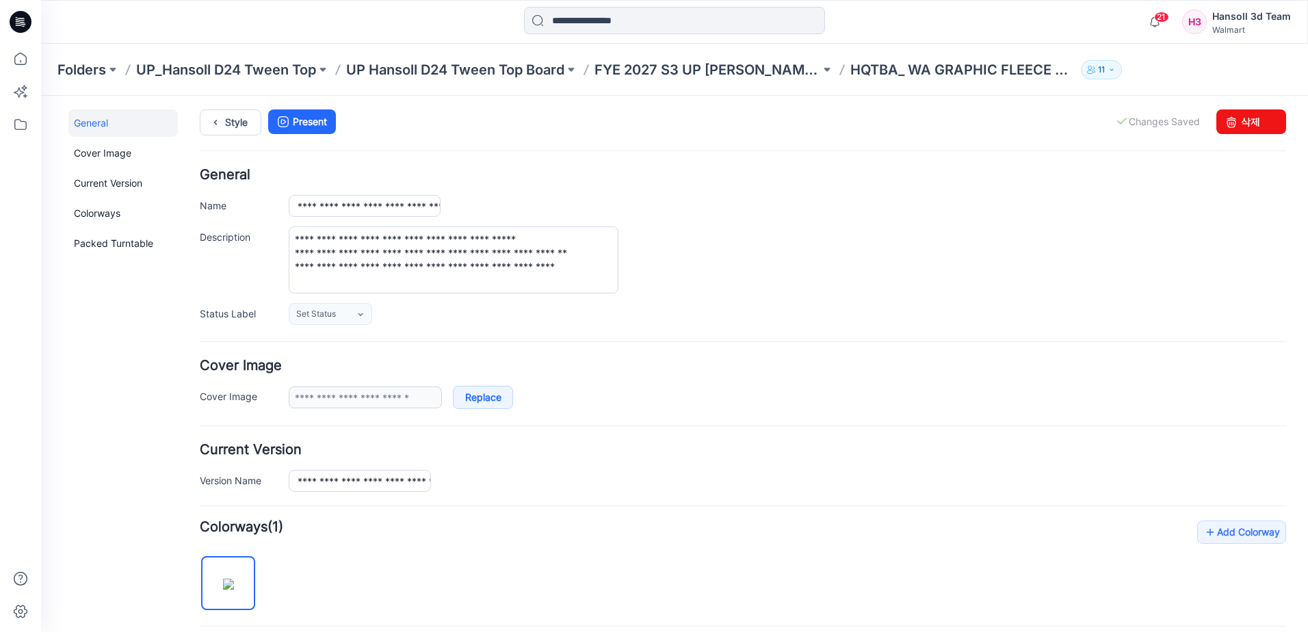
scroll to position [0, 0]
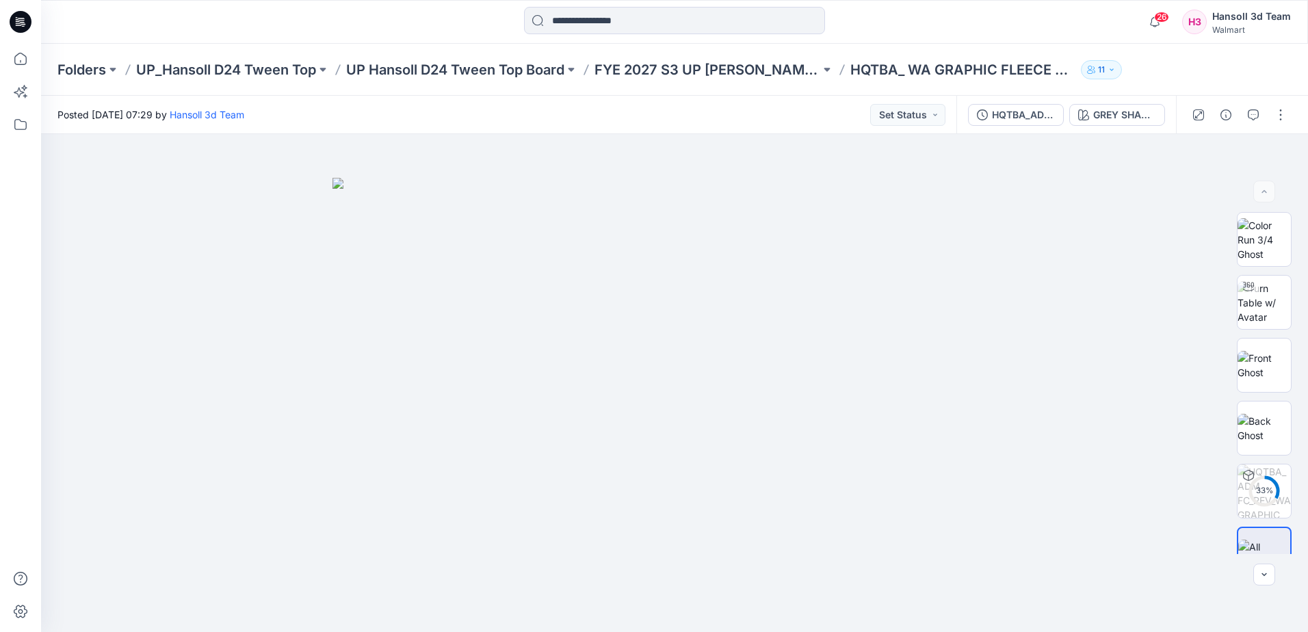
click at [1038, 126] on div "HQTBA_ADM FC_REV_WA GRAPHIC FLEECE FULL ZIP GREY SHADOW" at bounding box center [1067, 115] width 220 height 38
click at [1031, 112] on div "HQTBA_ADM FC_REV_WA GRAPHIC FLEECE FULL ZIP" at bounding box center [1023, 114] width 63 height 15
